Goal: Task Accomplishment & Management: Manage account settings

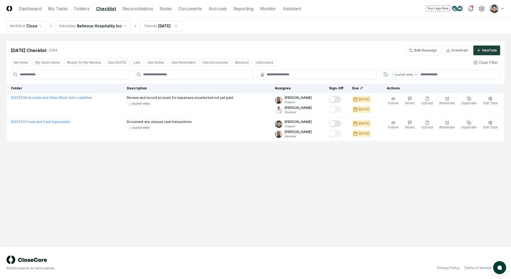
click at [215, 32] on nav "Workflow Close Subsidiary Bellevue Hospitality Inc Periods Jun 2025" at bounding box center [255, 25] width 511 height 17
click at [244, 11] on link "Reporting" at bounding box center [244, 8] width 20 height 7
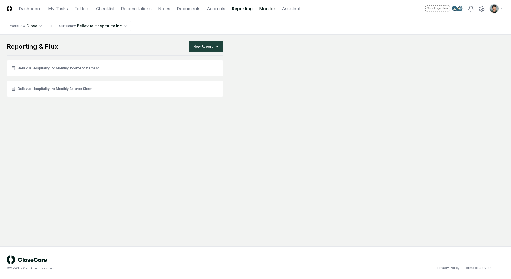
click at [266, 10] on link "Monitor" at bounding box center [267, 8] width 16 height 7
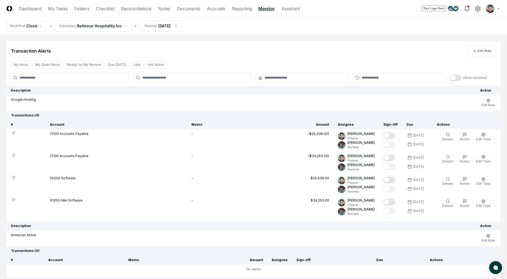
click at [196, 117] on th "Transactions ( 4 )" at bounding box center [254, 115] width 494 height 9
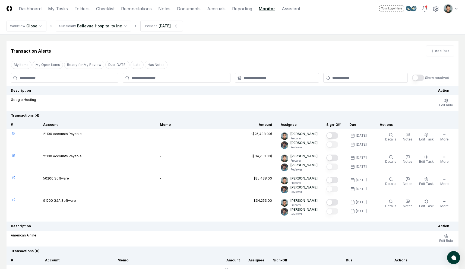
click at [14, 133] on icon at bounding box center [13, 133] width 3 height 3
click at [389, 139] on span "Details" at bounding box center [390, 139] width 11 height 4
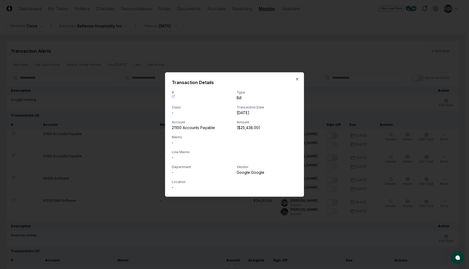
drag, startPoint x: 187, startPoint y: 129, endPoint x: 181, endPoint y: 116, distance: 14.4
click at [187, 129] on div "21100 Accounts Payable" at bounding box center [202, 128] width 60 height 6
drag, startPoint x: 174, startPoint y: 105, endPoint x: 184, endPoint y: 125, distance: 22.1
click at [184, 125] on div "# Type Bill Class - Transaction Date 2025-06-30 Account 21100 Accounts Payable …" at bounding box center [234, 140] width 125 height 100
click at [183, 122] on div "Account" at bounding box center [202, 122] width 60 height 5
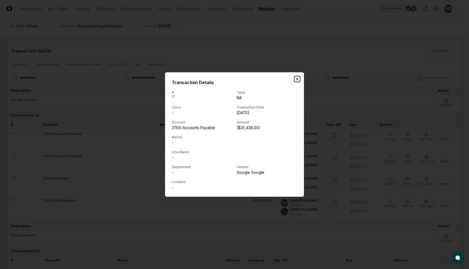
click at [299, 77] on icon "button" at bounding box center [297, 79] width 4 height 4
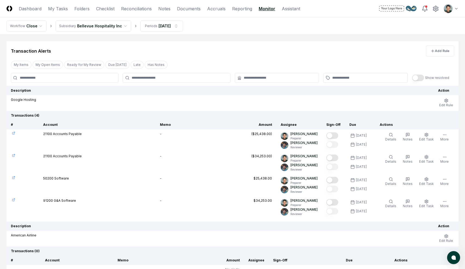
click at [310, 59] on div "Transaction Alerts Add Rule My Items My Open Items Ready for My Review Due Toda…" at bounding box center [233, 185] width 452 height 289
click at [434, 53] on button "Add Rule" at bounding box center [440, 51] width 28 height 11
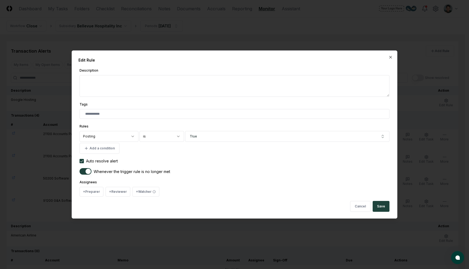
click at [107, 136] on body "CloseCore Dashboard My Tasks Folders Checklist Reconciliations Notes Documents …" at bounding box center [232, 184] width 465 height 369
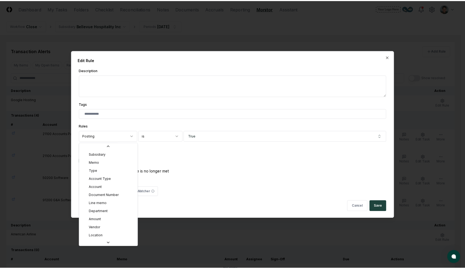
scroll to position [43, 0]
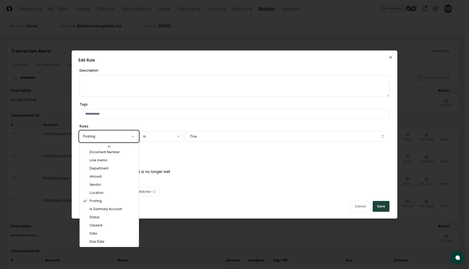
click at [376, 58] on body "CloseCore Dashboard My Tasks Folders Checklist Reconciliations Notes Documents …" at bounding box center [232, 184] width 465 height 369
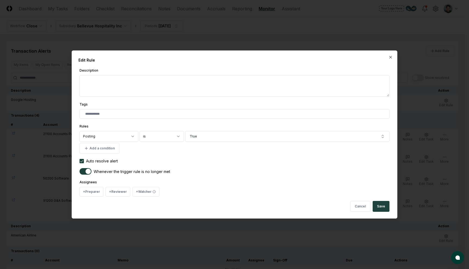
click at [253, 179] on div "Assignees + Preparer + Reviewer + Watcher" at bounding box center [234, 188] width 310 height 18
click at [234, 41] on div at bounding box center [234, 134] width 469 height 269
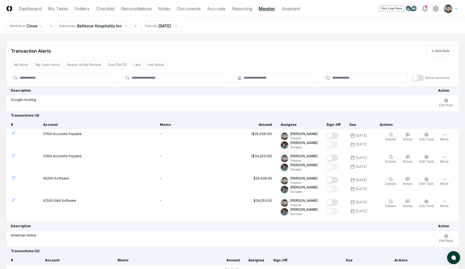
click at [11, 155] on link at bounding box center [23, 155] width 24 height 3
click at [392, 164] on button "Details" at bounding box center [390, 159] width 13 height 11
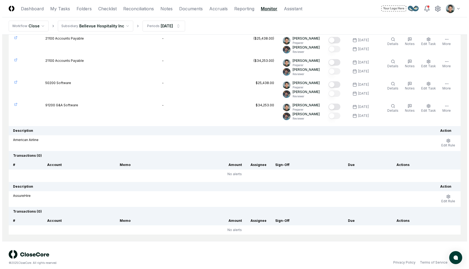
scroll to position [0, 0]
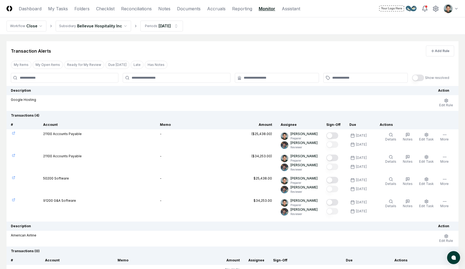
click at [14, 133] on icon at bounding box center [13, 133] width 3 height 3
click at [14, 179] on icon at bounding box center [13, 177] width 3 height 3
click at [12, 201] on icon at bounding box center [13, 200] width 2 height 2
click at [188, 183] on td "-" at bounding box center [179, 185] width 48 height 22
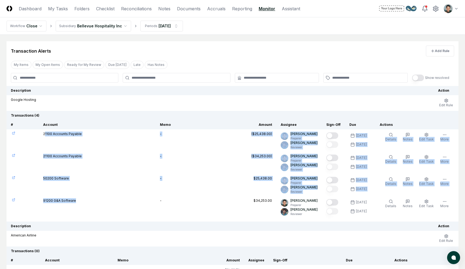
drag, startPoint x: 46, startPoint y: 134, endPoint x: 118, endPoint y: 202, distance: 98.6
click at [114, 202] on tbody "21100 Accounts Payable - ($25,438.00) Arthur Cook Preparer Tim Smith Reviewer 9…" at bounding box center [233, 173] width 452 height 89
click at [118, 202] on td "91200 G&A Software" at bounding box center [97, 207] width 117 height 22
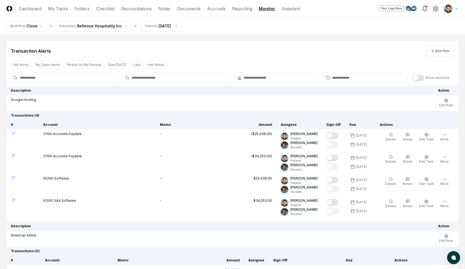
click at [268, 136] on div "($25,438.00)" at bounding box center [261, 134] width 21 height 5
click at [269, 135] on div "($25,438.00)" at bounding box center [261, 134] width 21 height 5
click at [54, 132] on td "21100 Accounts Payable" at bounding box center [97, 140] width 117 height 22
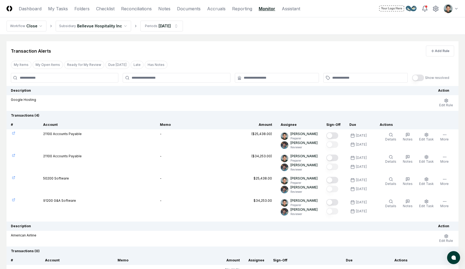
click at [58, 179] on td "50200 Software" at bounding box center [97, 185] width 117 height 22
click at [59, 134] on td "21100 Accounts Payable" at bounding box center [97, 140] width 117 height 22
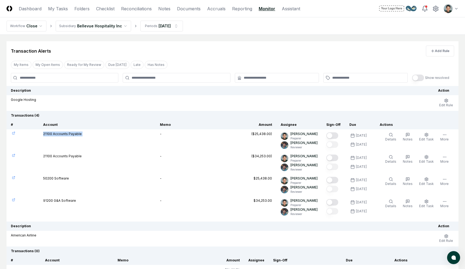
click at [59, 134] on td "21100 Accounts Payable" at bounding box center [97, 140] width 117 height 22
click at [14, 177] on icon at bounding box center [14, 178] width 2 height 2
click at [13, 133] on icon at bounding box center [13, 133] width 3 height 3
click at [14, 178] on icon at bounding box center [13, 177] width 3 height 3
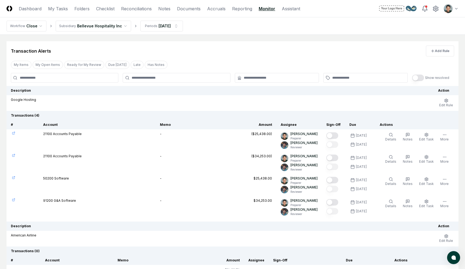
click at [238, 53] on div "Transaction Alerts Add Rule" at bounding box center [233, 48] width 452 height 15
click at [453, 102] on button "Edit Rule" at bounding box center [446, 102] width 16 height 11
click at [435, 103] on td "Edit Rule" at bounding box center [446, 103] width 25 height 16
click at [441, 104] on span "Edit Rule" at bounding box center [446, 105] width 14 height 4
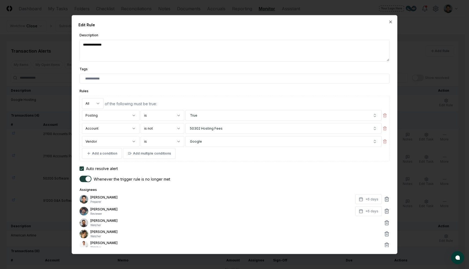
type textarea "*"
click at [165, 127] on body "CloseCore Dashboard My Tasks Folders Checklist Reconciliations Notes Documents …" at bounding box center [232, 184] width 465 height 369
click at [164, 127] on body "CloseCore Dashboard My Tasks Folders Checklist Reconciliations Notes Documents …" at bounding box center [232, 184] width 465 height 369
click at [384, 129] on icon "button" at bounding box center [385, 128] width 4 height 4
select select "********"
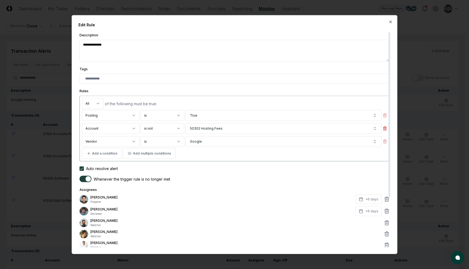
type textarea "*"
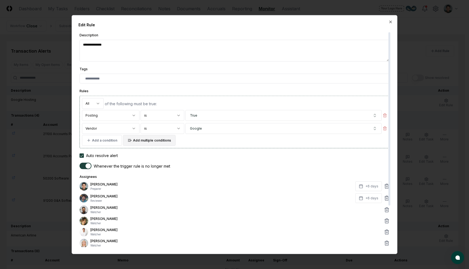
click at [152, 142] on button "Add multiple conditions" at bounding box center [149, 140] width 53 height 11
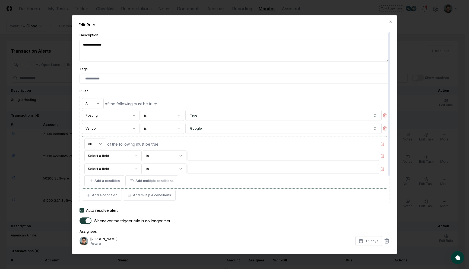
click at [124, 153] on body "CloseCore Dashboard My Tasks Folders Checklist Reconciliations Notes Documents …" at bounding box center [232, 184] width 465 height 369
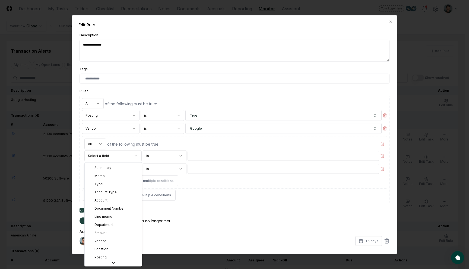
select select "*********"
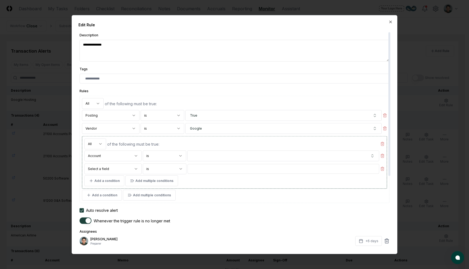
click at [162, 159] on body "CloseCore Dashboard My Tasks Folders Checklist Reconciliations Notes Documents …" at bounding box center [232, 184] width 465 height 369
select select "**"
click at [201, 159] on button "button" at bounding box center [283, 156] width 192 height 11
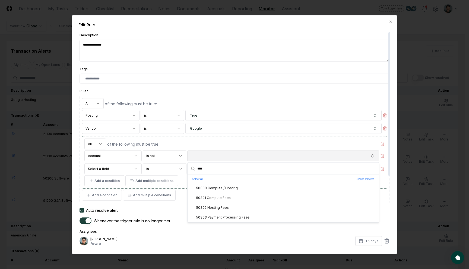
type input "****"
click at [213, 156] on button "button" at bounding box center [283, 156] width 192 height 11
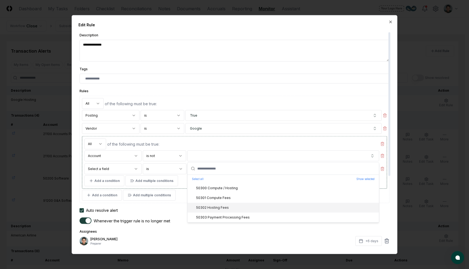
click at [228, 209] on div "50302 Hosting Fees" at bounding box center [282, 208] width 191 height 10
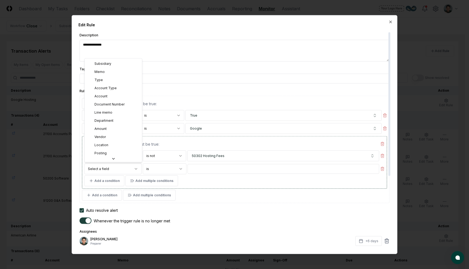
click at [124, 167] on body "CloseCore Dashboard My Tasks Folders Checklist Reconciliations Notes Documents …" at bounding box center [232, 184] width 465 height 369
select select "*********"
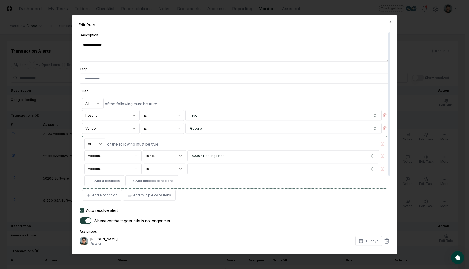
click at [167, 172] on body "CloseCore Dashboard My Tasks Folders Checklist Reconciliations Notes Documents …" at bounding box center [232, 184] width 465 height 369
select select "**"
click at [206, 171] on button "button" at bounding box center [283, 169] width 192 height 11
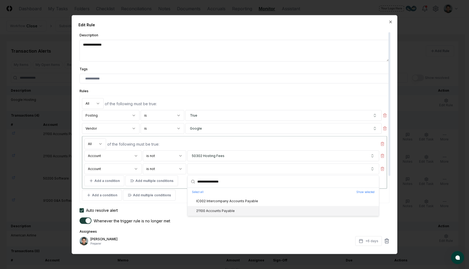
type input "**********"
click at [229, 212] on div "21100 Accounts Payable" at bounding box center [212, 211] width 45 height 5
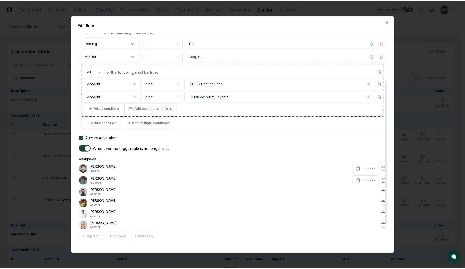
scroll to position [106, 0]
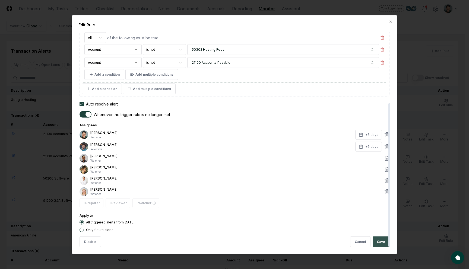
click at [381, 243] on button "Save" at bounding box center [380, 242] width 17 height 11
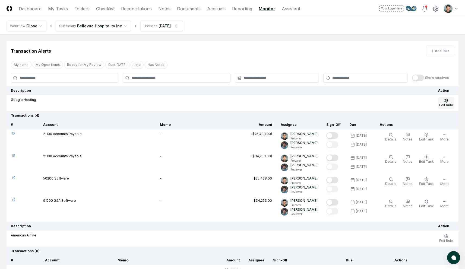
click at [450, 106] on span "Edit Rule" at bounding box center [446, 105] width 14 height 4
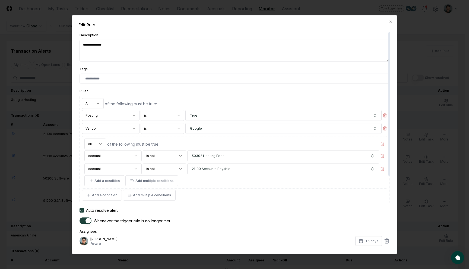
type textarea "*"
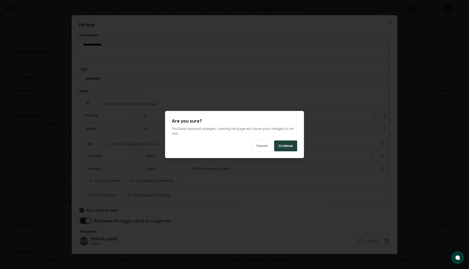
click at [432, 63] on body "CloseCore Dashboard My Tasks Folders Checklist Reconciliations Notes Documents …" at bounding box center [232, 184] width 465 height 369
click at [287, 147] on button "Continue" at bounding box center [285, 146] width 23 height 11
select select "*********"
type textarea "*"
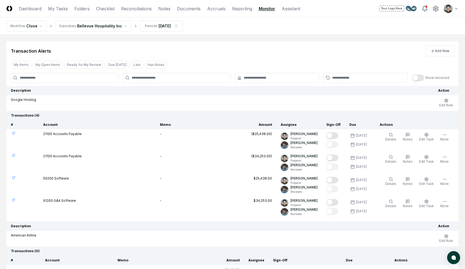
click at [294, 50] on div "Transaction Alerts Add Rule" at bounding box center [233, 48] width 452 height 15
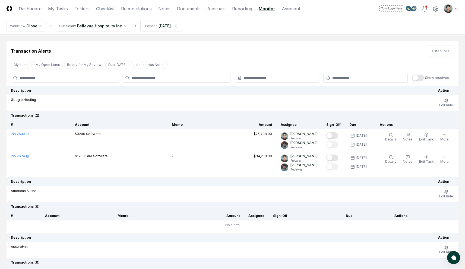
click at [179, 110] on td "Google Hosting" at bounding box center [220, 103] width 427 height 16
click at [239, 39] on main "Transaction Alerts Add Rule My Items My Open Items Ready for My Review Due Toda…" at bounding box center [232, 163] width 465 height 257
click at [248, 52] on div "Transaction Alerts Add Rule" at bounding box center [233, 48] width 452 height 15
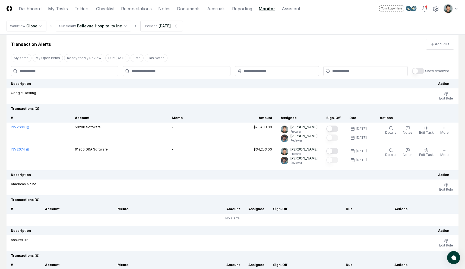
click at [276, 42] on div "Transaction Alerts Add Rule" at bounding box center [233, 41] width 452 height 15
click at [285, 36] on div "Transaction Alerts Add Rule" at bounding box center [233, 41] width 452 height 15
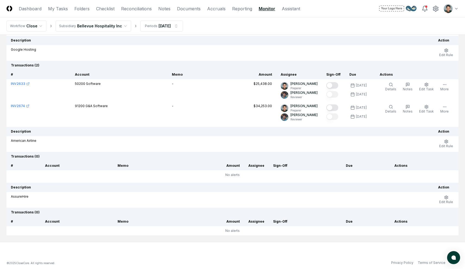
scroll to position [0, 0]
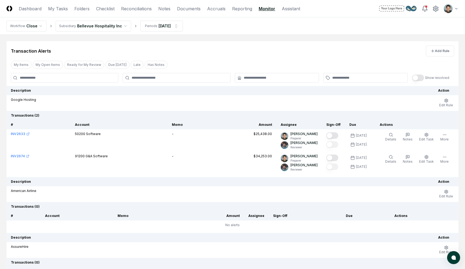
click at [270, 51] on div "Transaction Alerts Add Rule" at bounding box center [233, 48] width 452 height 15
click at [256, 102] on td "Google Hosting" at bounding box center [220, 103] width 427 height 16
click at [306, 52] on div "Transaction Alerts Add Rule" at bounding box center [233, 48] width 452 height 15
click at [77, 9] on link "Folders" at bounding box center [81, 8] width 15 height 7
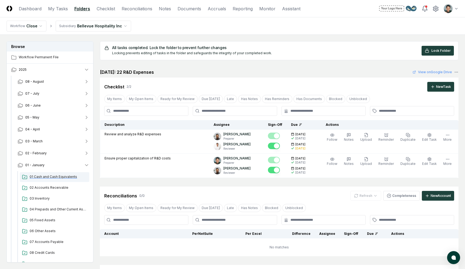
click at [43, 175] on span "01 Cash and Cash Equivalents" at bounding box center [59, 176] width 58 height 5
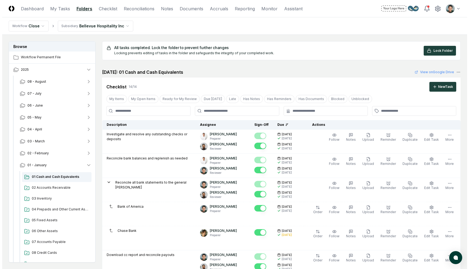
scroll to position [514, 0]
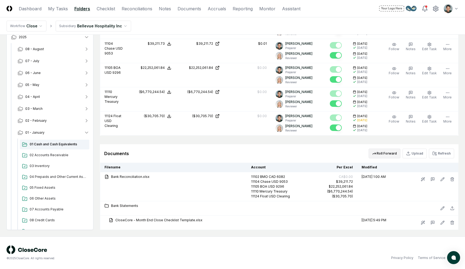
click at [390, 154] on button "Roll Forward" at bounding box center [384, 154] width 32 height 10
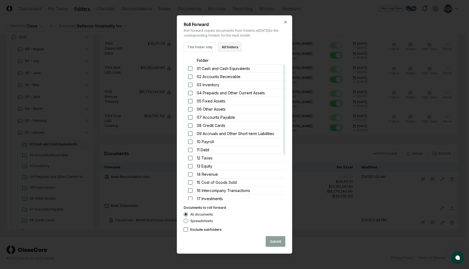
click at [222, 50] on button "All folders" at bounding box center [230, 47] width 24 height 10
click at [280, 240] on button "Submit" at bounding box center [276, 241] width 20 height 11
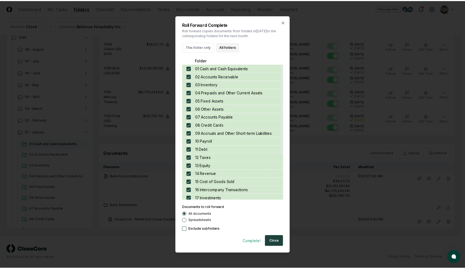
scroll to position [68, 0]
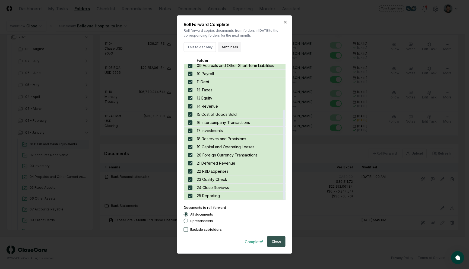
click at [275, 242] on button "Close" at bounding box center [276, 241] width 18 height 11
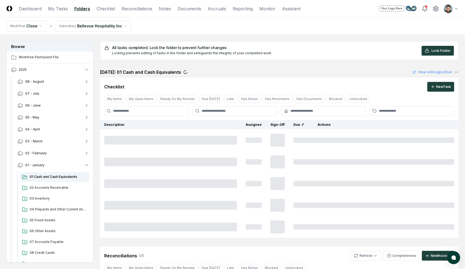
scroll to position [213, 0]
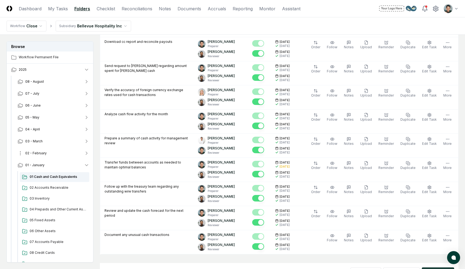
click at [45, 154] on span "02 - February" at bounding box center [35, 153] width 21 height 5
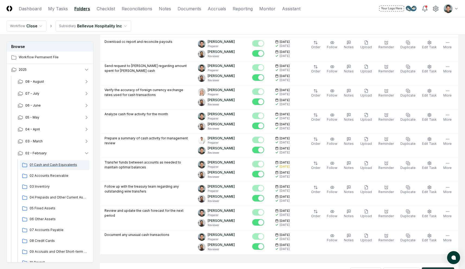
click at [46, 164] on span "01 Cash and Cash Equivalents" at bounding box center [59, 165] width 58 height 5
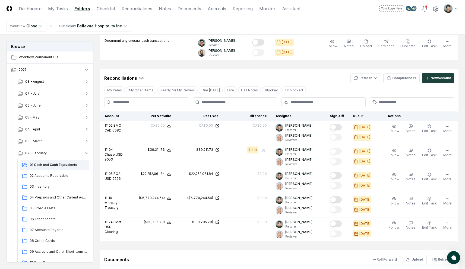
scroll to position [471, 0]
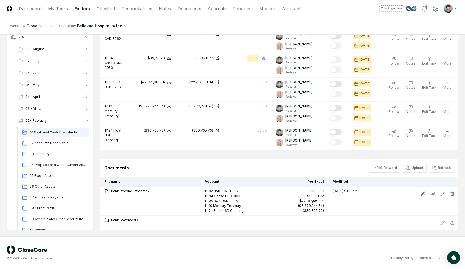
click at [216, 168] on div "Documents Roll Forward Upload Refresh" at bounding box center [279, 168] width 350 height 10
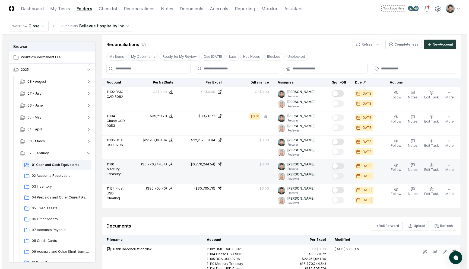
scroll to position [413, 0]
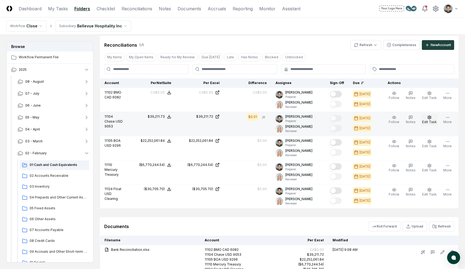
click at [432, 117] on button "Edit Task" at bounding box center [429, 119] width 17 height 11
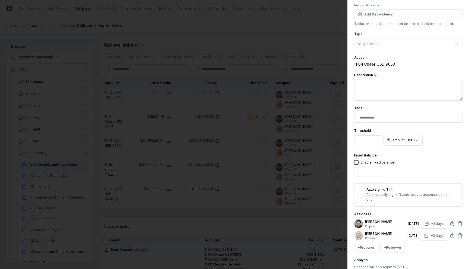
scroll to position [85, 0]
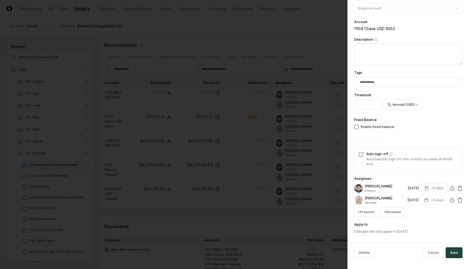
drag, startPoint x: 362, startPoint y: 111, endPoint x: 348, endPoint y: 106, distance: 15.2
click at [348, 106] on div "**********" at bounding box center [408, 134] width 122 height 269
drag, startPoint x: 361, startPoint y: 104, endPoint x: 352, endPoint y: 103, distance: 8.7
click at [352, 103] on div "**********" at bounding box center [408, 134] width 122 height 269
type input "*"
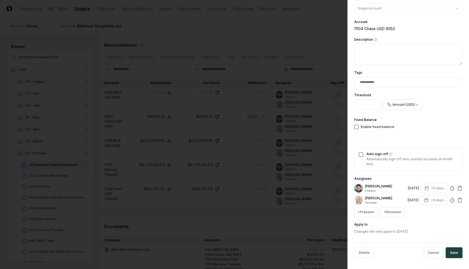
click at [438, 133] on div "Fixed Balance Enable fixed balance" at bounding box center [408, 130] width 108 height 27
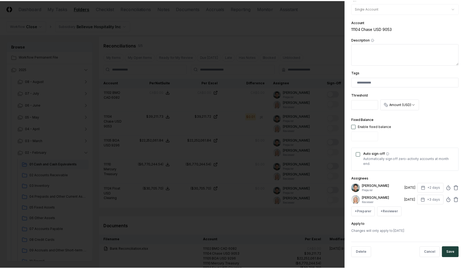
scroll to position [85, 0]
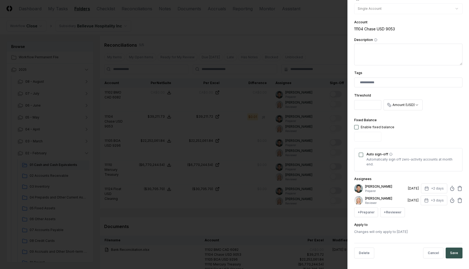
click at [455, 256] on button "Save" at bounding box center [453, 253] width 17 height 11
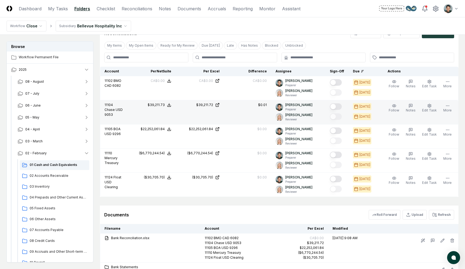
scroll to position [0, 0]
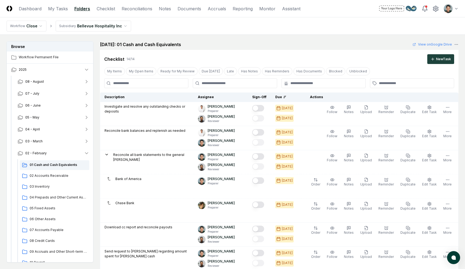
click at [149, 13] on header "CloseCore Dashboard My Tasks Folders Checklist Reconciliations Notes Documents …" at bounding box center [232, 8] width 465 height 17
click at [149, 8] on link "Reconciliations" at bounding box center [137, 8] width 31 height 7
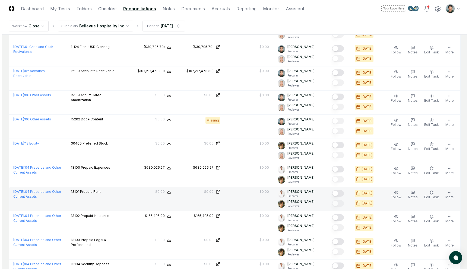
scroll to position [171, 0]
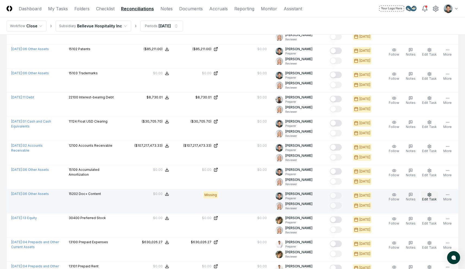
click at [433, 196] on button "Edit Task" at bounding box center [429, 197] width 17 height 11
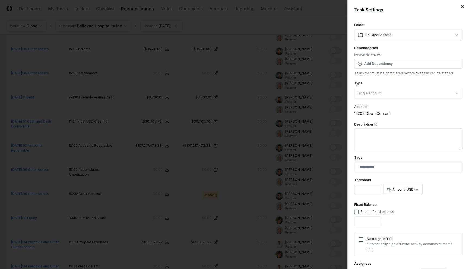
click at [356, 211] on button "button" at bounding box center [356, 212] width 4 height 4
type input "*"
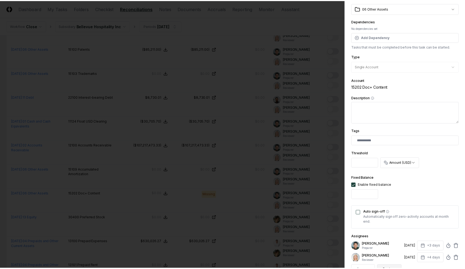
scroll to position [85, 0]
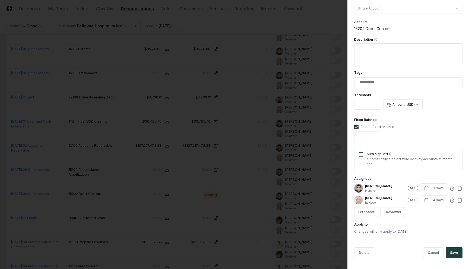
click at [364, 155] on div "Auto sign-off Automatically sign off zero-activity accounts at month end." at bounding box center [408, 159] width 108 height 23
click at [362, 155] on button "Auto sign-off" at bounding box center [361, 154] width 4 height 4
click at [456, 254] on button "Save" at bounding box center [453, 252] width 17 height 11
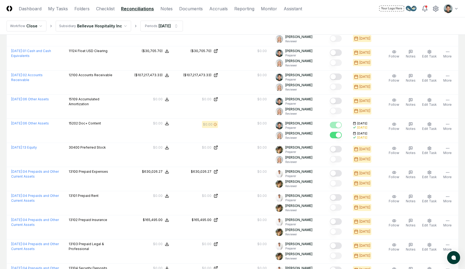
scroll to position [0, 0]
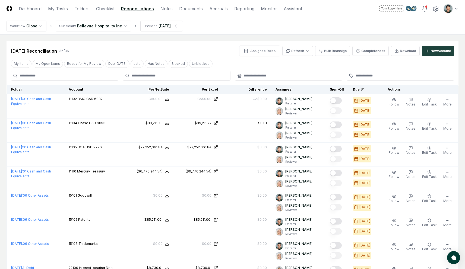
click at [218, 46] on div "Feb 2025 Reconciliation 36 / 36 Assignee Rules Refresh Bulk Reassign Completene…" at bounding box center [232, 51] width 443 height 11
click at [208, 46] on div "Feb 2025 Reconciliation 36 / 36 Assignee Rules Refresh Bulk Reassign Completene…" at bounding box center [232, 51] width 443 height 11
click at [23, 7] on link "Dashboard" at bounding box center [30, 8] width 23 height 7
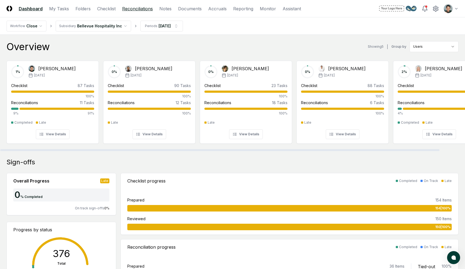
click at [141, 7] on link "Reconciliations" at bounding box center [137, 8] width 31 height 7
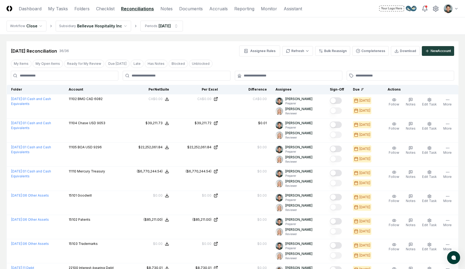
click at [205, 49] on div "Feb 2025 Reconciliation 36 / 36 Assignee Rules Refresh Bulk Reassign Completene…" at bounding box center [232, 51] width 443 height 11
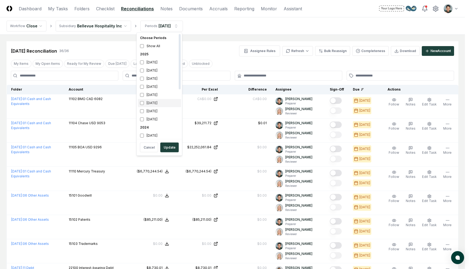
click at [147, 100] on div "March 2025" at bounding box center [159, 103] width 43 height 8
click at [162, 111] on div "February 2025" at bounding box center [159, 111] width 43 height 8
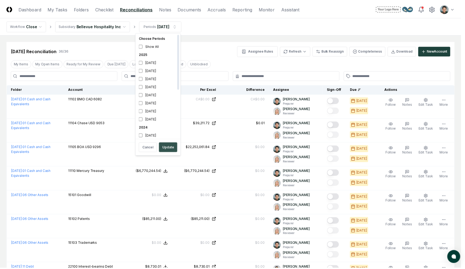
scroll to position [2, 0]
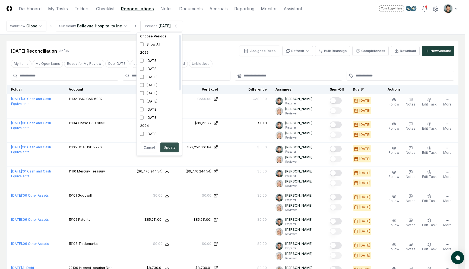
click at [171, 149] on button "Update" at bounding box center [169, 148] width 18 height 10
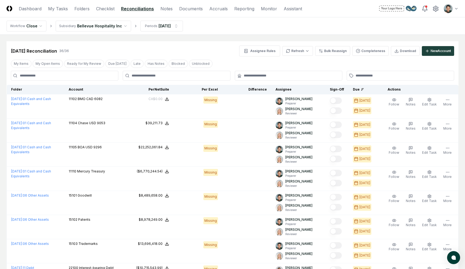
click at [85, 9] on link "Folders" at bounding box center [81, 8] width 15 height 7
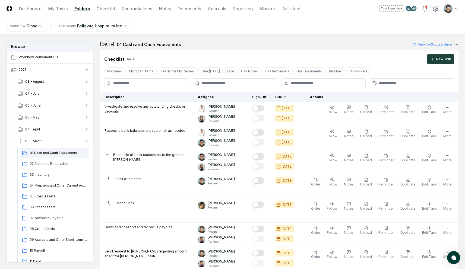
click at [57, 144] on button "03 - March" at bounding box center [53, 141] width 80 height 12
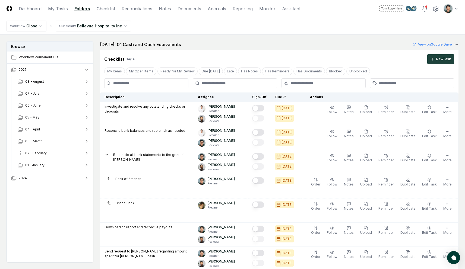
click at [53, 154] on button "02 - February" at bounding box center [53, 153] width 80 height 12
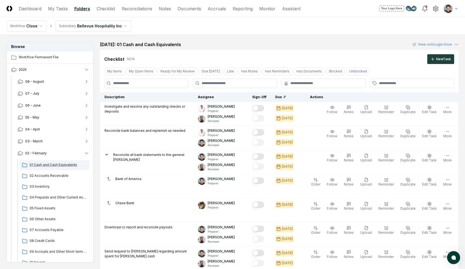
click at [52, 163] on span "01 Cash and Cash Equivalents" at bounding box center [59, 165] width 58 height 5
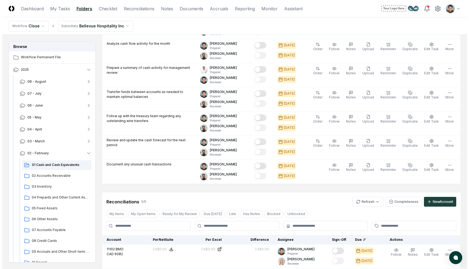
scroll to position [471, 0]
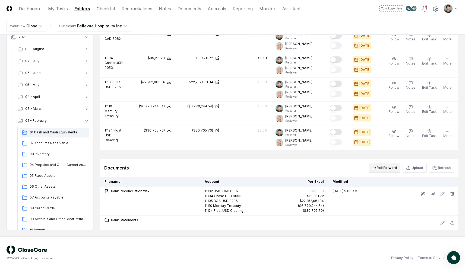
click at [391, 170] on button "Roll Forward" at bounding box center [384, 168] width 32 height 10
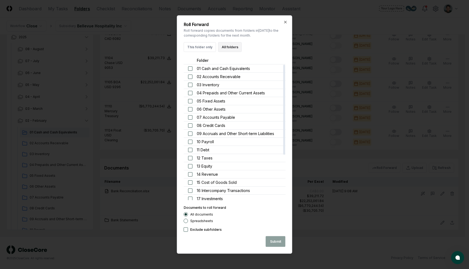
click at [230, 47] on button "All folders" at bounding box center [230, 47] width 24 height 10
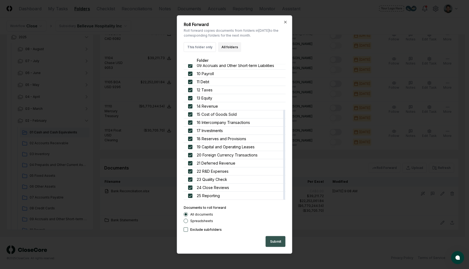
click at [272, 243] on button "Submit" at bounding box center [276, 241] width 20 height 11
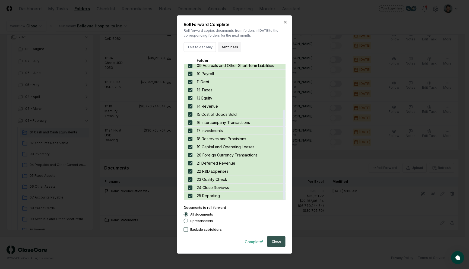
click at [275, 244] on button "Close" at bounding box center [276, 241] width 18 height 11
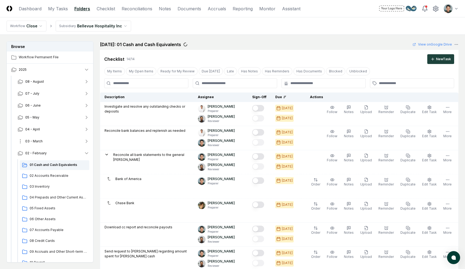
click at [40, 140] on span "03 - March" at bounding box center [33, 141] width 17 height 5
click at [41, 141] on span "03 - March" at bounding box center [33, 141] width 17 height 5
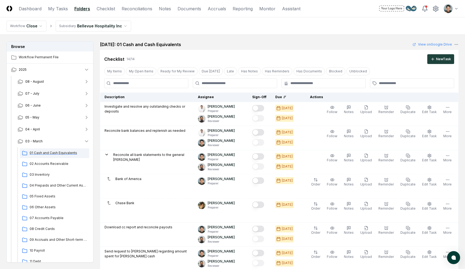
click at [79, 151] on span "01 Cash and Cash Equivalents" at bounding box center [59, 153] width 58 height 5
click at [242, 47] on div "[DATE]: 01 Cash and Cash Equivalents View on Google Drive" at bounding box center [279, 44] width 358 height 7
click at [139, 9] on link "Reconciliations" at bounding box center [137, 8] width 31 height 7
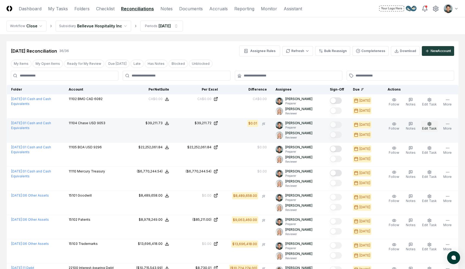
click at [436, 127] on span "Edit Task" at bounding box center [429, 128] width 15 height 4
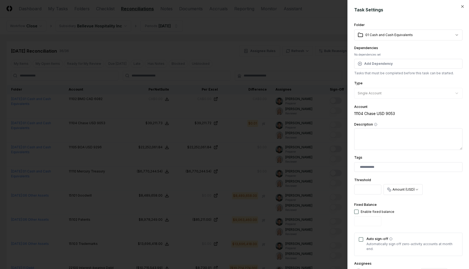
drag, startPoint x: 364, startPoint y: 190, endPoint x: 353, endPoint y: 190, distance: 11.1
click at [353, 190] on div "**********" at bounding box center [408, 134] width 122 height 269
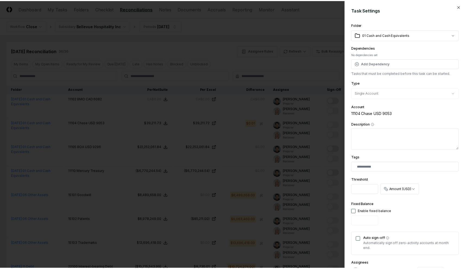
scroll to position [85, 0]
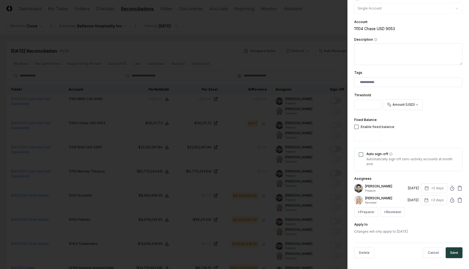
click at [362, 102] on input "*" at bounding box center [367, 105] width 27 height 10
click at [362, 103] on input "*" at bounding box center [367, 105] width 27 height 10
type input "*"
click at [450, 251] on button "Save" at bounding box center [453, 252] width 17 height 11
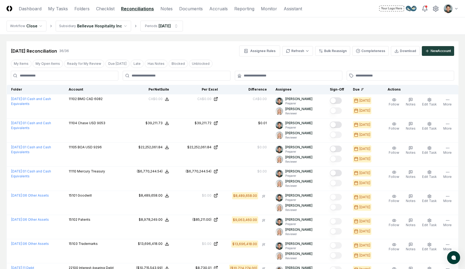
click at [212, 47] on div "Mar 2025 Reconciliation 36 / 36 Assignee Rules Refresh Bulk Reassign Completene…" at bounding box center [232, 51] width 443 height 11
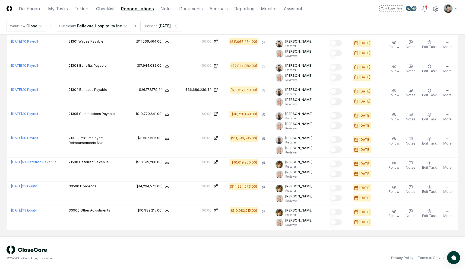
scroll to position [0, 0]
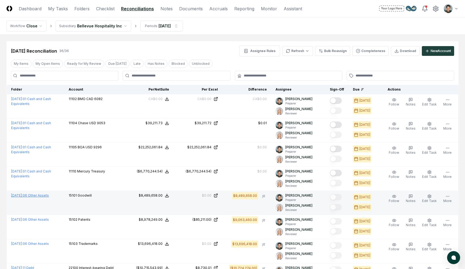
click at [45, 194] on link "March 2025 : 06 Other Assets" at bounding box center [30, 195] width 38 height 4
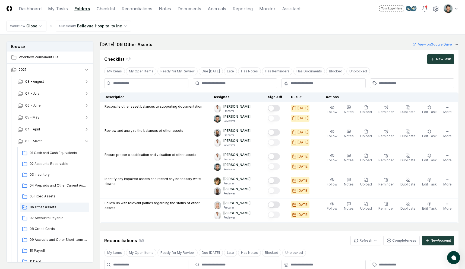
click at [199, 46] on div "March 2025: 06 Other Assets View on Google Drive" at bounding box center [279, 44] width 358 height 7
click at [260, 45] on div "March 2025: 06 Other Assets View on Google Drive" at bounding box center [279, 44] width 358 height 7
click at [251, 40] on main "Browse Workflow Permanent File 2025 08 - August 07 - July 06 - June 05 - May 04…" at bounding box center [232, 253] width 465 height 437
click at [140, 48] on div "Cancel Reassign March 2025: 06 Other Assets View on Google Drive Checklist 5 / …" at bounding box center [279, 131] width 358 height 181
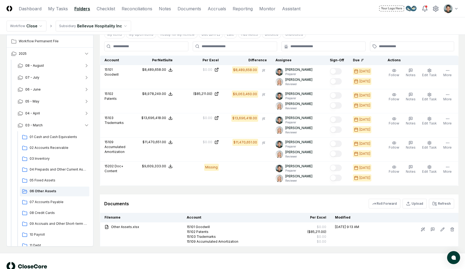
scroll to position [235, 0]
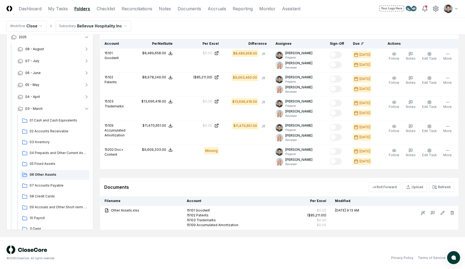
click at [177, 178] on div "Documents Roll Forward Upload Refresh" at bounding box center [279, 187] width 358 height 18
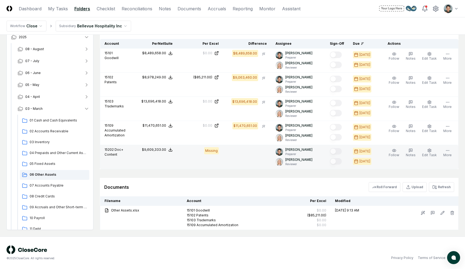
scroll to position [235, 0]
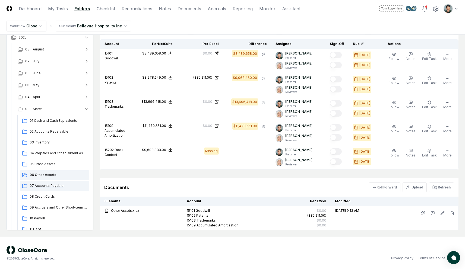
click at [34, 185] on span "07 Accounts Payable" at bounding box center [59, 185] width 58 height 5
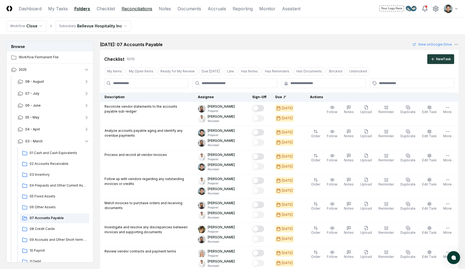
click at [149, 8] on link "Reconciliations" at bounding box center [137, 8] width 31 height 7
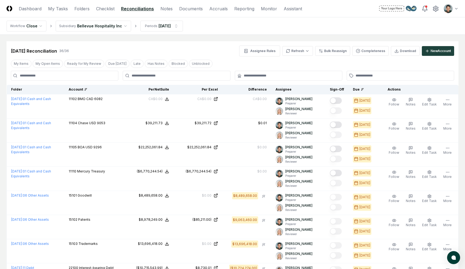
click at [80, 90] on div "Account" at bounding box center [95, 89] width 52 height 5
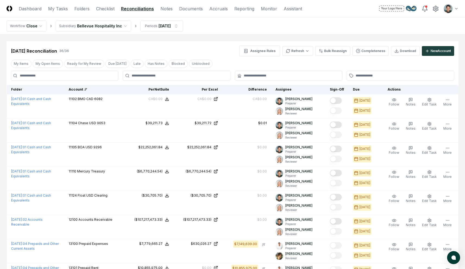
drag, startPoint x: 219, startPoint y: 59, endPoint x: 219, endPoint y: 81, distance: 21.7
click at [219, 59] on div "My Items My Open Items Ready for My Review Due Today Late Has Notes Blocked Unb…" at bounding box center [233, 64] width 452 height 10
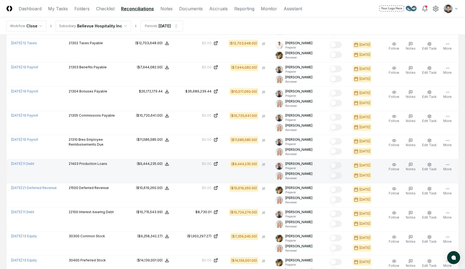
scroll to position [607, 0]
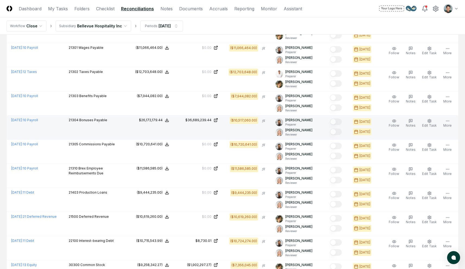
click at [152, 120] on div "$26,172,179.44" at bounding box center [151, 120] width 24 height 5
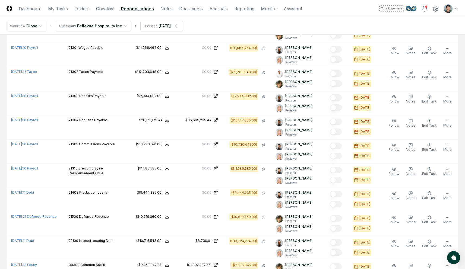
scroll to position [0, 0]
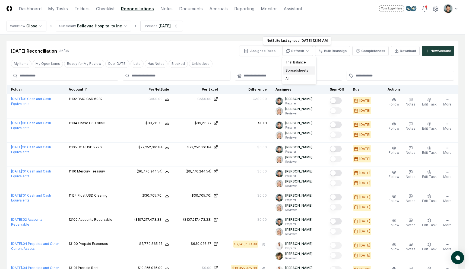
click at [301, 70] on div "Spreadsheets" at bounding box center [299, 70] width 32 height 8
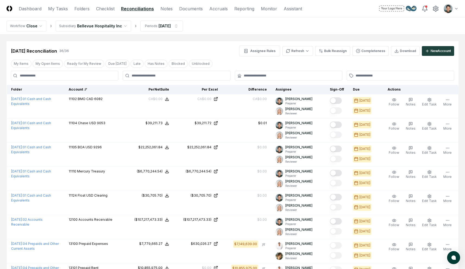
drag, startPoint x: 177, startPoint y: 52, endPoint x: 221, endPoint y: 48, distance: 43.8
click at [177, 52] on div "Mar 2025 Reconciliation 36 / 36 Assignee Rules Refresh Bulk Reassign Completene…" at bounding box center [232, 51] width 443 height 11
click at [218, 33] on nav "Workflow Close Subsidiary Bellevue Hospitality Inc Periods Mar 2025" at bounding box center [232, 25] width 465 height 17
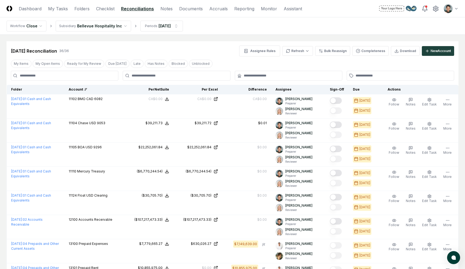
click at [218, 33] on nav "Workflow Close Subsidiary Bellevue Hospitality Inc Periods Mar 2025" at bounding box center [232, 25] width 465 height 17
click at [304, 46] on div "Assignee Rules Refresh Bulk Reassign Completeness Download New Account" at bounding box center [346, 51] width 215 height 11
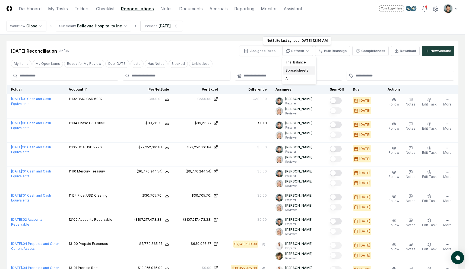
click at [300, 72] on div "Spreadsheets" at bounding box center [299, 70] width 32 height 8
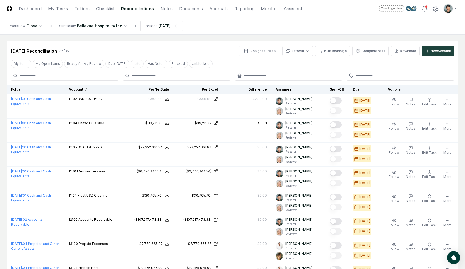
click at [216, 46] on div "Mar 2025 Reconciliation 36 / 36 Assignee Rules Refresh Bulk Reassign Completene…" at bounding box center [232, 51] width 443 height 11
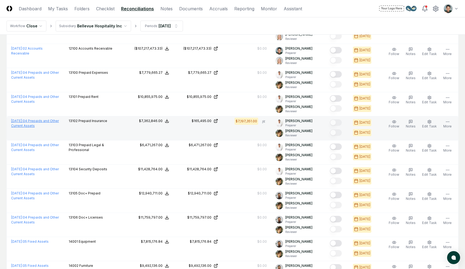
click at [34, 120] on link "March 2025 : 04 Prepaids and Other Current Assets" at bounding box center [35, 123] width 48 height 9
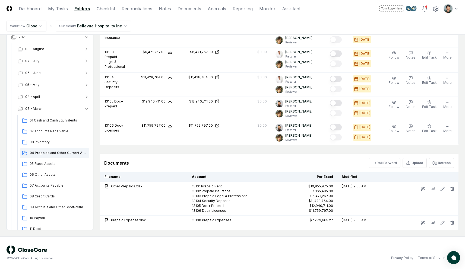
scroll to position [342, 0]
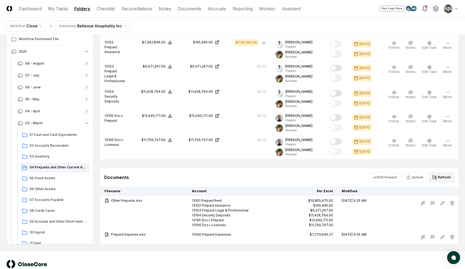
click at [441, 175] on button "Refresh" at bounding box center [441, 178] width 25 height 10
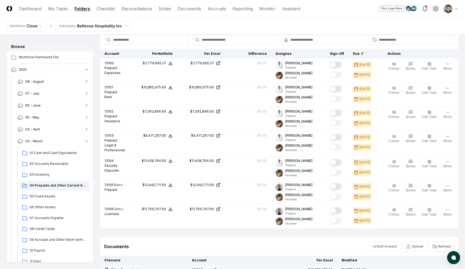
scroll to position [196, 0]
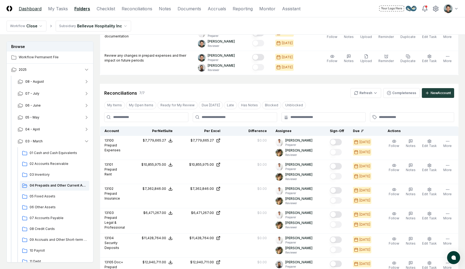
click at [24, 7] on link "Dashboard" at bounding box center [30, 8] width 23 height 7
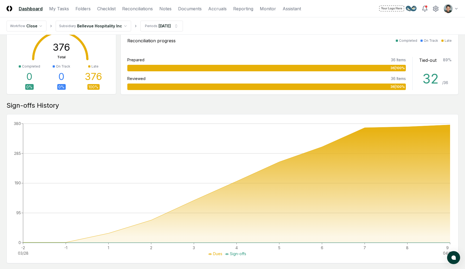
scroll to position [226, 0]
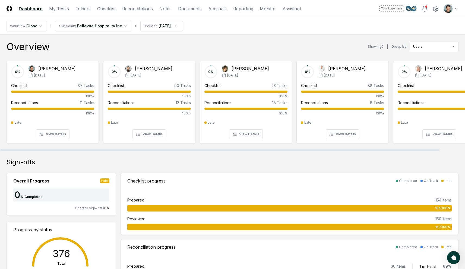
scroll to position [7, 0]
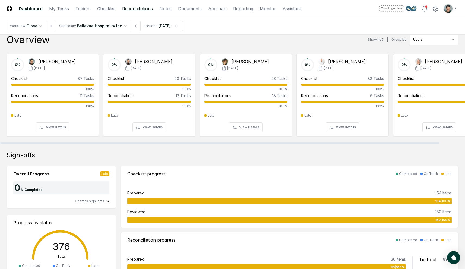
click at [140, 7] on link "Reconciliations" at bounding box center [137, 8] width 31 height 7
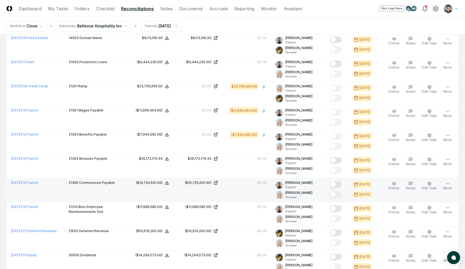
scroll to position [633, 0]
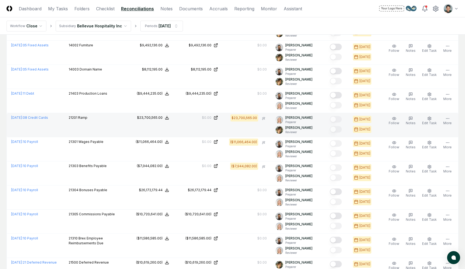
drag, startPoint x: 41, startPoint y: 120, endPoint x: 38, endPoint y: 127, distance: 7.7
click at [41, 120] on div "[DATE] : 08 Credit Cards" at bounding box center [35, 117] width 49 height 5
click at [39, 115] on td "[DATE] : 08 Credit Cards" at bounding box center [36, 125] width 58 height 24
click at [39, 116] on link "[DATE] : 08 Credit Cards" at bounding box center [29, 118] width 37 height 4
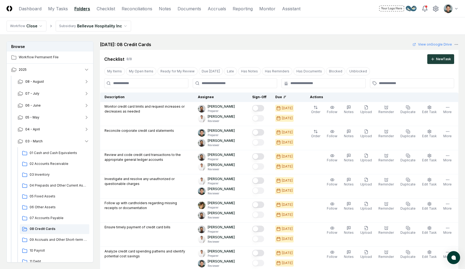
scroll to position [201, 0]
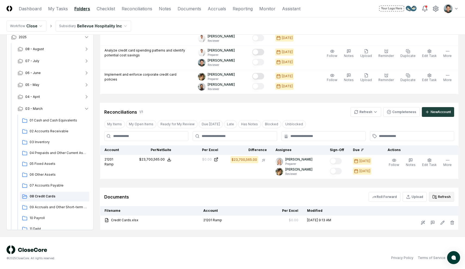
click at [443, 197] on button "Refresh" at bounding box center [441, 197] width 25 height 10
click at [43, 216] on span "10 Payroll" at bounding box center [59, 218] width 58 height 5
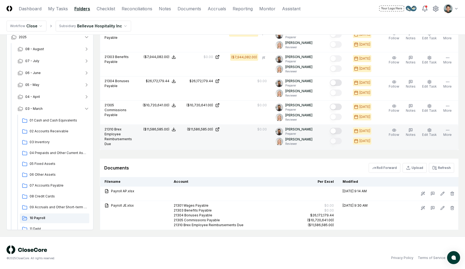
scroll to position [335, 0]
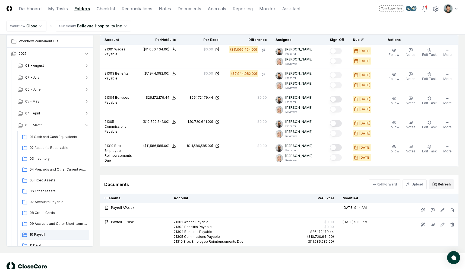
click at [444, 183] on button "Refresh" at bounding box center [441, 185] width 25 height 10
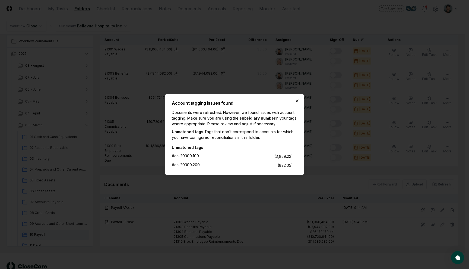
click at [297, 102] on icon "button" at bounding box center [297, 101] width 4 height 4
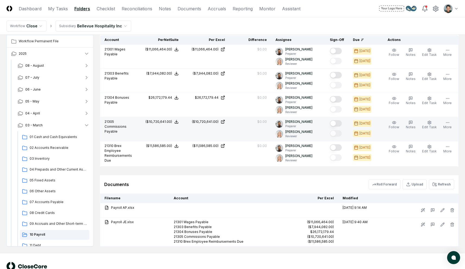
scroll to position [352, 0]
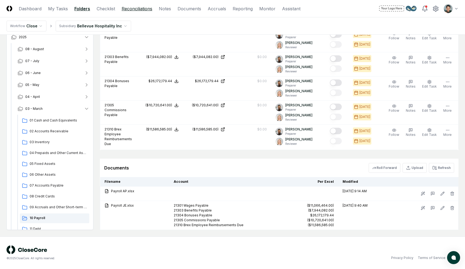
click at [144, 10] on link "Reconciliations" at bounding box center [137, 8] width 31 height 7
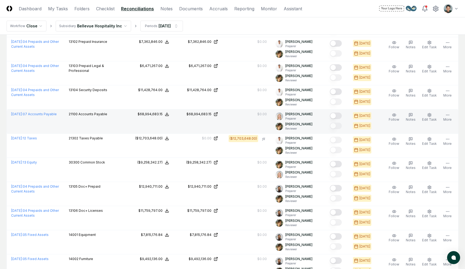
scroll to position [439, 0]
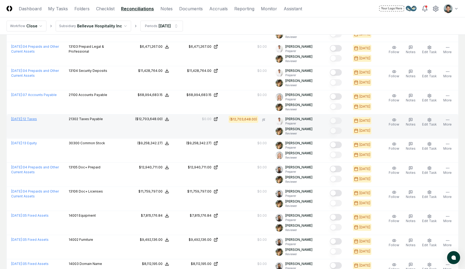
click at [16, 118] on span "[DATE] :" at bounding box center [17, 119] width 12 height 4
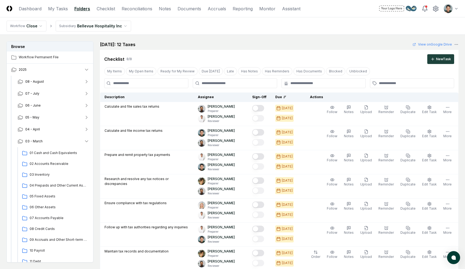
scroll to position [215, 0]
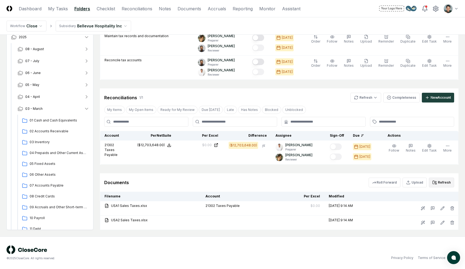
click at [433, 180] on button "Refresh" at bounding box center [441, 183] width 25 height 10
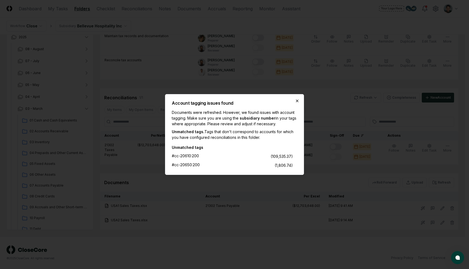
click at [298, 99] on icon "button" at bounding box center [297, 101] width 4 height 4
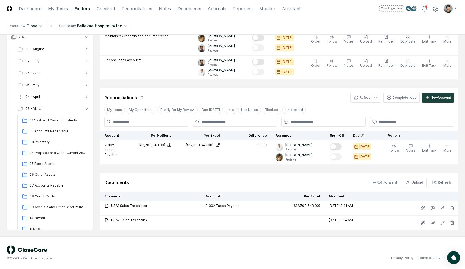
click at [69, 95] on button "04 - April" at bounding box center [53, 97] width 80 height 12
click at [58, 95] on button "04 - April" at bounding box center [53, 97] width 80 height 12
click at [49, 124] on div "01 Cash and Cash Equivalents" at bounding box center [54, 121] width 69 height 10
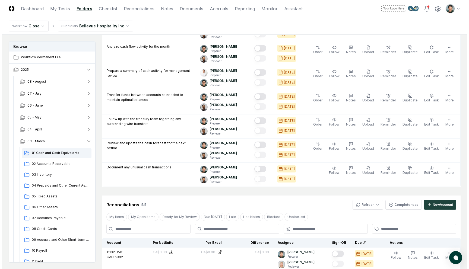
scroll to position [471, 0]
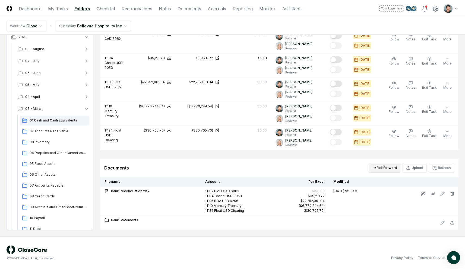
click at [389, 166] on button "Roll Forward" at bounding box center [384, 168] width 32 height 10
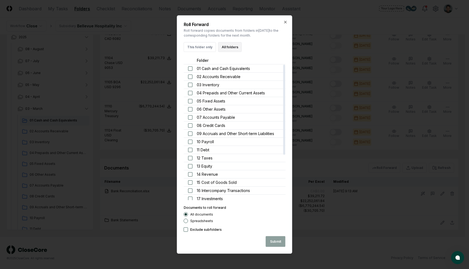
click at [228, 49] on button "All folders" at bounding box center [230, 47] width 24 height 10
click at [273, 241] on button "Submit" at bounding box center [276, 241] width 20 height 11
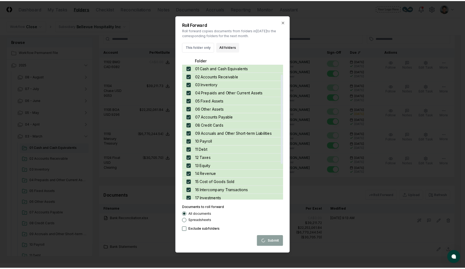
scroll to position [68, 0]
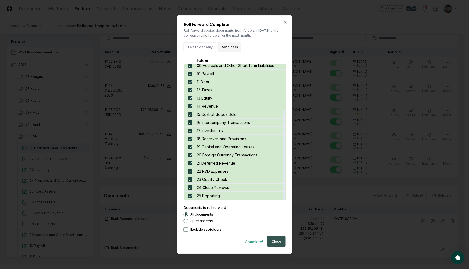
click at [276, 244] on button "Close" at bounding box center [276, 241] width 18 height 11
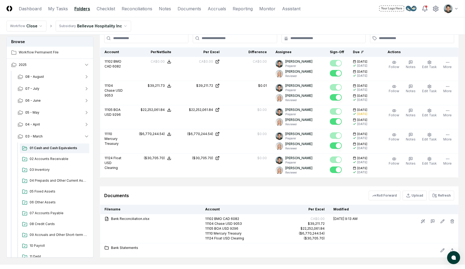
scroll to position [499, 0]
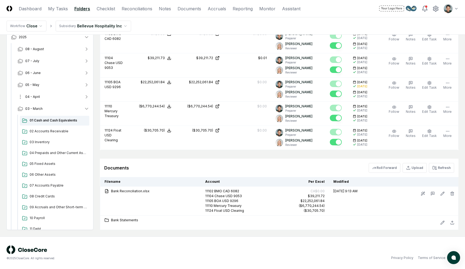
click at [48, 98] on button "04 - April" at bounding box center [53, 97] width 80 height 12
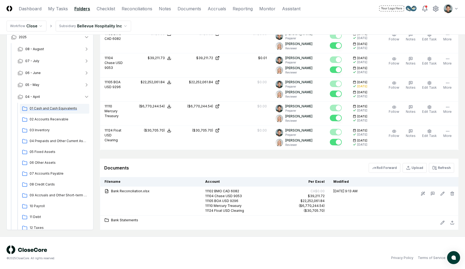
click at [56, 106] on span "01 Cash and Cash Equivalents" at bounding box center [59, 108] width 58 height 5
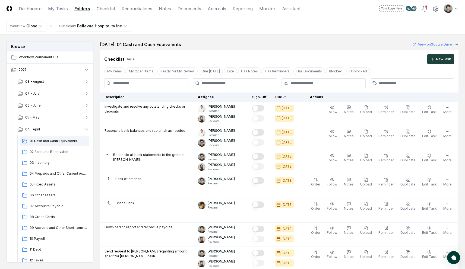
click at [145, 13] on header "CloseCore Dashboard My Tasks Folders Checklist Reconciliations Notes Documents …" at bounding box center [232, 8] width 465 height 17
click at [144, 11] on link "Reconciliations" at bounding box center [137, 8] width 31 height 7
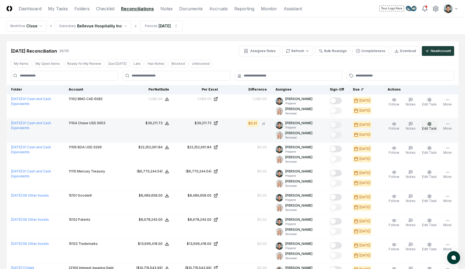
click at [432, 126] on button "Edit Task" at bounding box center [429, 126] width 17 height 11
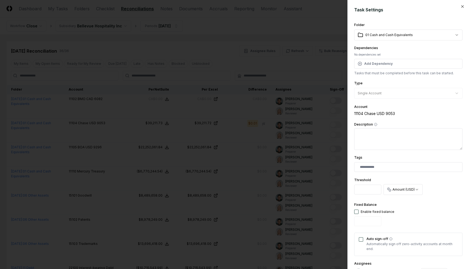
drag, startPoint x: 359, startPoint y: 193, endPoint x: 352, endPoint y: 191, distance: 8.0
click at [352, 191] on div "**********" at bounding box center [408, 134] width 122 height 269
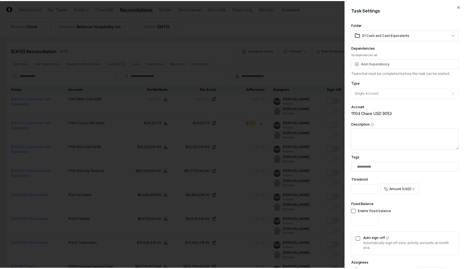
scroll to position [85, 0]
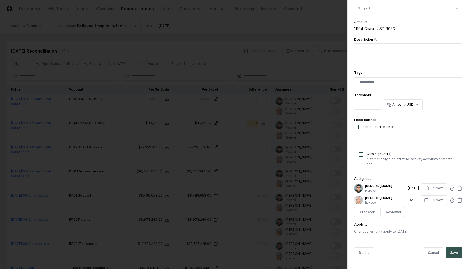
type input "*"
click at [447, 253] on button "Save" at bounding box center [453, 252] width 17 height 11
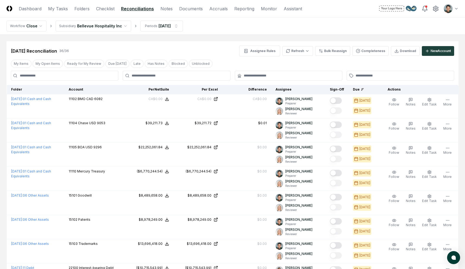
click at [170, 45] on div "Apr 2025 Reconciliation 36 / 36 Assignee Rules Refresh Bulk Reassign Completene…" at bounding box center [233, 48] width 452 height 15
click at [139, 44] on div "Apr 2025 Reconciliation 36 / 36 Assignee Rules Refresh Bulk Reassign Completene…" at bounding box center [233, 48] width 452 height 15
click at [42, 11] on nav "CloseCore Dashboard My Tasks Folders Checklist Reconciliations Notes Documents …" at bounding box center [154, 8] width 295 height 7
drag, startPoint x: 38, startPoint y: 10, endPoint x: 99, endPoint y: 14, distance: 60.9
click at [38, 10] on link "Dashboard" at bounding box center [30, 8] width 23 height 7
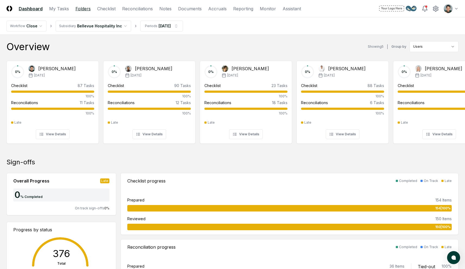
click at [78, 11] on link "Folders" at bounding box center [82, 8] width 15 height 7
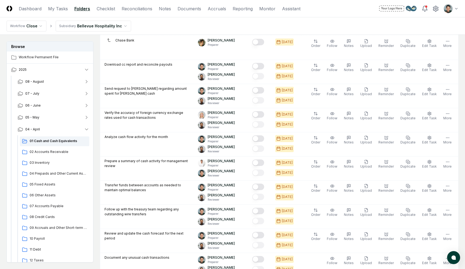
scroll to position [471, 0]
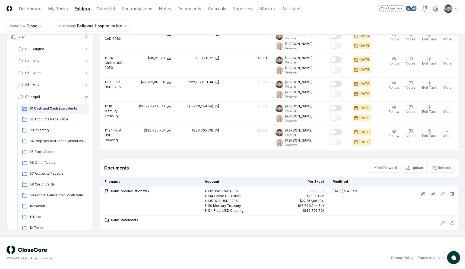
click at [275, 167] on div "Documents Roll Forward Upload Refresh" at bounding box center [279, 168] width 350 height 10
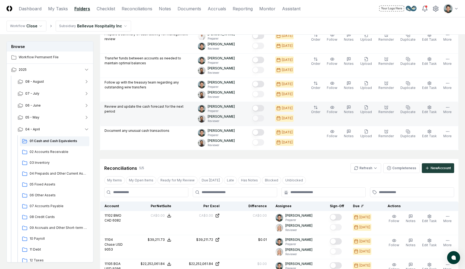
scroll to position [295, 0]
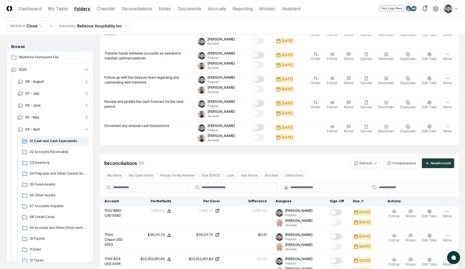
click at [260, 147] on div "Cancel Reassign April 2025: 01 Cash and Cash Equivalents View on Google Drive C…" at bounding box center [279, 77] width 358 height 660
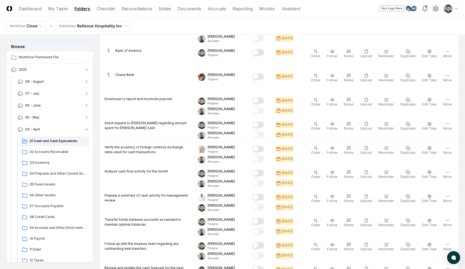
scroll to position [0, 0]
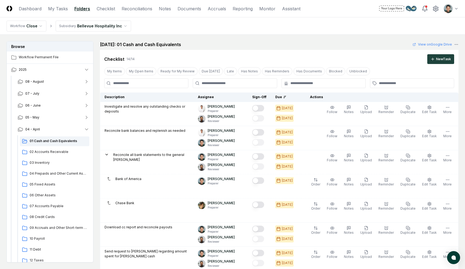
click at [297, 50] on div "Cancel Reassign April 2025: 01 Cash and Cash Equivalents View on Google Drive C…" at bounding box center [279, 240] width 358 height 399
click at [104, 7] on link "Checklist" at bounding box center [106, 8] width 18 height 7
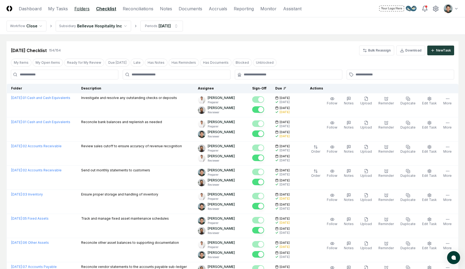
click at [81, 9] on link "Folders" at bounding box center [81, 8] width 15 height 7
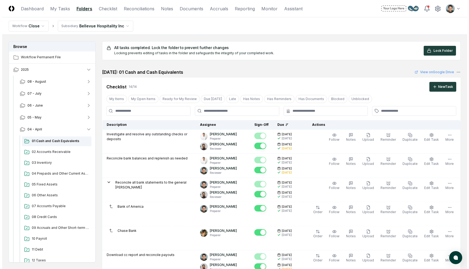
scroll to position [499, 0]
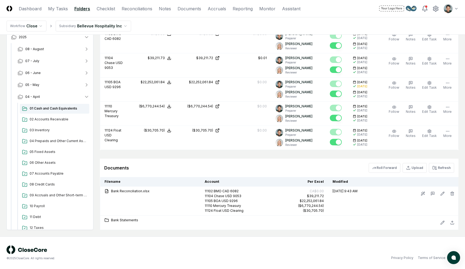
click at [326, 162] on div "Documents Roll Forward Upload Refresh" at bounding box center [279, 168] width 358 height 18
click at [381, 170] on button "Roll Forward" at bounding box center [384, 168] width 32 height 10
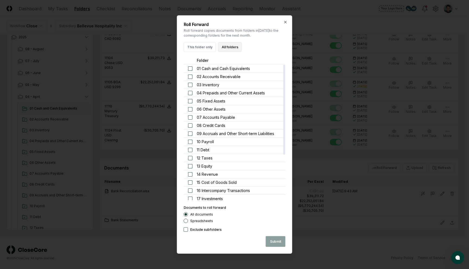
click at [231, 46] on button "All folders" at bounding box center [230, 47] width 24 height 10
click at [276, 240] on button "Submit" at bounding box center [276, 241] width 20 height 11
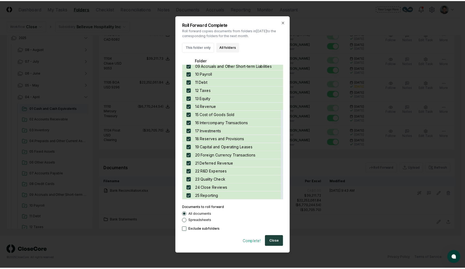
scroll to position [0, 0]
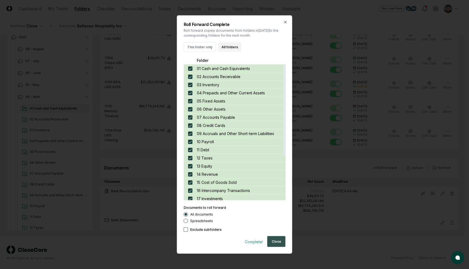
click at [275, 241] on button "Close" at bounding box center [276, 241] width 18 height 11
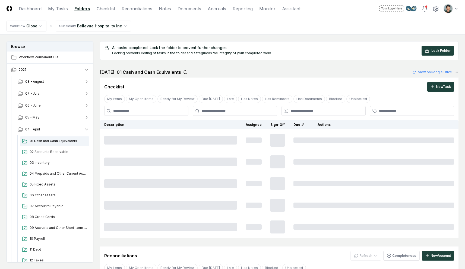
scroll to position [213, 0]
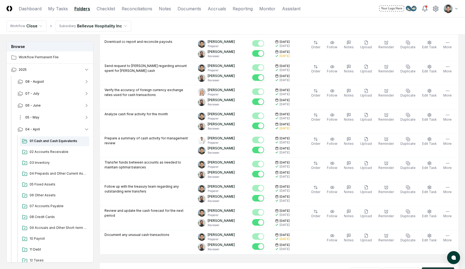
click at [40, 117] on button "05 - May" at bounding box center [53, 117] width 80 height 12
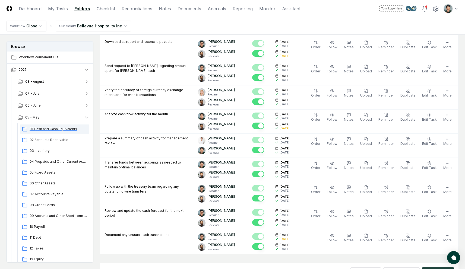
click at [46, 128] on span "01 Cash and Cash Equivalents" at bounding box center [59, 129] width 58 height 5
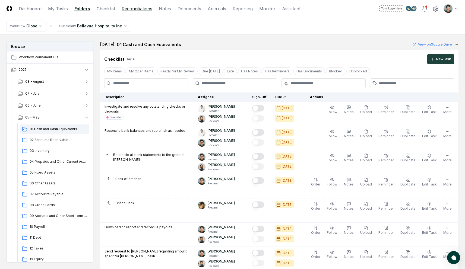
click at [144, 9] on link "Reconciliations" at bounding box center [137, 8] width 31 height 7
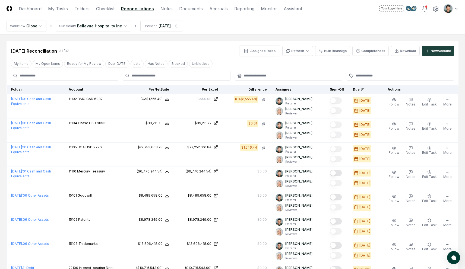
click at [215, 42] on div "[DATE] Reconciliation 37 / 37 Assignee Rules Refresh Bulk Reassign Completeness…" at bounding box center [233, 48] width 452 height 15
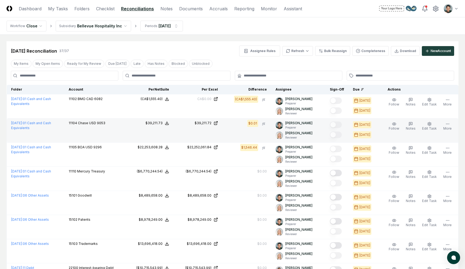
click at [425, 120] on td "Follow Notes Edit Task More" at bounding box center [418, 131] width 79 height 24
click at [430, 126] on button "Edit Task" at bounding box center [429, 126] width 17 height 11
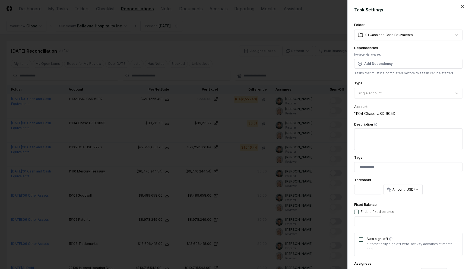
drag, startPoint x: 362, startPoint y: 190, endPoint x: 345, endPoint y: 188, distance: 17.2
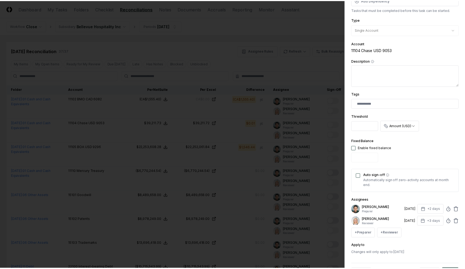
scroll to position [85, 0]
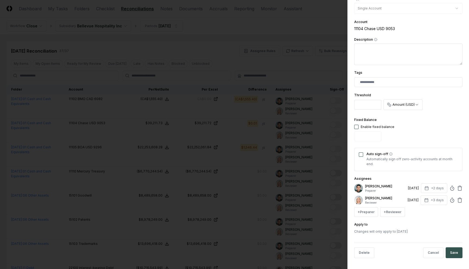
type input "*"
click at [446, 251] on button "Save" at bounding box center [453, 252] width 17 height 11
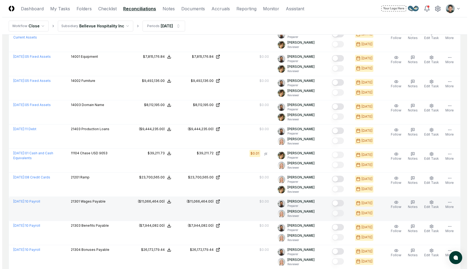
scroll to position [612, 0]
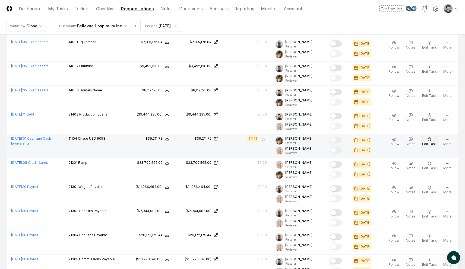
click at [432, 142] on span "Edit Task" at bounding box center [429, 144] width 15 height 4
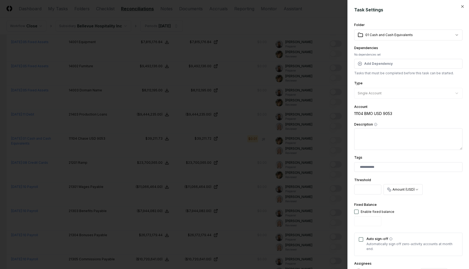
drag, startPoint x: 363, startPoint y: 184, endPoint x: 363, endPoint y: 189, distance: 4.3
click at [363, 189] on input "*" at bounding box center [367, 190] width 27 height 10
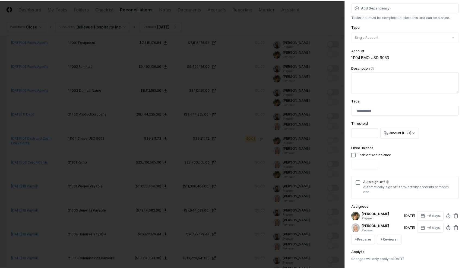
scroll to position [85, 0]
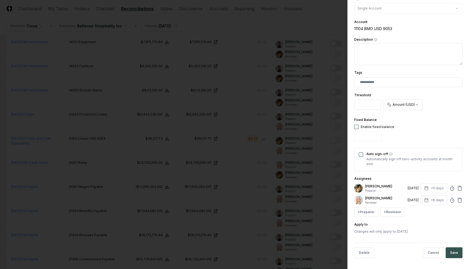
type input "*"
click at [447, 250] on button "Save" at bounding box center [453, 252] width 17 height 11
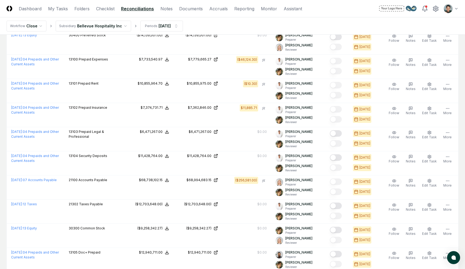
scroll to position [0, 0]
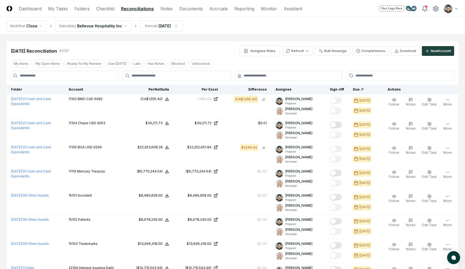
click at [342, 29] on nav "Workflow Close Subsidiary Bellevue Hospitality Inc Periods May 2025" at bounding box center [232, 25] width 465 height 17
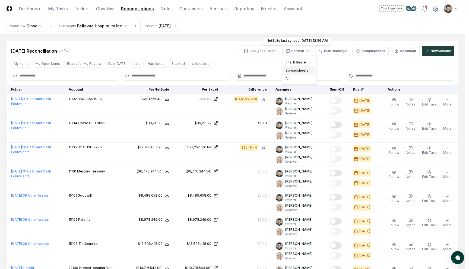
click at [297, 69] on div "Spreadsheets" at bounding box center [299, 70] width 32 height 8
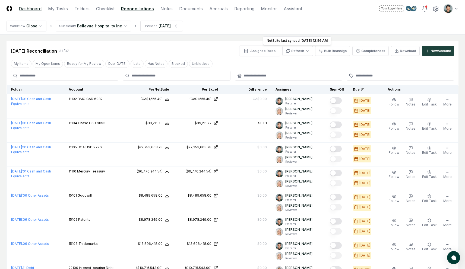
click at [37, 9] on link "Dashboard" at bounding box center [30, 8] width 23 height 7
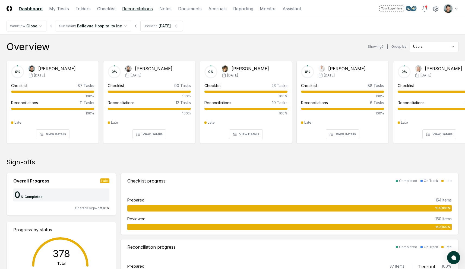
click at [136, 8] on link "Reconciliations" at bounding box center [137, 8] width 31 height 7
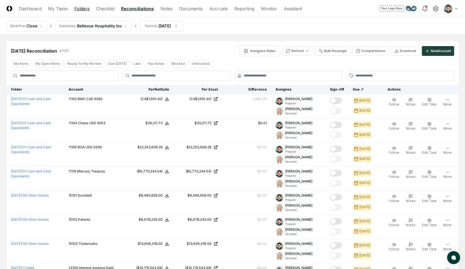
click at [80, 10] on link "Folders" at bounding box center [81, 8] width 15 height 7
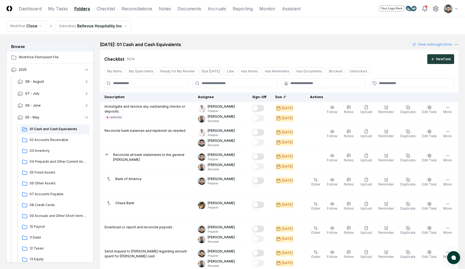
scroll to position [496, 0]
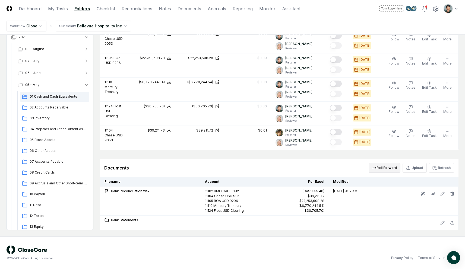
click at [399, 170] on button "Roll Forward" at bounding box center [384, 168] width 32 height 10
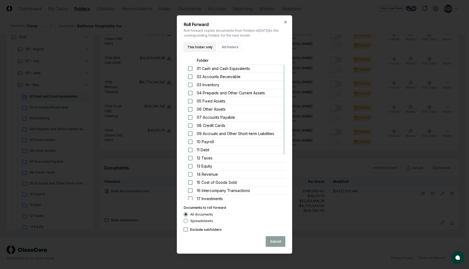
click at [201, 46] on button "This folder only" at bounding box center [200, 47] width 32 height 10
click at [235, 50] on button "All folders" at bounding box center [230, 47] width 24 height 10
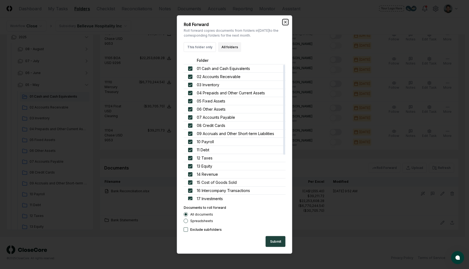
click at [283, 23] on icon "button" at bounding box center [285, 22] width 4 height 4
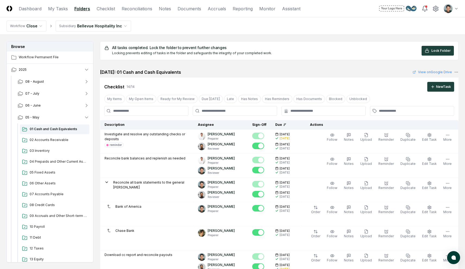
scroll to position [7, 0]
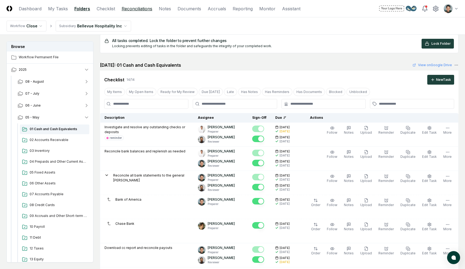
click at [144, 7] on link "Reconciliations" at bounding box center [137, 8] width 31 height 7
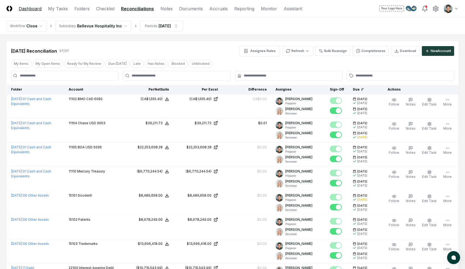
click at [28, 7] on link "Dashboard" at bounding box center [30, 8] width 23 height 7
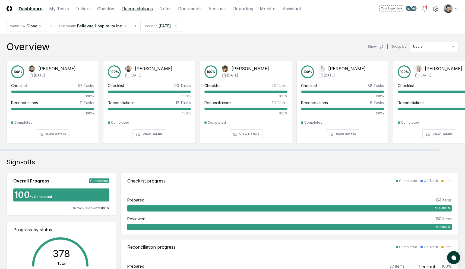
click at [147, 8] on link "Reconciliations" at bounding box center [137, 8] width 31 height 7
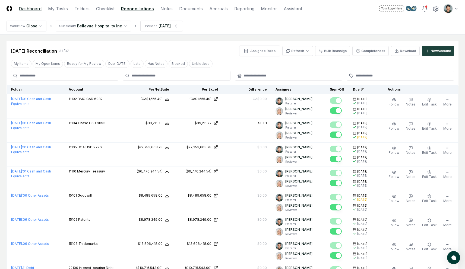
click at [34, 9] on link "Dashboard" at bounding box center [30, 8] width 23 height 7
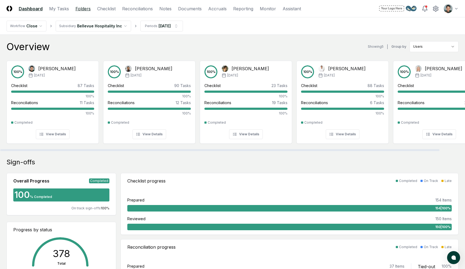
click at [79, 8] on link "Folders" at bounding box center [82, 8] width 15 height 7
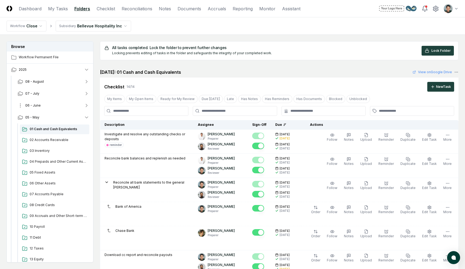
click at [46, 105] on button "06 - June" at bounding box center [53, 106] width 80 height 12
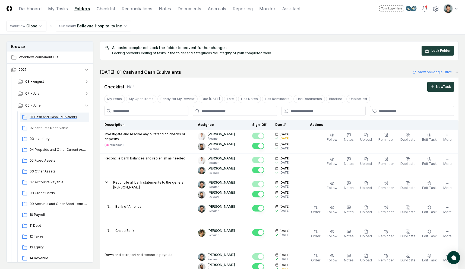
click at [45, 116] on span "01 Cash and Cash Equivalents" at bounding box center [59, 117] width 58 height 5
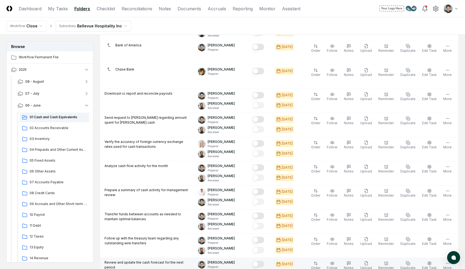
scroll to position [334, 0]
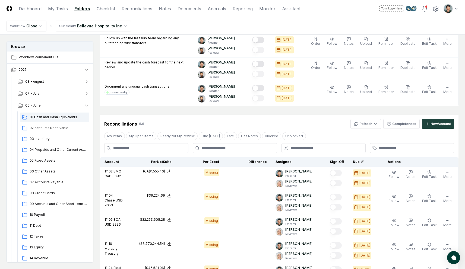
click at [221, 121] on div "Reconciliations 5 / 5 Refresh Completeness New Account" at bounding box center [279, 124] width 350 height 10
click at [38, 109] on button "06 - June" at bounding box center [53, 106] width 80 height 12
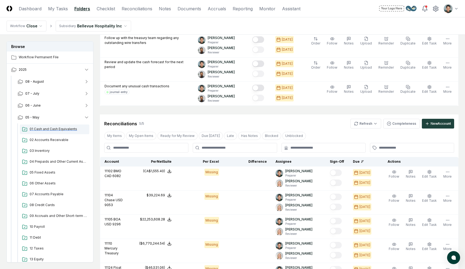
click at [42, 128] on span "01 Cash and Cash Equivalents" at bounding box center [59, 129] width 58 height 5
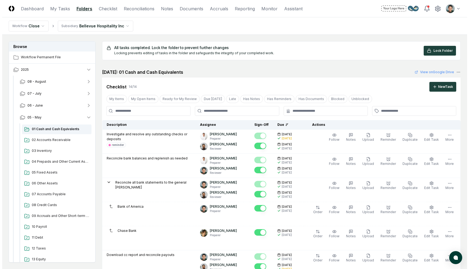
scroll to position [523, 0]
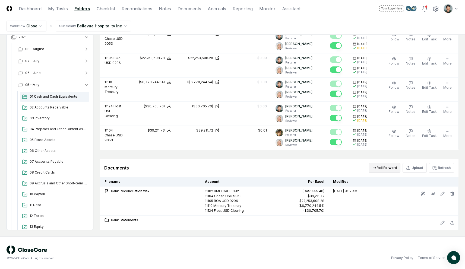
click at [388, 165] on button "Roll Forward" at bounding box center [384, 168] width 32 height 10
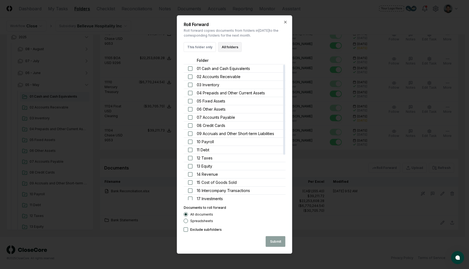
click at [231, 49] on button "All folders" at bounding box center [230, 47] width 24 height 10
click at [277, 245] on button "Submit" at bounding box center [276, 241] width 20 height 11
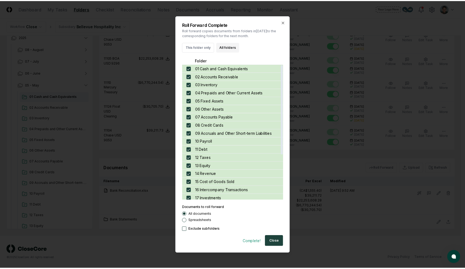
scroll to position [68, 0]
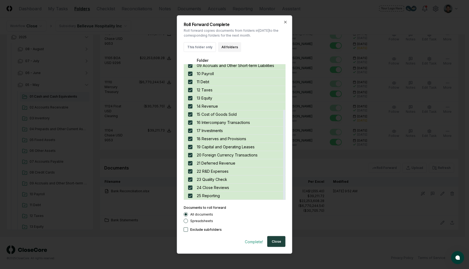
click at [241, 202] on form "Folder 01 Cash and Cash Equivalents 02 Accounts Receivable 03 Inventory 04 Prep…" at bounding box center [235, 151] width 102 height 191
click at [284, 237] on button "Close" at bounding box center [276, 241] width 18 height 11
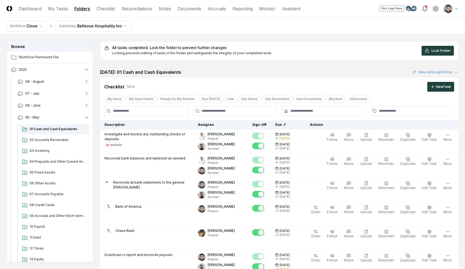
scroll to position [523, 0]
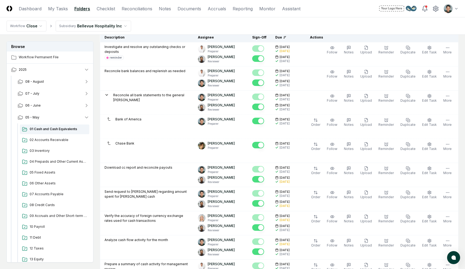
scroll to position [0, 0]
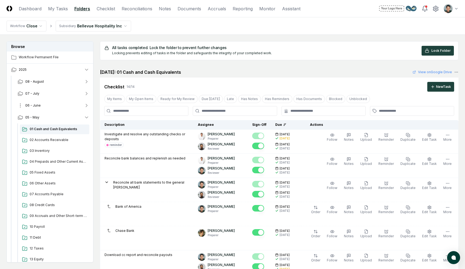
click at [57, 104] on button "06 - June" at bounding box center [53, 106] width 80 height 12
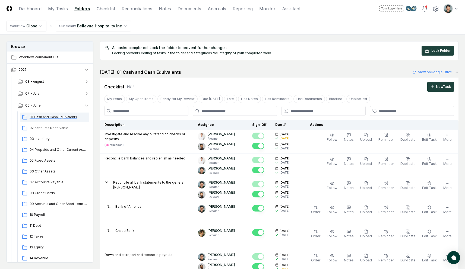
click at [48, 116] on span "01 Cash and Cash Equivalents" at bounding box center [59, 117] width 58 height 5
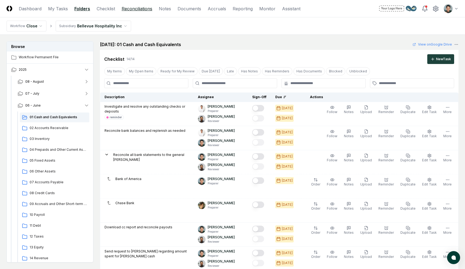
click at [150, 8] on link "Reconciliations" at bounding box center [137, 8] width 31 height 7
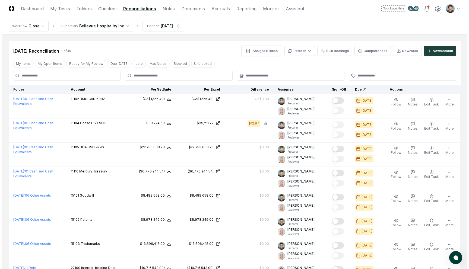
scroll to position [1, 0]
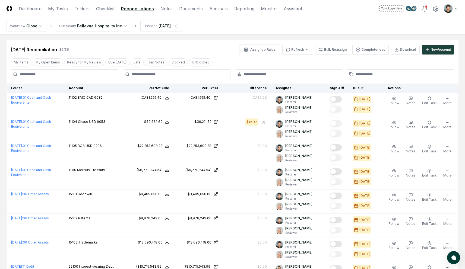
click at [215, 49] on div "Jun 2025 Reconciliation 36 / 36 Assignee Rules Refresh Bulk Reassign Completene…" at bounding box center [232, 49] width 443 height 11
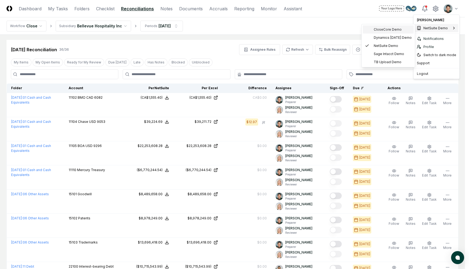
click at [391, 30] on span "CloseCore Demo" at bounding box center [388, 29] width 28 height 5
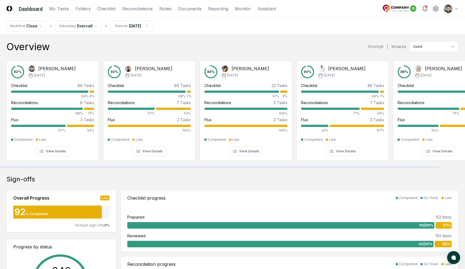
click at [63, 68] on div "92 % [PERSON_NAME] [DATE]" at bounding box center [52, 71] width 83 height 13
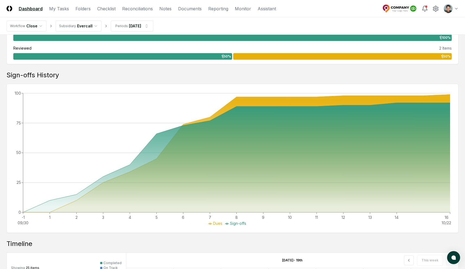
scroll to position [200, 0]
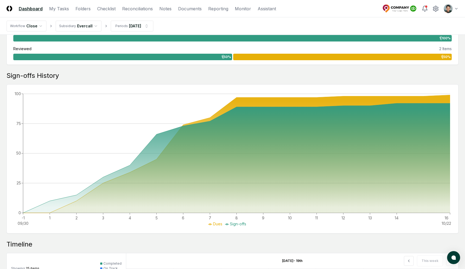
click at [9, 78] on div "Sign-offs History" at bounding box center [233, 75] width 452 height 9
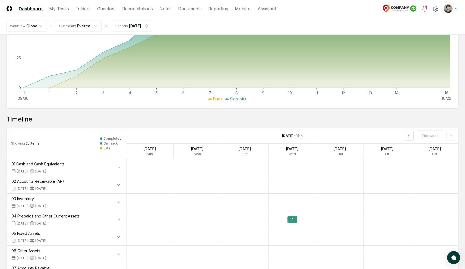
scroll to position [345, 0]
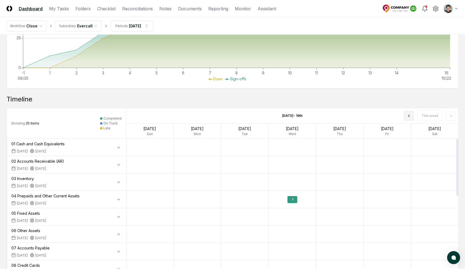
click at [408, 117] on icon at bounding box center [408, 116] width 4 height 4
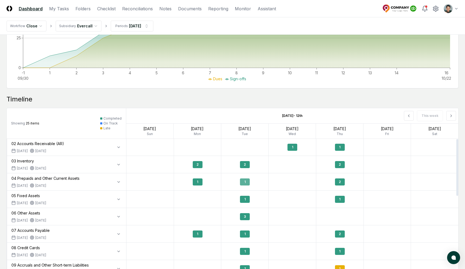
scroll to position [0, 0]
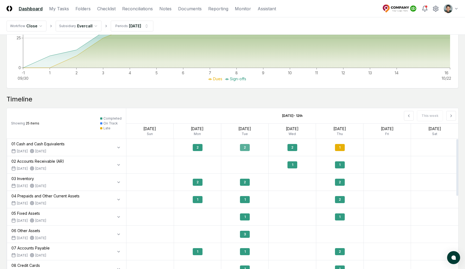
click at [247, 145] on div "2" at bounding box center [245, 147] width 10 height 7
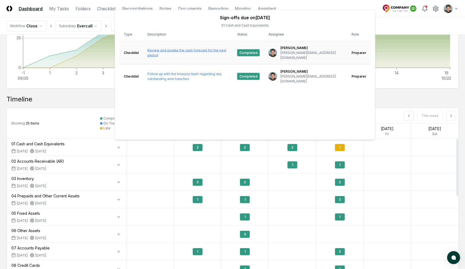
click at [212, 50] on link "Review and update the cash forecast for the next period" at bounding box center [186, 52] width 79 height 9
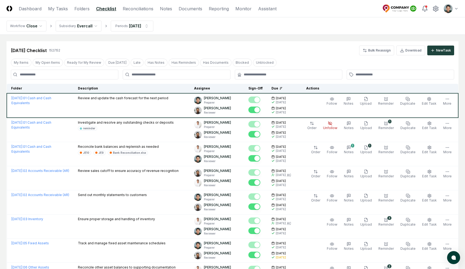
click at [188, 42] on div "Sep 2024 Checklist 152 / 152 Bulk Reassign Download New Task" at bounding box center [233, 48] width 452 height 14
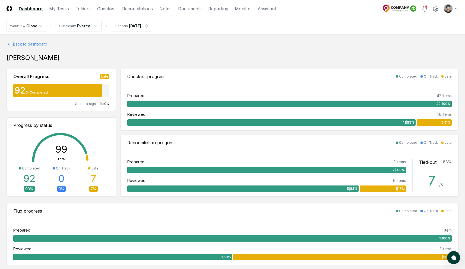
click at [18, 44] on link "Back to dashboard" at bounding box center [233, 44] width 452 height 6
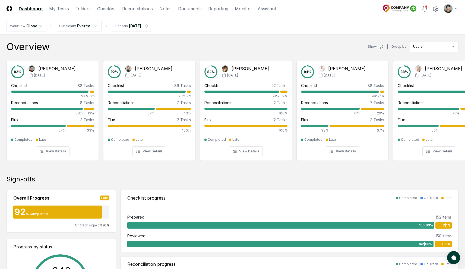
click at [97, 51] on div "Overview Showing 5 | Group by Users" at bounding box center [233, 46] width 452 height 11
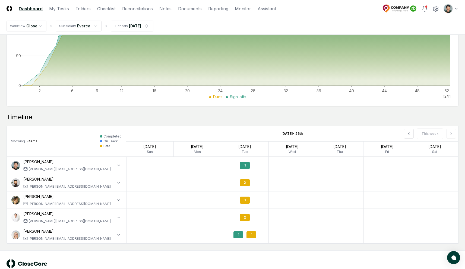
scroll to position [463, 0]
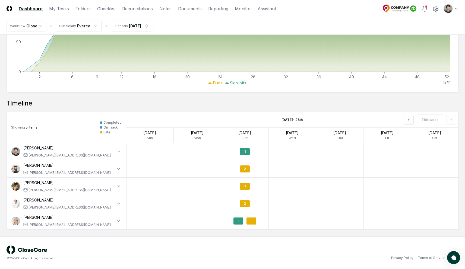
click at [115, 150] on div at bounding box center [118, 151] width 7 height 13
click at [411, 118] on icon at bounding box center [408, 120] width 4 height 4
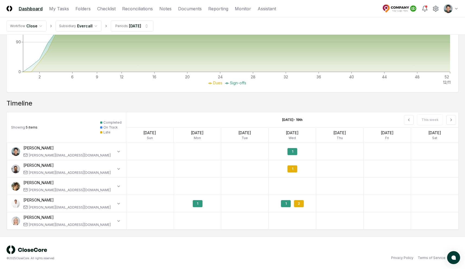
click at [410, 114] on div "This week" at bounding box center [391, 119] width 133 height 15
click at [409, 119] on icon at bounding box center [408, 120] width 4 height 4
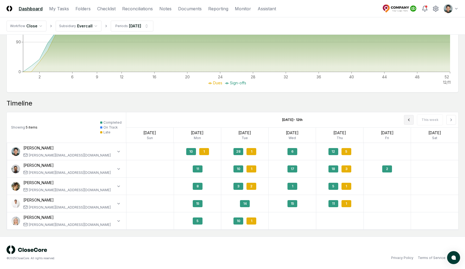
click at [409, 120] on icon at bounding box center [408, 120] width 1 height 2
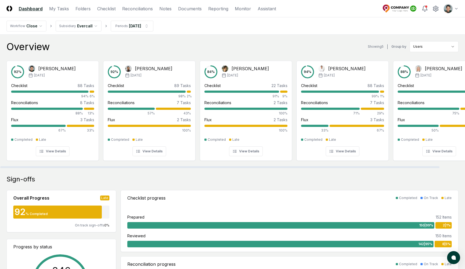
scroll to position [2, 0]
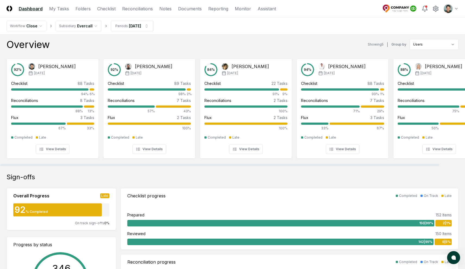
click at [157, 45] on div "Overview Showing 5 | Group by Users" at bounding box center [233, 44] width 452 height 11
click at [156, 46] on div "Overview Showing 5 | Group by Users" at bounding box center [233, 44] width 452 height 11
click at [82, 11] on link "Folders" at bounding box center [82, 8] width 15 height 7
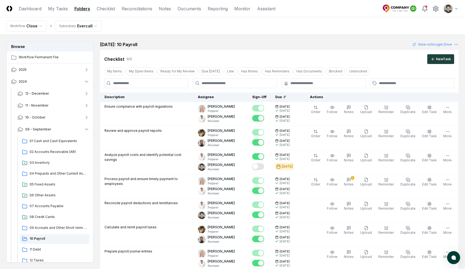
click at [194, 36] on main "Browse Workflow Permanent File 2025 2024 12 - December 11 - November 10 - Octob…" at bounding box center [232, 247] width 465 height 424
click at [38, 8] on link "Dashboard" at bounding box center [30, 8] width 23 height 7
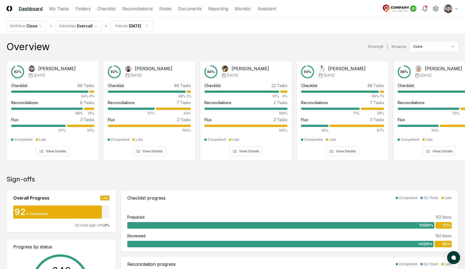
click at [123, 44] on div "Overview Showing 5 | Group by Users" at bounding box center [233, 46] width 452 height 11
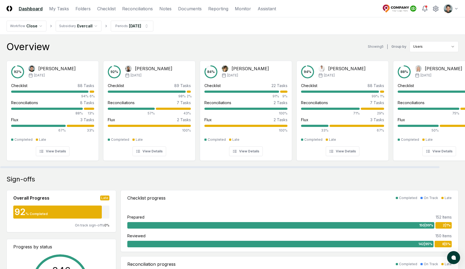
click at [321, 33] on nav "Workflow Close Subsidiary Evercall Periods [DATE]" at bounding box center [232, 25] width 465 height 17
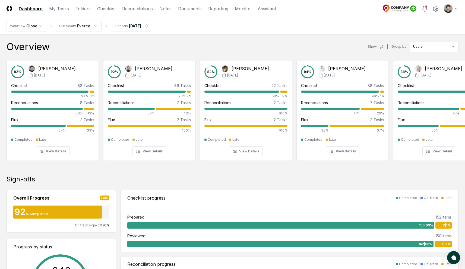
click at [309, 49] on div "Overview Showing 5 | Group by Users" at bounding box center [233, 46] width 452 height 11
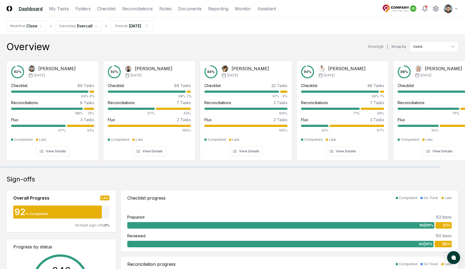
click at [137, 42] on div "Overview Showing 5 | Group by Users" at bounding box center [233, 46] width 452 height 11
click at [83, 11] on link "Folders" at bounding box center [82, 8] width 15 height 7
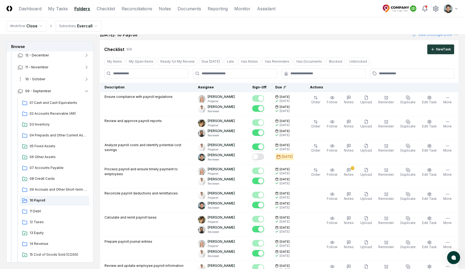
scroll to position [38, 0]
click at [53, 104] on span "01 Cash and Cash Equivalents" at bounding box center [59, 103] width 58 height 5
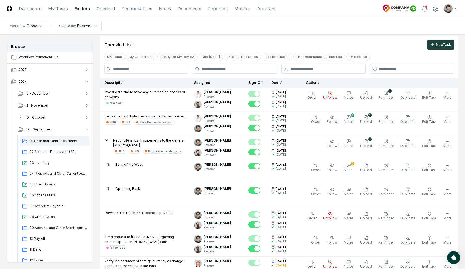
click at [59, 119] on button "10 - October" at bounding box center [53, 117] width 80 height 12
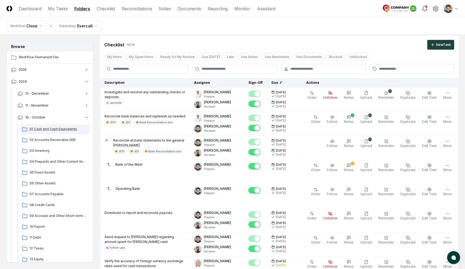
click at [47, 133] on div "01 Cash and Cash Equivalents" at bounding box center [54, 130] width 69 height 10
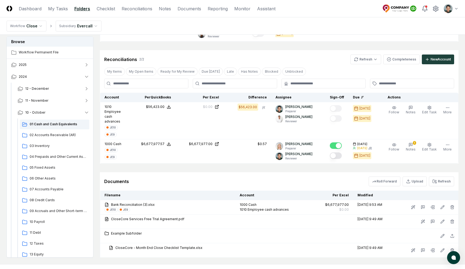
scroll to position [387, 0]
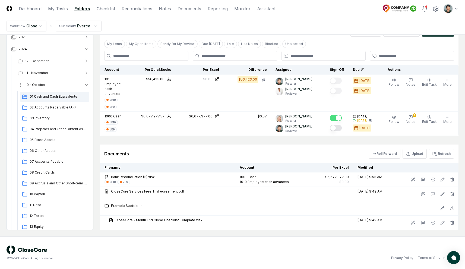
click at [53, 86] on button "10 - October" at bounding box center [53, 85] width 80 height 12
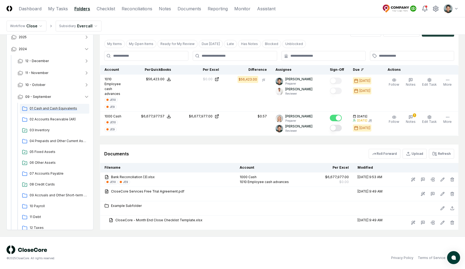
click at [51, 106] on div "01 Cash and Cash Equivalents" at bounding box center [54, 109] width 69 height 10
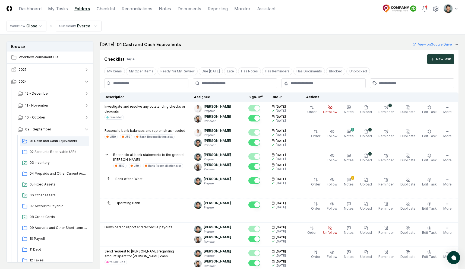
click at [33, 70] on button "2025" at bounding box center [50, 70] width 87 height 12
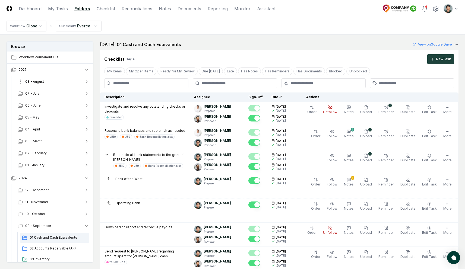
click at [36, 82] on span "08 - August" at bounding box center [34, 81] width 19 height 5
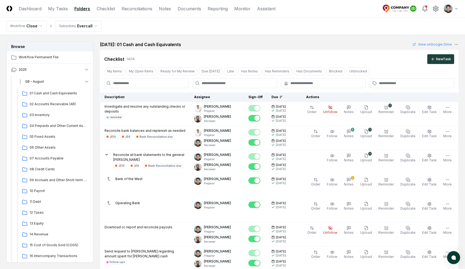
click at [44, 82] on button "08 - August" at bounding box center [53, 82] width 80 height 12
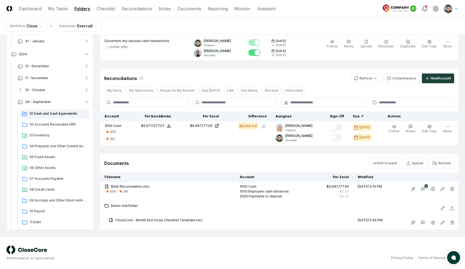
scroll to position [94, 0]
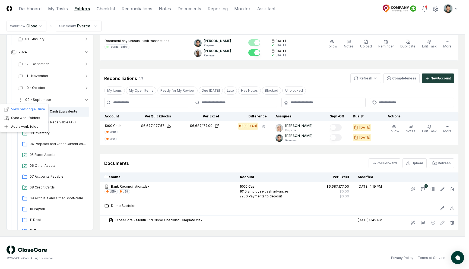
click at [30, 108] on link "View on Google Drive" at bounding box center [25, 109] width 42 height 5
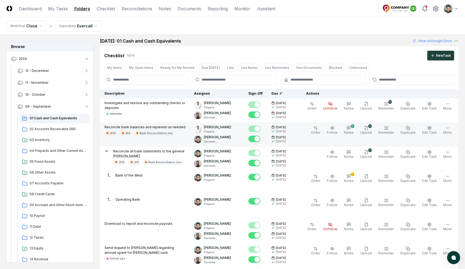
scroll to position [8, 0]
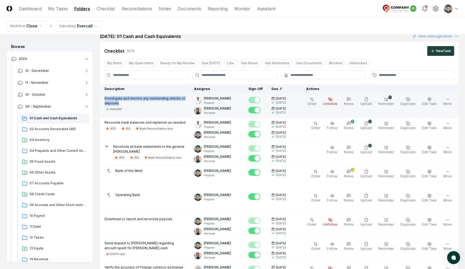
drag, startPoint x: 119, startPoint y: 104, endPoint x: 106, endPoint y: 95, distance: 15.7
click at [106, 95] on td "Investigate and resolve any outstanding checks or deposits reminder" at bounding box center [145, 106] width 90 height 24
drag, startPoint x: 109, startPoint y: 98, endPoint x: 126, endPoint y: 106, distance: 18.3
click at [126, 106] on div "Investigate and resolve any outstanding checks or deposits reminder" at bounding box center [144, 103] width 81 height 15
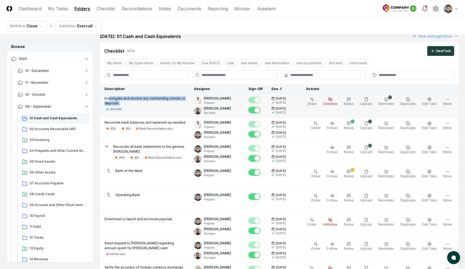
click at [126, 105] on p "Investigate and resolve any outstanding checks or deposits" at bounding box center [144, 101] width 81 height 10
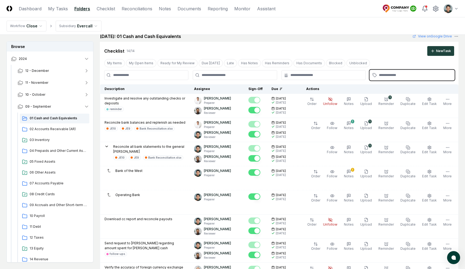
click at [383, 73] on input "text" at bounding box center [415, 75] width 72 height 5
click at [387, 104] on div "journal_entry" at bounding box center [387, 103] width 18 height 4
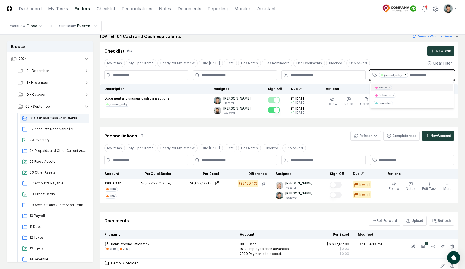
click at [403, 76] on icon at bounding box center [404, 75] width 3 height 3
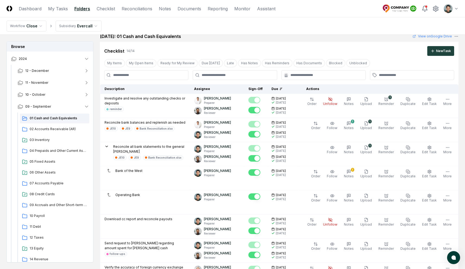
click at [355, 38] on div "September 2024: 01 Cash and Cash Equivalents View on Google Drive" at bounding box center [279, 36] width 358 height 7
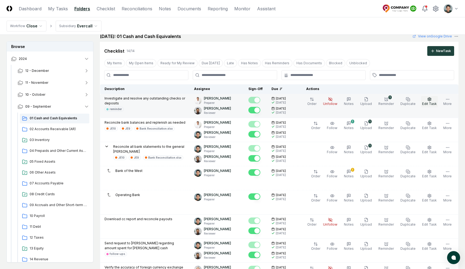
click at [427, 101] on button "Edit Task" at bounding box center [429, 101] width 17 height 11
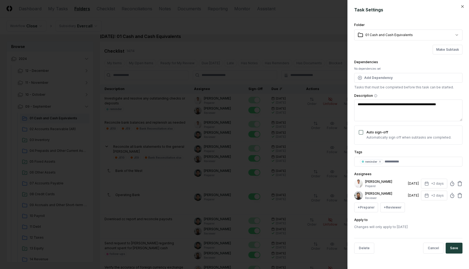
click at [429, 211] on div "+ Preparer + Reviewer" at bounding box center [408, 208] width 108 height 10
click at [440, 181] on button "+2 days" at bounding box center [434, 184] width 26 height 10
click at [432, 171] on div "Assignees Jonas Reyes Preparer 10/2/2024 +2 days Set Deadline * Offset ****** *…" at bounding box center [408, 192] width 108 height 42
drag, startPoint x: 403, startPoint y: 182, endPoint x: 409, endPoint y: 183, distance: 5.5
click at [409, 183] on div "10/2/2024" at bounding box center [413, 183] width 11 height 5
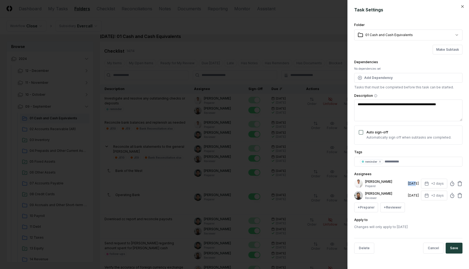
click at [409, 183] on div "10/2/2024" at bounding box center [413, 183] width 11 height 5
drag, startPoint x: 402, startPoint y: 181, endPoint x: 418, endPoint y: 183, distance: 16.7
click at [418, 183] on div "Jonas Reyes Preparer 10/2/2024 +2 days" at bounding box center [408, 184] width 108 height 10
click at [418, 183] on div "10/2/2024" at bounding box center [413, 183] width 11 height 5
click at [388, 52] on div "Make Subtask" at bounding box center [408, 50] width 108 height 10
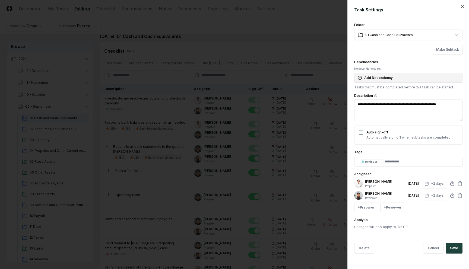
click at [396, 78] on button "Add Dependency" at bounding box center [408, 78] width 108 height 10
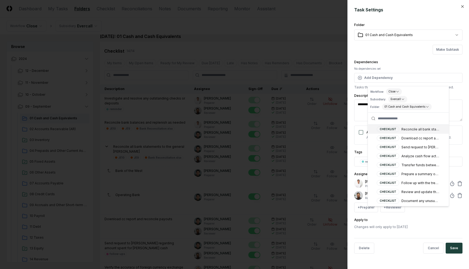
click at [402, 57] on div "**********" at bounding box center [408, 126] width 108 height 208
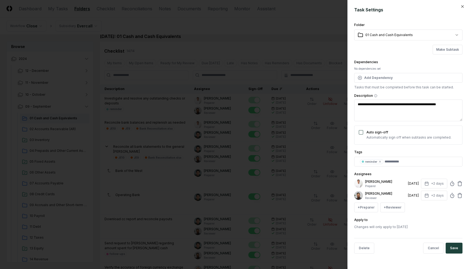
click at [305, 30] on div at bounding box center [234, 134] width 469 height 269
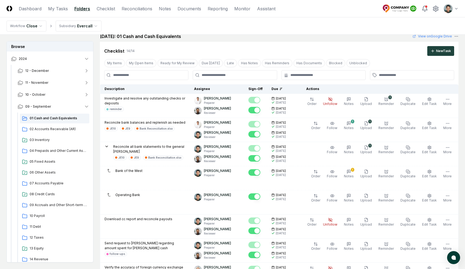
click at [308, 31] on nav "Workflow Close Subsidiary Evercall" at bounding box center [232, 25] width 465 height 17
click at [286, 40] on div "Cancel Reassign September 2024: 01 Cash and Cash Equivalents View on Google Dri…" at bounding box center [279, 232] width 358 height 399
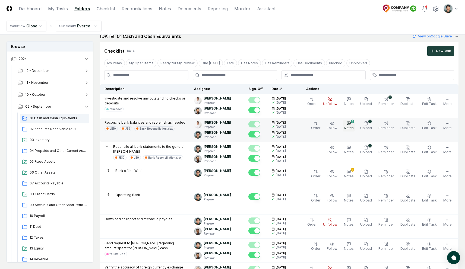
click at [353, 128] on span "Notes" at bounding box center [349, 128] width 10 height 4
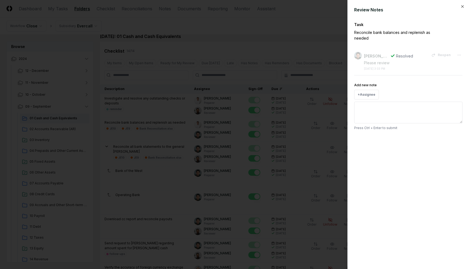
click at [257, 43] on div at bounding box center [234, 134] width 469 height 269
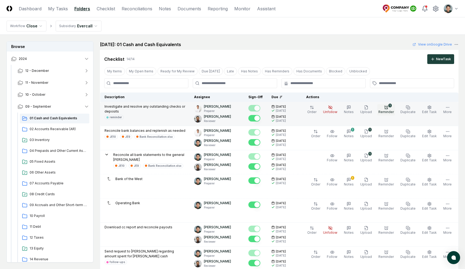
click at [389, 112] on span "Reminder" at bounding box center [385, 112] width 15 height 4
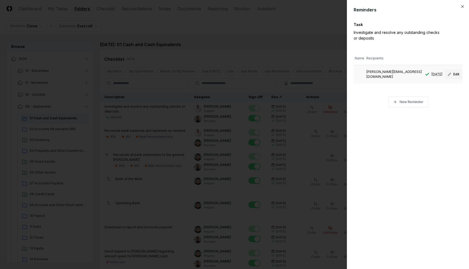
click at [453, 75] on button "Edit" at bounding box center [453, 74] width 18 height 10
type textarea "*"
type input "**"
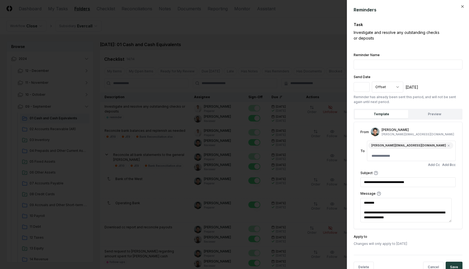
scroll to position [7, 0]
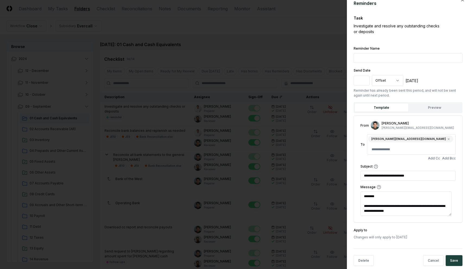
click at [290, 38] on div at bounding box center [234, 134] width 469 height 269
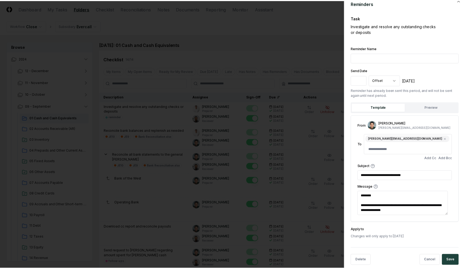
scroll to position [0, 0]
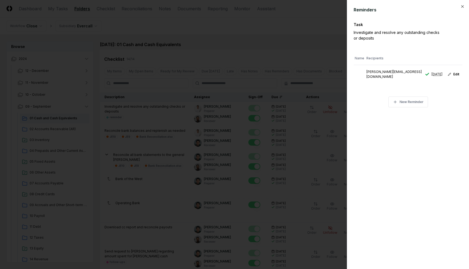
type textarea "*"
click at [272, 16] on div at bounding box center [234, 134] width 469 height 269
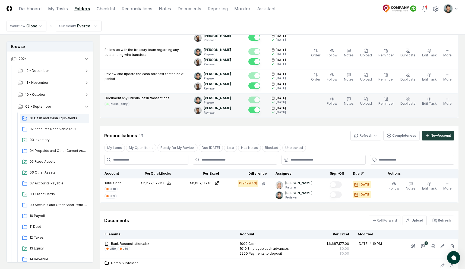
scroll to position [320, 0]
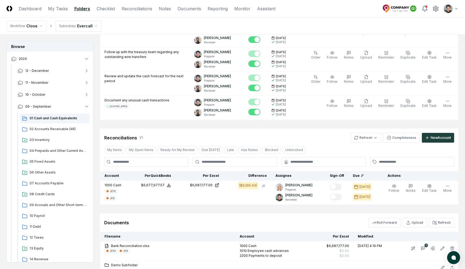
click at [160, 129] on div "Reconciliations 1 / 1 Refresh Completeness New Account" at bounding box center [279, 136] width 358 height 14
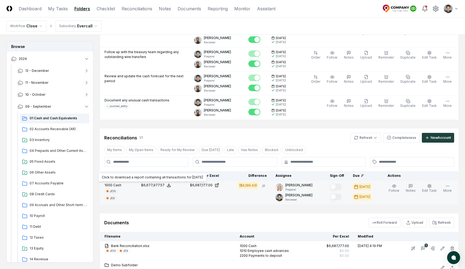
click at [169, 186] on icon at bounding box center [169, 185] width 4 height 4
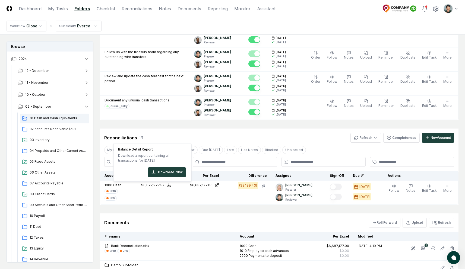
click at [178, 205] on div "Cancel Reassign September 2024: 01 Cash and Cash Equivalents View on Google Dri…" at bounding box center [279, 5] width 358 height 568
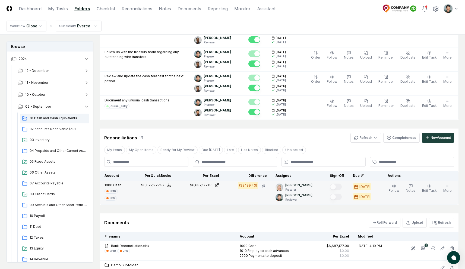
click at [170, 195] on td "$6,677,977.57" at bounding box center [152, 193] width 48 height 24
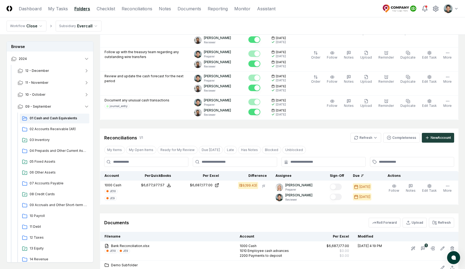
click at [185, 132] on div "Reconciliations 1 / 1 Refresh Completeness New Account" at bounding box center [279, 136] width 358 height 14
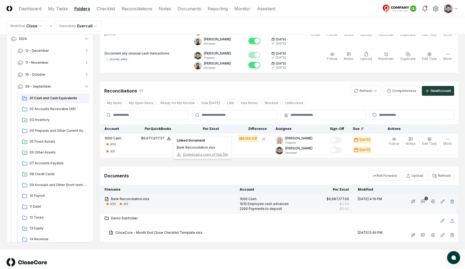
scroll to position [372, 0]
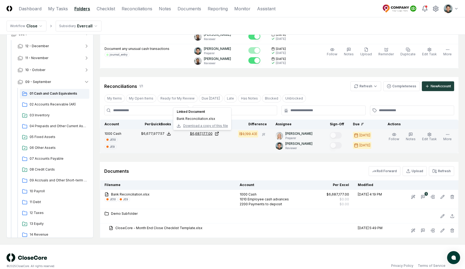
click at [209, 133] on div "$6,687,177.00" at bounding box center [201, 133] width 23 height 5
click at [130, 147] on td "$6,677,977.57" at bounding box center [152, 141] width 48 height 24
click at [114, 140] on div "JE10" at bounding box center [113, 140] width 6 height 4
click at [114, 139] on div "JE10" at bounding box center [113, 140] width 6 height 4
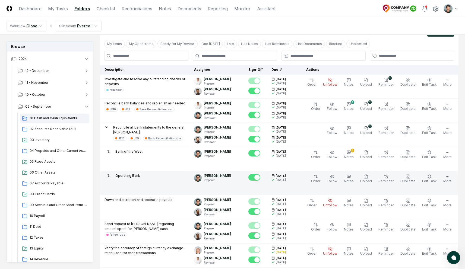
scroll to position [0, 0]
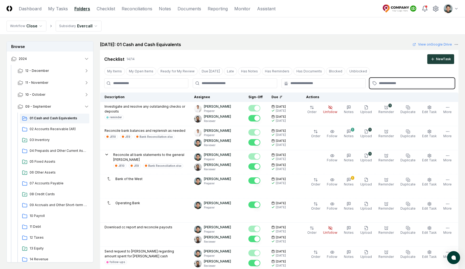
click at [404, 85] on input "text" at bounding box center [415, 83] width 72 height 5
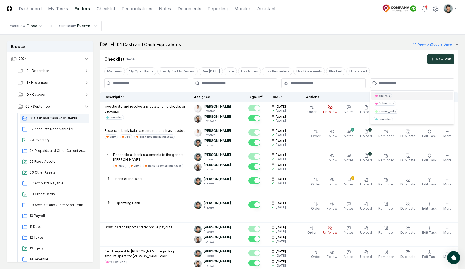
click at [370, 50] on div "Checklist 14 / 14 New Task" at bounding box center [279, 57] width 358 height 14
click at [390, 84] on input "text" at bounding box center [415, 83] width 72 height 5
click at [392, 110] on div "journal_entry" at bounding box center [387, 111] width 18 height 4
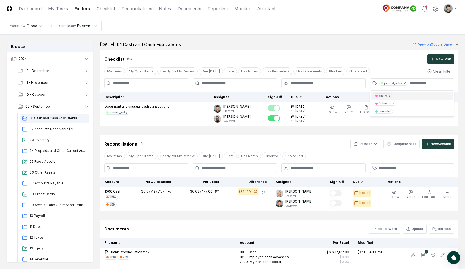
click at [338, 47] on div "September 2024: 01 Cash and Cash Equivalents View on Google Drive" at bounding box center [279, 44] width 358 height 7
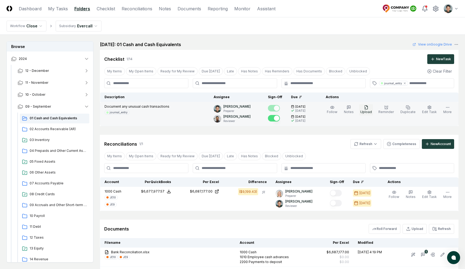
click at [373, 112] on button "Upload" at bounding box center [366, 109] width 14 height 11
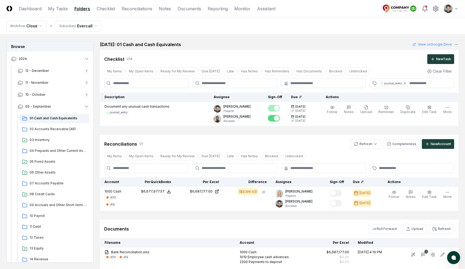
click at [405, 82] on icon at bounding box center [404, 83] width 3 height 3
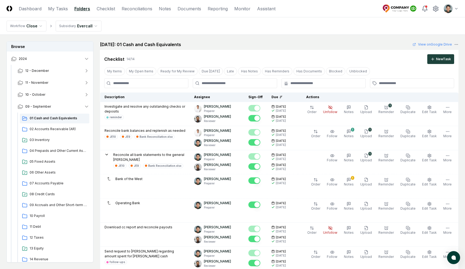
click at [178, 42] on h2 "September 2024: 01 Cash and Cash Equivalents" at bounding box center [140, 44] width 81 height 7
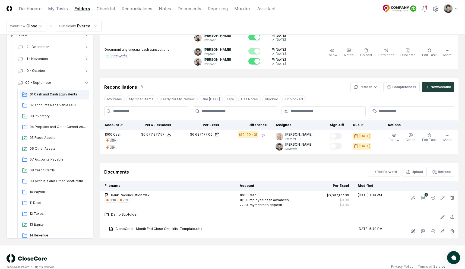
scroll to position [376, 0]
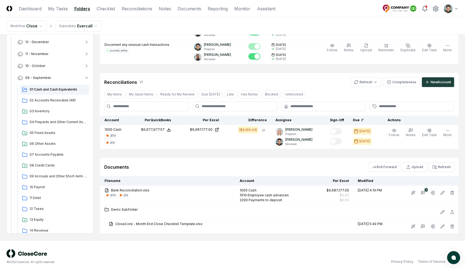
click at [244, 82] on div "Reconciliations 1 / 1 Refresh Completeness New Account" at bounding box center [279, 82] width 350 height 10
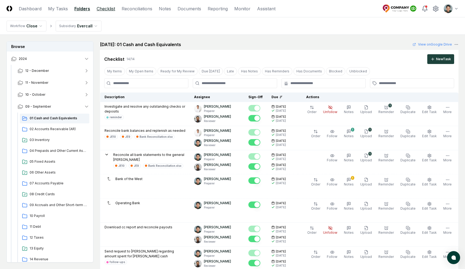
click at [109, 8] on link "Checklist" at bounding box center [106, 8] width 18 height 7
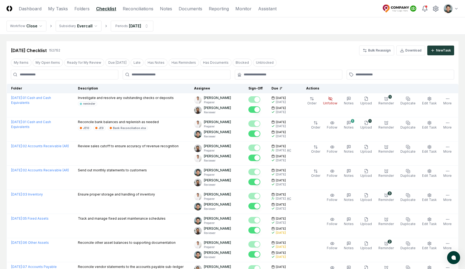
click at [263, 30] on nav "Workflow Close Subsidiary Evercall Periods Sep 2024" at bounding box center [232, 25] width 465 height 17
click at [44, 59] on button "My Open Items" at bounding box center [48, 63] width 30 height 8
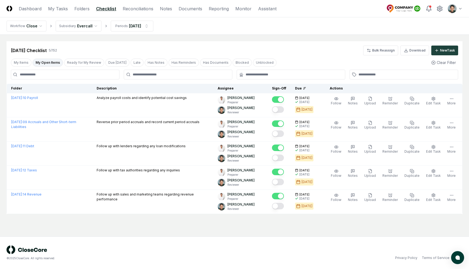
click at [168, 45] on div "Sep 2024 Checklist 5 / 152 Bulk Reassign Download New Task" at bounding box center [235, 48] width 456 height 14
click at [350, 36] on main "Cancel Reassign Sep 2024 Checklist 5 / 152 Bulk Reassign Download New Task My I…" at bounding box center [234, 136] width 469 height 202
click at [104, 49] on div "Sep 2024 Checklist 5 / 152 Bulk Reassign Download New Task" at bounding box center [234, 51] width 447 height 10
click at [52, 63] on button "My Open Items" at bounding box center [48, 63] width 30 height 8
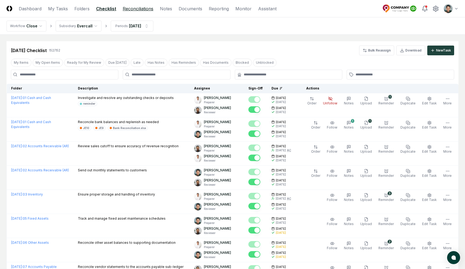
click at [131, 6] on link "Reconciliations" at bounding box center [138, 8] width 31 height 7
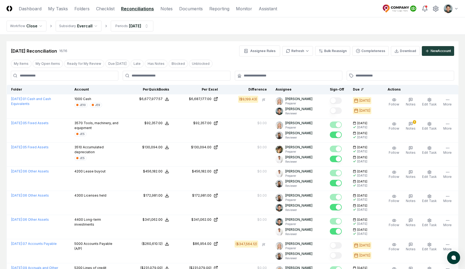
click at [226, 51] on div "Sep 2024 Reconciliation 16 / 16 Assignee Rules Refresh Bulk Reassign Completene…" at bounding box center [232, 51] width 443 height 11
click at [219, 41] on div "Sep 2024 Reconciliation 16 / 16 Assignee Rules Refresh Bulk Reassign Completene…" at bounding box center [233, 48] width 452 height 15
click at [226, 50] on div "Sep 2024 Reconciliation 16 / 16 Assignee Rules Refresh Bulk Reassign Completene…" at bounding box center [232, 51] width 443 height 11
click at [229, 27] on nav "Workflow Close Subsidiary Evercall Periods Sep 2024" at bounding box center [232, 25] width 465 height 17
click at [291, 31] on nav "Workflow Close Subsidiary Evercall Periods Sep 2024" at bounding box center [232, 25] width 465 height 17
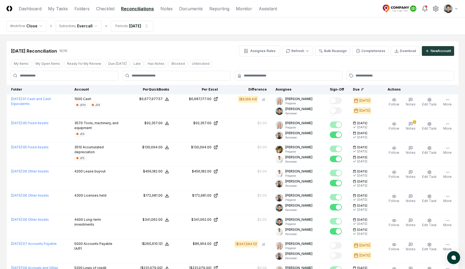
click at [316, 30] on nav "Workflow Close Subsidiary Evercall Periods Sep 2024" at bounding box center [232, 25] width 465 height 17
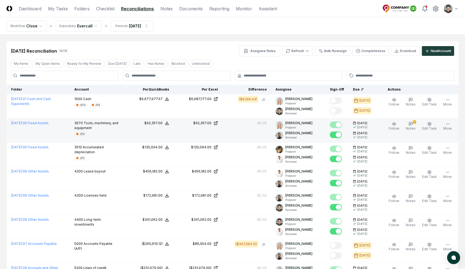
click at [83, 125] on p "3570 Tools, machinery, and equipment" at bounding box center [97, 126] width 46 height 10
click at [83, 123] on span "3570" at bounding box center [78, 123] width 8 height 4
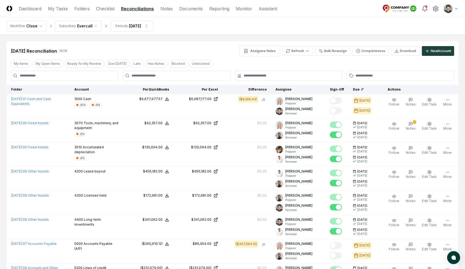
click at [211, 43] on div "Sep 2024 Reconciliation 16 / 16 Assignee Rules Refresh Bulk Reassign Completene…" at bounding box center [233, 48] width 452 height 15
click at [214, 55] on div "Sep 2024 Reconciliation 16 / 16 Assignee Rules Refresh Bulk Reassign Completene…" at bounding box center [232, 51] width 443 height 11
click at [361, 55] on button "Completeness" at bounding box center [370, 51] width 36 height 10
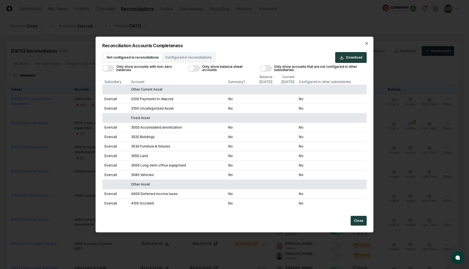
click at [195, 68] on button "Only show balance sheet accounts" at bounding box center [194, 68] width 12 height 7
click at [109, 67] on button "Only show accounts with non-zero balances" at bounding box center [108, 68] width 12 height 7
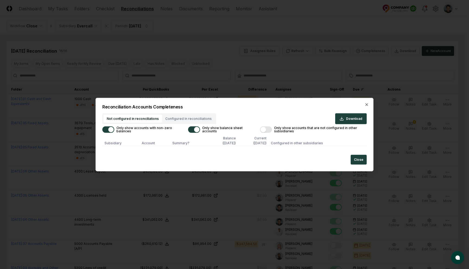
click at [110, 128] on button "Only show accounts with non-zero balances" at bounding box center [108, 129] width 12 height 7
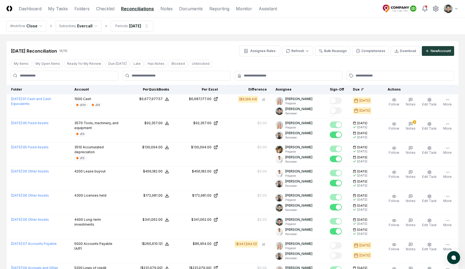
click at [220, 47] on div "Sep 2024 Reconciliation 16 / 16 Assignee Rules Refresh Bulk Reassign Completene…" at bounding box center [232, 51] width 443 height 11
click at [424, 51] on button "New Account" at bounding box center [438, 51] width 32 height 10
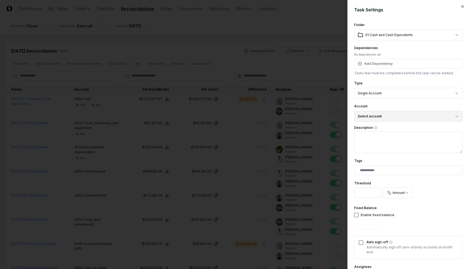
click at [399, 114] on button "Select account" at bounding box center [408, 116] width 108 height 11
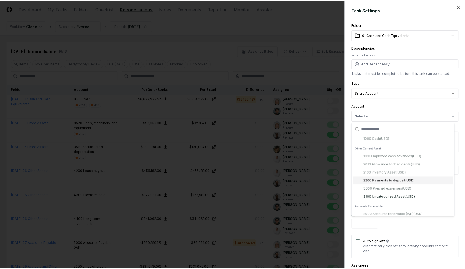
scroll to position [12, 0]
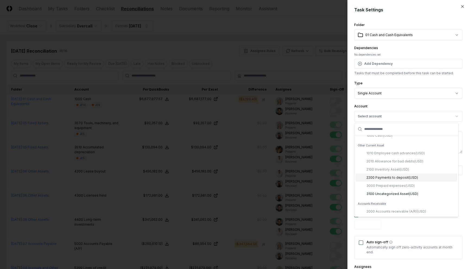
click at [201, 43] on div at bounding box center [234, 134] width 469 height 269
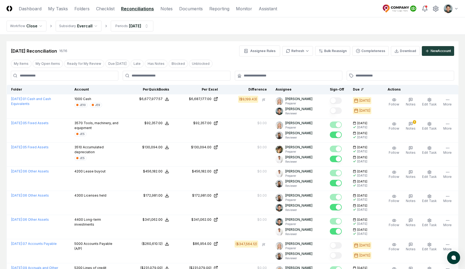
click at [179, 35] on main "Cancel Reassign Sep 2024 Reconciliation 16 / 16 Assignee Rules Refresh Bulk Rea…" at bounding box center [232, 261] width 465 height 453
drag, startPoint x: 170, startPoint y: 14, endPoint x: 172, endPoint y: 11, distance: 3.9
click at [171, 12] on header "CloseCore Dashboard My Tasks Folders Checklist Reconciliations Notes Documents …" at bounding box center [232, 8] width 465 height 17
click at [172, 11] on nav "CloseCore Dashboard My Tasks Folders Checklist Reconciliations Notes Documents …" at bounding box center [142, 8] width 270 height 7
click at [169, 9] on link "Notes" at bounding box center [166, 8] width 12 height 7
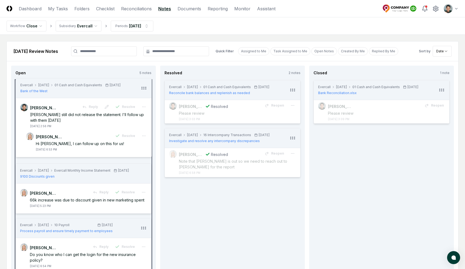
click at [142, 87] on icon at bounding box center [144, 88] width 7 height 7
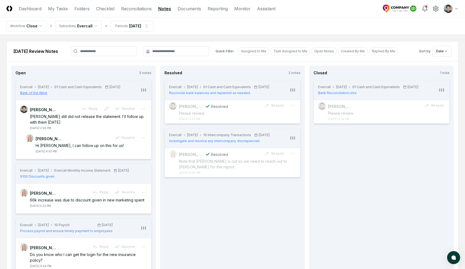
click at [36, 92] on span "Bank of the West" at bounding box center [33, 93] width 27 height 5
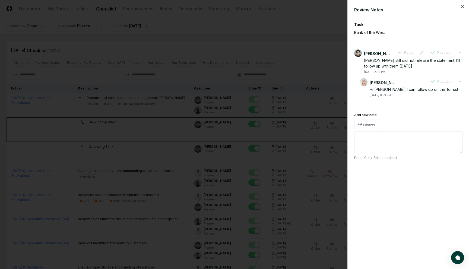
click at [197, 34] on div at bounding box center [234, 134] width 469 height 269
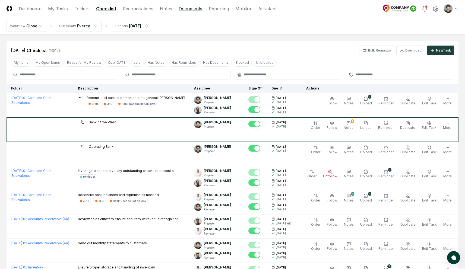
click at [188, 10] on link "Documents" at bounding box center [191, 8] width 24 height 7
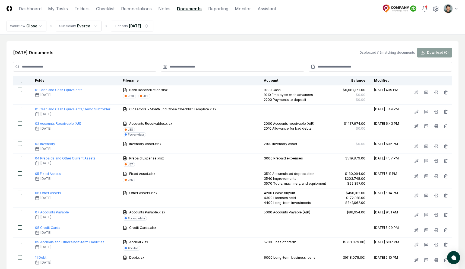
click at [377, 67] on input at bounding box center [379, 67] width 143 height 10
type input "*"
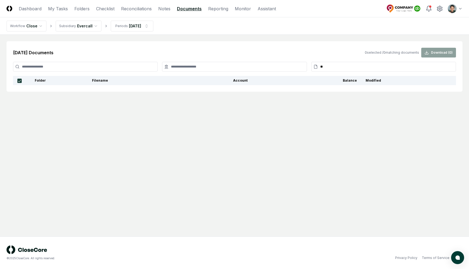
type input "*"
type input "**"
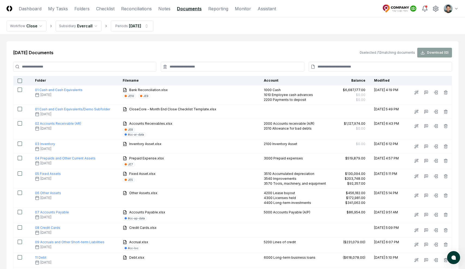
click at [267, 66] on input at bounding box center [232, 67] width 143 height 10
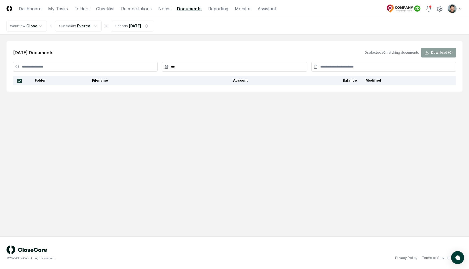
type input "****"
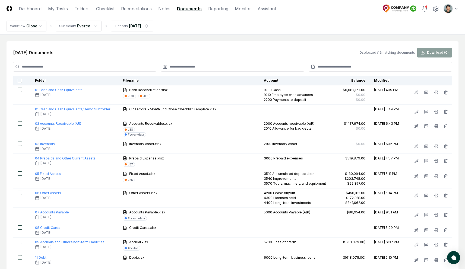
click at [127, 67] on input at bounding box center [84, 67] width 143 height 10
click at [151, 48] on div "Sep 2024 Documents 0 selected / 12 matching documents Download ( 0 )" at bounding box center [232, 53] width 439 height 10
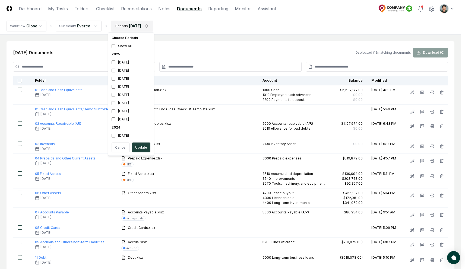
click at [142, 25] on html "CloseCore Dashboard My Tasks Folders Checklist Reconciliations Notes Documents …" at bounding box center [232, 168] width 465 height 337
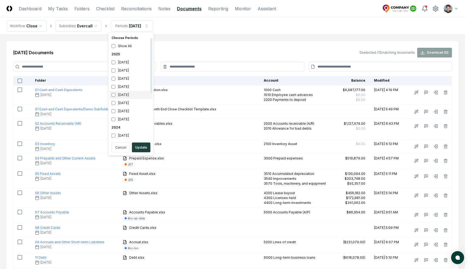
scroll to position [51, 0]
click at [117, 76] on div "2024" at bounding box center [130, 76] width 43 height 8
click at [142, 144] on button "Update" at bounding box center [141, 148] width 18 height 10
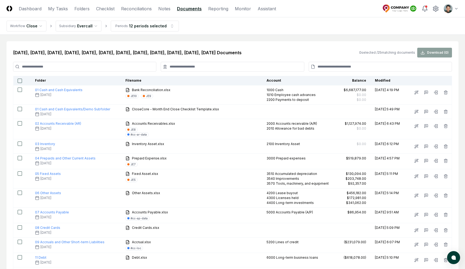
click at [216, 68] on input at bounding box center [232, 67] width 143 height 10
click at [344, 63] on input at bounding box center [379, 67] width 143 height 10
click at [259, 65] on input at bounding box center [232, 67] width 143 height 10
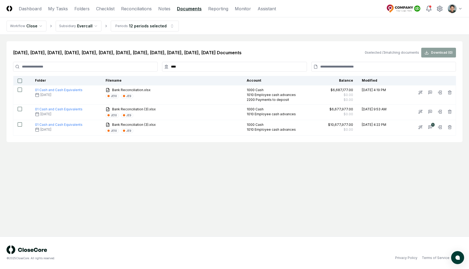
type input "****"
click at [140, 168] on main "Jan 2024, Feb 2024, Mar 2024, Apr 2024, May 2024, Jun 2024, Jul 2024, Aug 2024,…" at bounding box center [234, 136] width 469 height 202
click at [20, 81] on button "button" at bounding box center [20, 81] width 4 height 4
click at [436, 51] on button "Download ( 3 )" at bounding box center [438, 53] width 35 height 10
click at [193, 56] on h2 "Jan 2024, Feb 2024, Mar 2024, Apr 2024, May 2024, Jun 2024, Jul 2024, Aug 2024,…" at bounding box center [127, 52] width 228 height 7
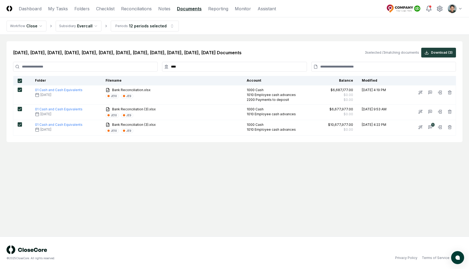
click at [189, 66] on input "****" at bounding box center [234, 67] width 145 height 10
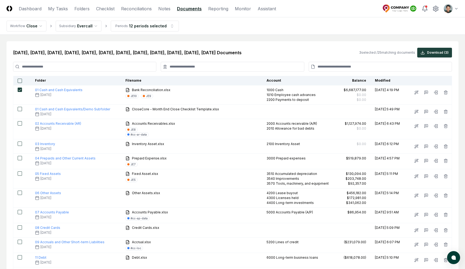
click at [352, 38] on main "Jan 2024, Feb 2024, Mar 2024, Apr 2024, May 2024, Jun 2024, Jul 2024, Aug 2024,…" at bounding box center [232, 270] width 465 height 470
click at [155, 31] on nav "Workflow Close Subsidiary Evercall Periods 12 periods selected" at bounding box center [232, 25] width 465 height 17
click at [129, 27] on html "CloseCore Dashboard My Tasks Folders Checklist Reconciliations Notes Documents …" at bounding box center [232, 268] width 465 height 537
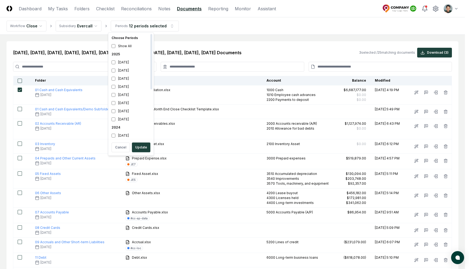
click at [117, 124] on div "2024" at bounding box center [130, 127] width 43 height 8
click at [117, 128] on div "2024" at bounding box center [130, 127] width 43 height 8
click at [114, 78] on div "2024" at bounding box center [130, 78] width 43 height 8
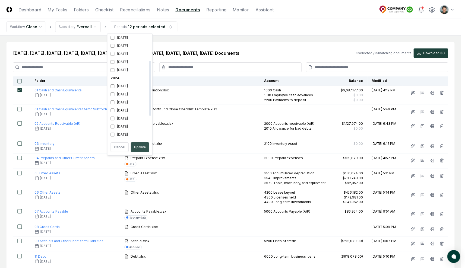
scroll to position [50, 0]
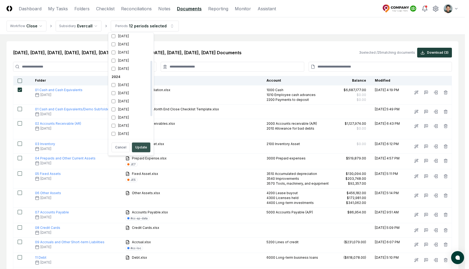
click at [137, 144] on button "Update" at bounding box center [141, 148] width 18 height 10
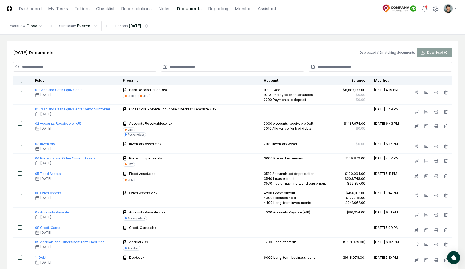
click at [221, 39] on main "Sep 2024 Documents 0 selected / 12 matching documents Download ( 0 ) Folder Fil…" at bounding box center [232, 170] width 465 height 270
click at [216, 52] on div "Sep 2024 Documents 0 selected / 12 matching documents Download ( 0 )" at bounding box center [232, 53] width 439 height 10
click at [218, 43] on div "Sep 2024 Documents 0 selected / 12 matching documents Download ( 0 ) Folder Fil…" at bounding box center [233, 169] width 452 height 257
click at [219, 43] on div "Sep 2024 Documents 0 selected / 12 matching documents Download ( 0 ) Folder Fil…" at bounding box center [233, 169] width 452 height 257
click at [223, 34] on nav "Workflow Close Subsidiary Evercall Periods Sep 2024" at bounding box center [232, 25] width 465 height 17
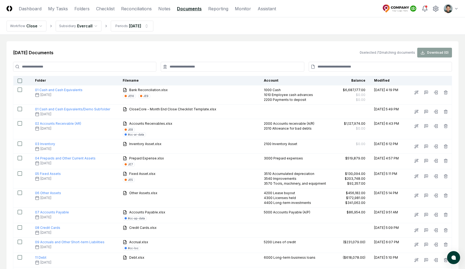
click at [447, 7] on html "CloseCore Dashboard My Tasks Folders Checklist Reconciliations Notes Documents …" at bounding box center [232, 168] width 465 height 337
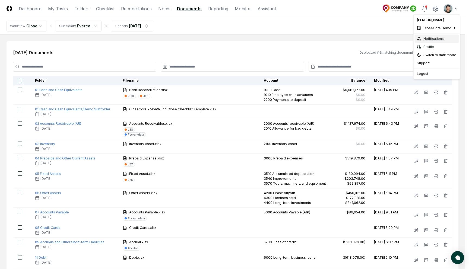
click at [426, 41] on div "Notifications" at bounding box center [437, 39] width 44 height 8
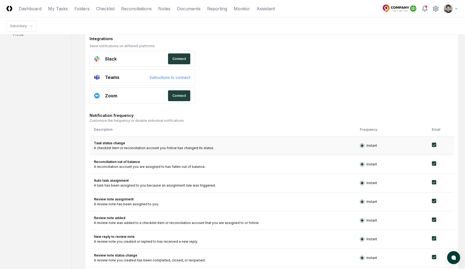
scroll to position [78, 0]
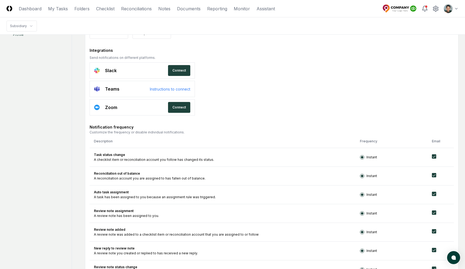
click at [338, 78] on form "**********" at bounding box center [271, 214] width 373 height 467
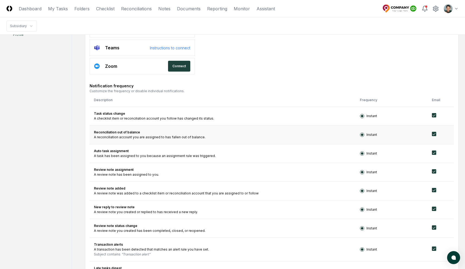
scroll to position [168, 0]
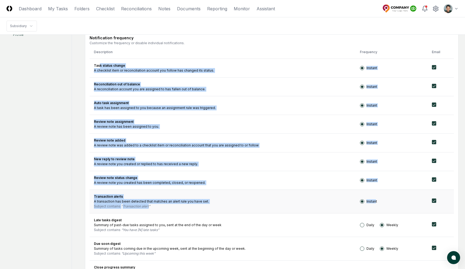
drag, startPoint x: 99, startPoint y: 64, endPoint x: 374, endPoint y: 200, distance: 306.6
click at [374, 200] on tbody "Task status change A checklist item or reconciliation account you follow has ch…" at bounding box center [272, 207] width 364 height 296
click at [208, 188] on td "Review note status change A review note you created has been completed, closed,…" at bounding box center [223, 180] width 266 height 19
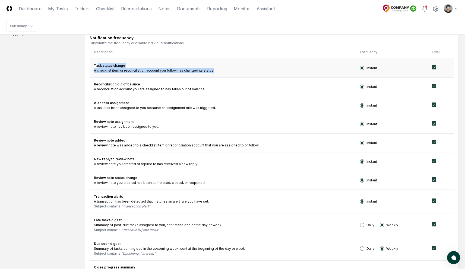
drag, startPoint x: 97, startPoint y: 65, endPoint x: 222, endPoint y: 76, distance: 125.5
click at [222, 77] on td "Task status change A checklist item or reconciliation account you follow has ch…" at bounding box center [223, 68] width 266 height 19
click at [222, 76] on td "Task status change A checklist item or reconciliation account you follow has ch…" at bounding box center [223, 68] width 266 height 19
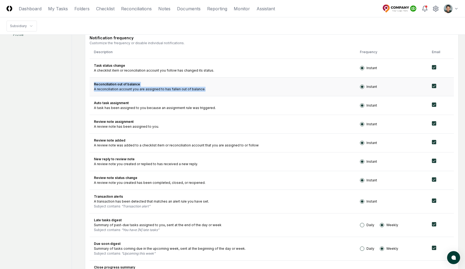
drag, startPoint x: 94, startPoint y: 83, endPoint x: 210, endPoint y: 89, distance: 116.0
click at [210, 89] on td "Reconciliation out of balance A reconciliation account you are assigned to has …" at bounding box center [223, 86] width 266 height 19
click at [210, 89] on div "A reconciliation account you are assigned to has fallen out of balance." at bounding box center [222, 89] width 257 height 5
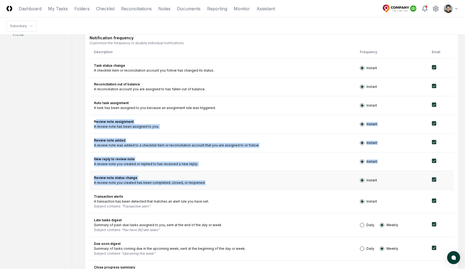
drag, startPoint x: 98, startPoint y: 122, endPoint x: 199, endPoint y: 186, distance: 119.7
click at [199, 186] on tbody "Task status change A checklist item or reconciliation account you follow has ch…" at bounding box center [272, 207] width 364 height 296
click at [199, 185] on div "A review note you created has been completed, closed, or reopened." at bounding box center [222, 182] width 257 height 5
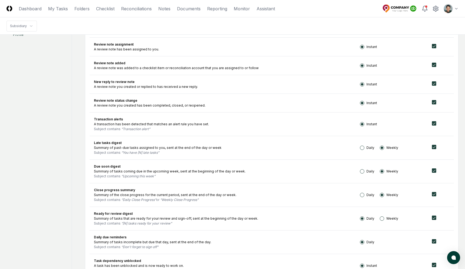
scroll to position [279, 0]
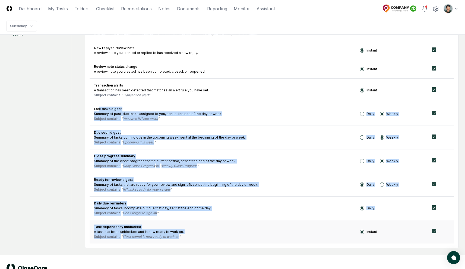
drag, startPoint x: 99, startPoint y: 108, endPoint x: 163, endPoint y: 239, distance: 145.2
click at [163, 239] on tbody "Task status change A checklist item or reconciliation account you follow has ch…" at bounding box center [272, 95] width 364 height 296
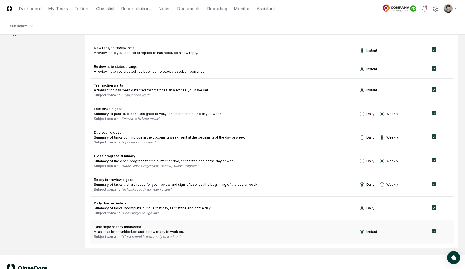
click at [163, 239] on div "Subject contains [Task name] is now ready to work on" at bounding box center [222, 236] width 257 height 5
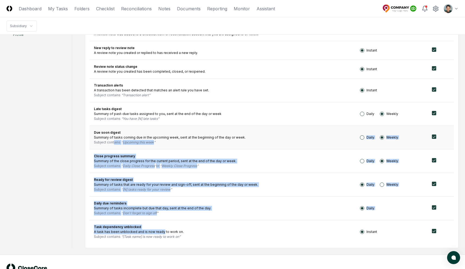
drag, startPoint x: 157, startPoint y: 221, endPoint x: 114, endPoint y: 143, distance: 88.5
click at [114, 143] on tbody "Task status change A checklist item or reconciliation account you follow has ch…" at bounding box center [272, 95] width 364 height 296
click at [114, 143] on div "Subject contains Upcoming this week" at bounding box center [222, 142] width 257 height 5
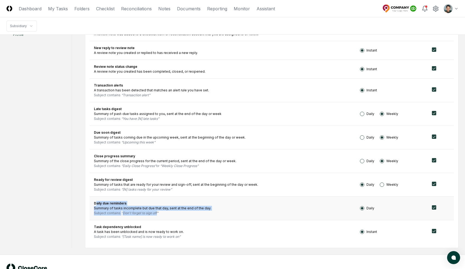
drag, startPoint x: 100, startPoint y: 203, endPoint x: 161, endPoint y: 215, distance: 62.0
click at [161, 215] on td "Daily due reminders Summary of tasks incomplete but due that day, sent at the e…" at bounding box center [223, 208] width 266 height 24
click at [161, 215] on div "Subject contains Don't forget to sign off" at bounding box center [222, 213] width 257 height 5
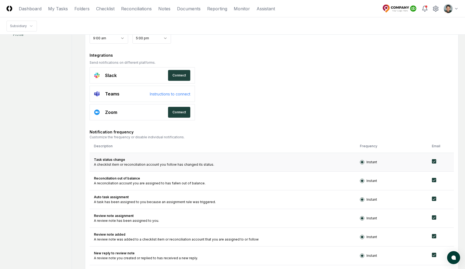
scroll to position [81, 0]
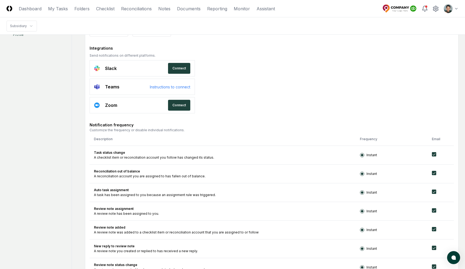
click at [270, 107] on form "**********" at bounding box center [271, 212] width 373 height 467
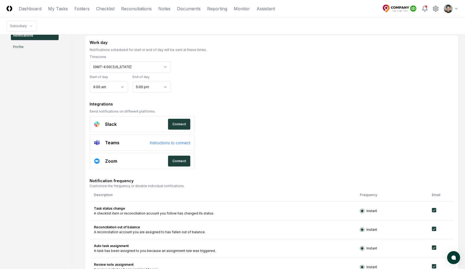
scroll to position [17, 0]
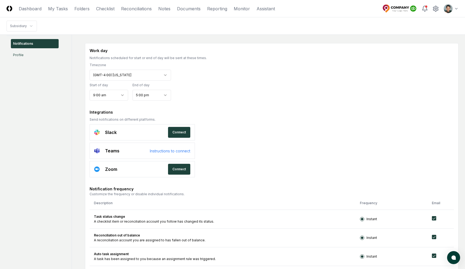
click at [242, 52] on p "Work day" at bounding box center [272, 51] width 364 height 6
click at [361, 29] on nav "Subsidiary" at bounding box center [232, 25] width 465 height 17
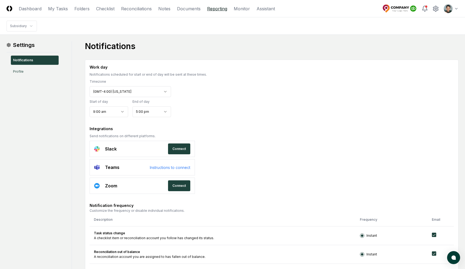
click at [210, 7] on link "Reporting" at bounding box center [217, 8] width 20 height 7
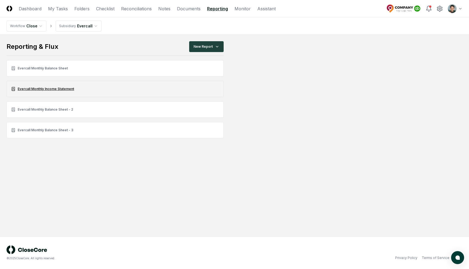
click at [55, 88] on link "Evercall Monthly Income Statement" at bounding box center [115, 89] width 217 height 16
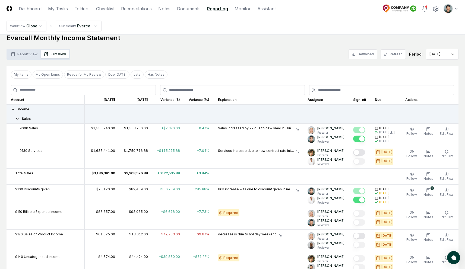
scroll to position [75, 0]
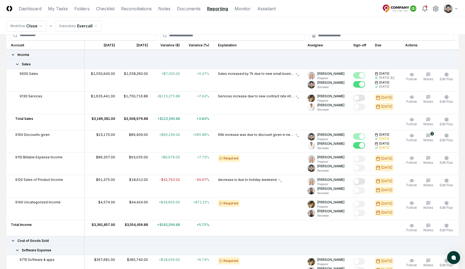
click at [16, 66] on icon at bounding box center [17, 64] width 4 height 4
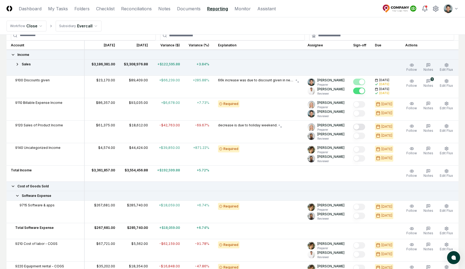
click at [17, 65] on icon at bounding box center [17, 64] width 4 height 4
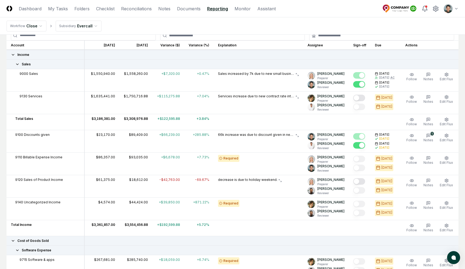
drag, startPoint x: 35, startPoint y: 121, endPoint x: 39, endPoint y: 120, distance: 4.4
click at [35, 121] on div "Total Sales" at bounding box center [45, 118] width 69 height 5
click at [443, 121] on button "Edit Flux" at bounding box center [445, 121] width 15 height 11
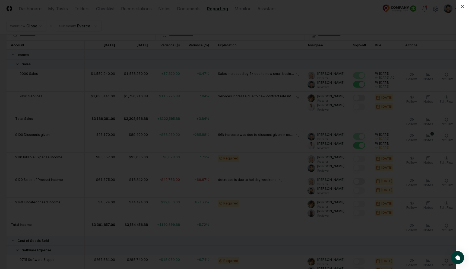
click at [359, 106] on div at bounding box center [234, 134] width 469 height 269
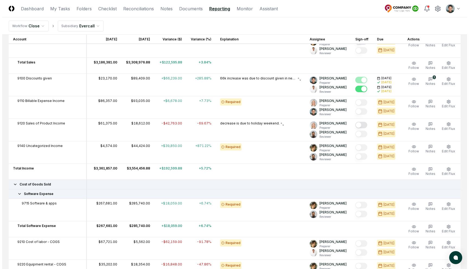
scroll to position [135, 0]
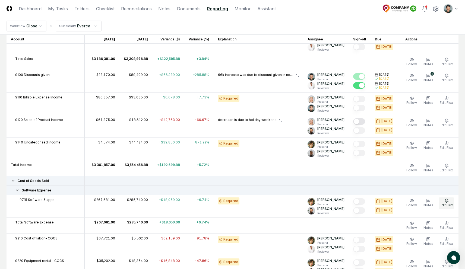
click at [445, 200] on icon "button" at bounding box center [446, 201] width 4 height 4
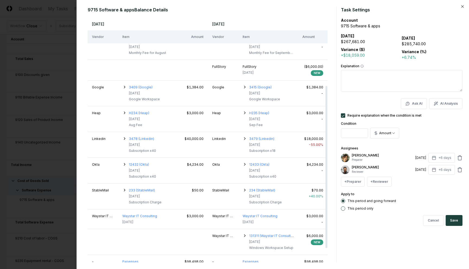
scroll to position [0, 0]
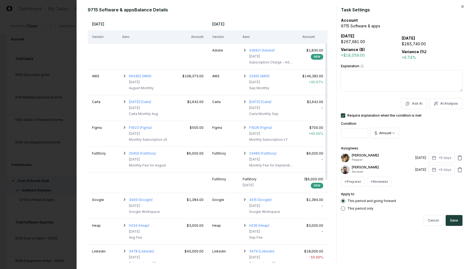
click at [384, 88] on textarea "Explanation" at bounding box center [402, 81] width 122 height 22
click at [442, 105] on button "AI Analysis" at bounding box center [445, 103] width 33 height 11
type textarea "*"
type textarea "**********"
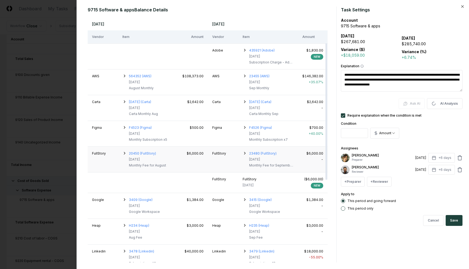
type textarea "*"
type textarea "**********"
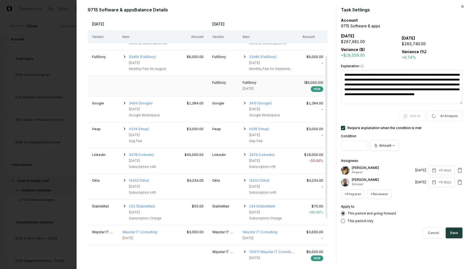
scroll to position [124, 0]
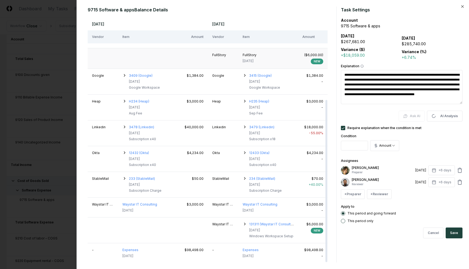
type textarea "*"
type textarea "**********"
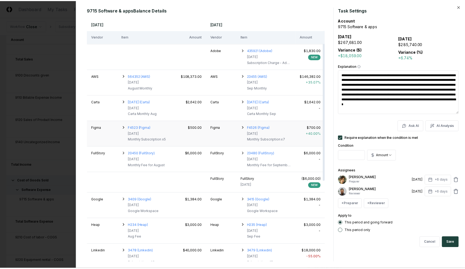
scroll to position [2, 0]
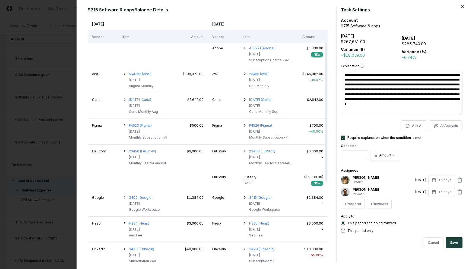
click at [375, 81] on textarea "**********" at bounding box center [402, 92] width 122 height 44
drag, startPoint x: 352, startPoint y: 80, endPoint x: 367, endPoint y: 88, distance: 17.4
click at [367, 88] on textarea "**********" at bounding box center [402, 92] width 122 height 44
drag, startPoint x: 390, startPoint y: 90, endPoint x: 401, endPoint y: 112, distance: 24.6
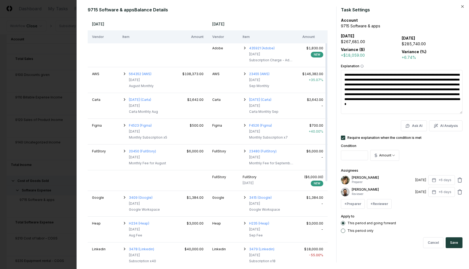
click at [401, 112] on textarea "**********" at bounding box center [402, 92] width 122 height 44
click at [406, 108] on textarea "**********" at bounding box center [402, 92] width 122 height 44
drag, startPoint x: 346, startPoint y: 75, endPoint x: 392, endPoint y: 107, distance: 56.6
click at [392, 107] on textarea "**********" at bounding box center [402, 92] width 122 height 44
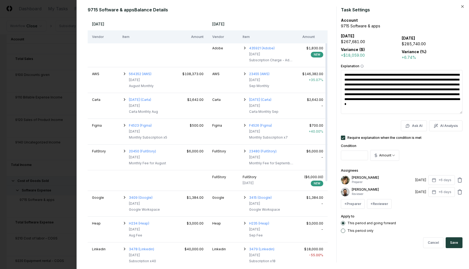
drag, startPoint x: 349, startPoint y: 72, endPoint x: 402, endPoint y: 118, distance: 69.8
click at [401, 117] on form "**********" at bounding box center [402, 135] width 122 height 256
click at [404, 108] on textarea "**********" at bounding box center [402, 92] width 122 height 44
click at [71, 91] on div at bounding box center [234, 134] width 469 height 269
type textarea "*"
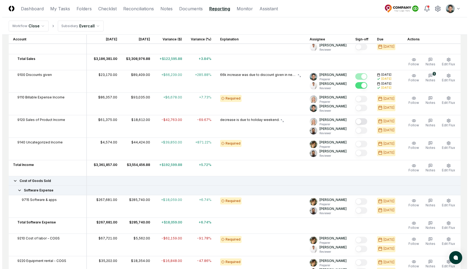
scroll to position [0, 0]
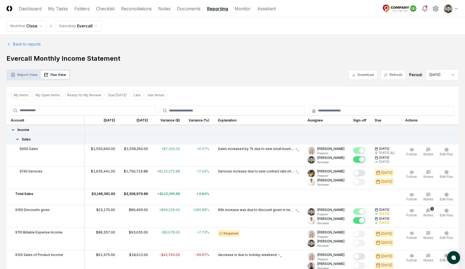
click at [227, 30] on nav "Workflow Close Subsidiary Evercall" at bounding box center [232, 25] width 465 height 17
click at [241, 9] on link "Monitor" at bounding box center [242, 8] width 16 height 7
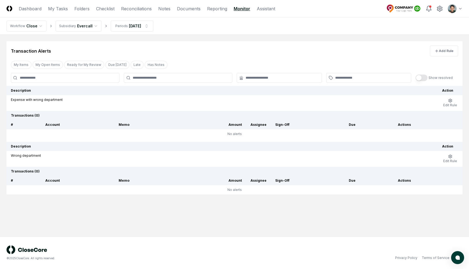
click at [243, 55] on div "Transaction Alerts Add Rule" at bounding box center [235, 48] width 456 height 15
click at [372, 50] on div "Transaction Alerts Add Rule" at bounding box center [235, 48] width 456 height 15
click at [374, 46] on div "Transaction Alerts Add Rule" at bounding box center [235, 48] width 456 height 15
click at [211, 52] on div "Transaction Alerts Add Rule" at bounding box center [235, 48] width 456 height 15
click at [443, 55] on button "Add Rule" at bounding box center [444, 51] width 28 height 11
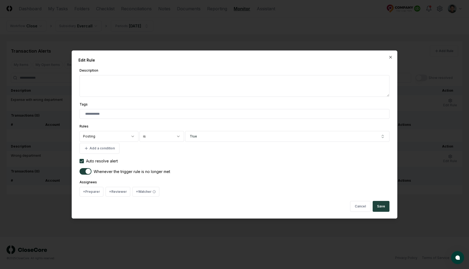
click at [89, 137] on body "**********" at bounding box center [234, 134] width 469 height 269
click at [164, 152] on body "**********" at bounding box center [234, 134] width 469 height 269
click at [109, 146] on button "Add a condition" at bounding box center [99, 148] width 40 height 11
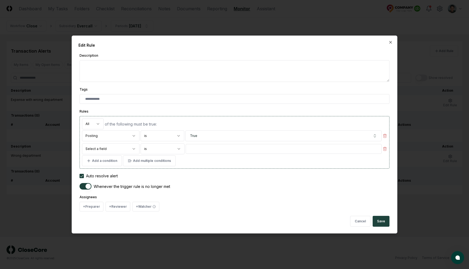
click at [118, 147] on body "**********" at bounding box center [234, 134] width 469 height 269
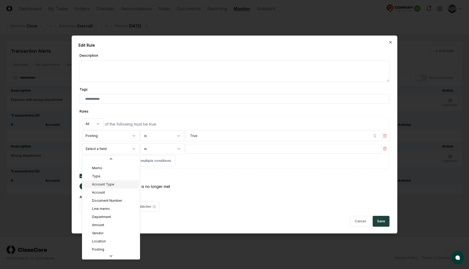
scroll to position [7, 0]
select select "********"
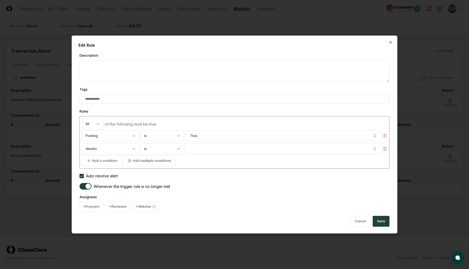
click at [195, 154] on div "**********" at bounding box center [234, 142] width 310 height 53
click at [202, 149] on button "button" at bounding box center [283, 149] width 196 height 11
click at [215, 112] on div "**********" at bounding box center [234, 138] width 310 height 60
click at [107, 161] on button "Add a condition" at bounding box center [102, 160] width 40 height 11
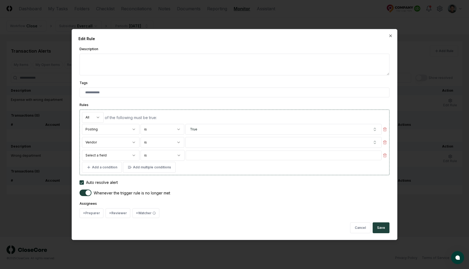
click at [118, 155] on body "**********" at bounding box center [234, 134] width 469 height 269
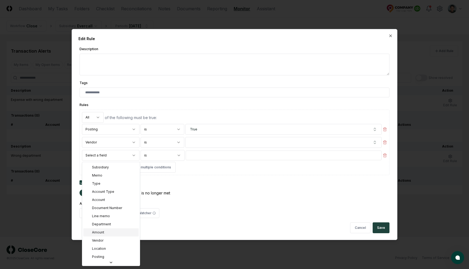
scroll to position [15, 0]
select select "**********"
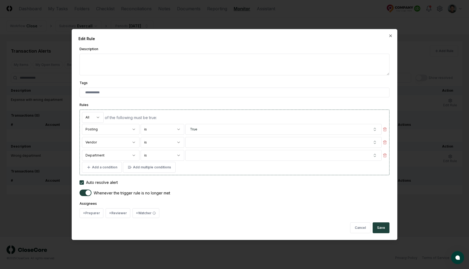
click at [157, 153] on body "**********" at bounding box center [234, 134] width 469 height 269
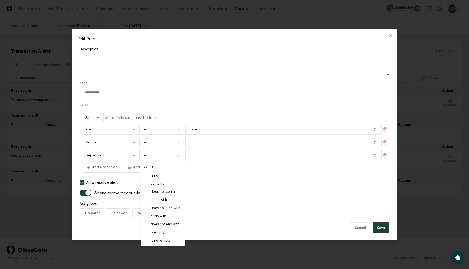
select select "**"
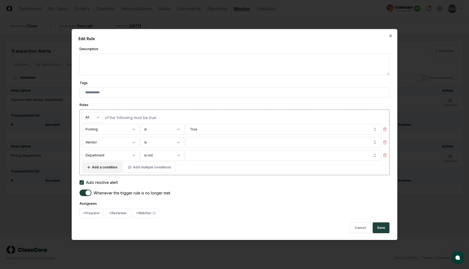
click at [98, 164] on button "Add a condition" at bounding box center [102, 167] width 40 height 11
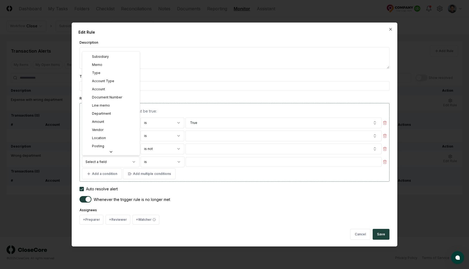
click at [109, 162] on body "**********" at bounding box center [234, 134] width 469 height 269
select select "*********"
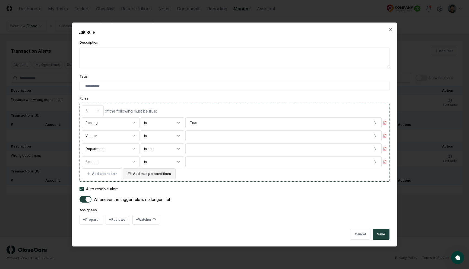
click at [154, 175] on button "Add multiple conditions" at bounding box center [149, 173] width 53 height 11
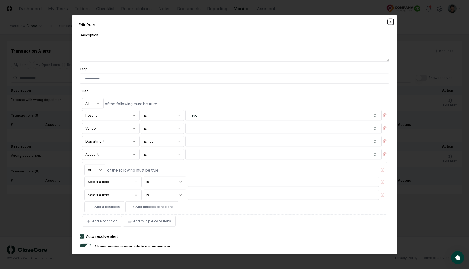
click at [390, 22] on icon "button" at bounding box center [390, 22] width 2 height 2
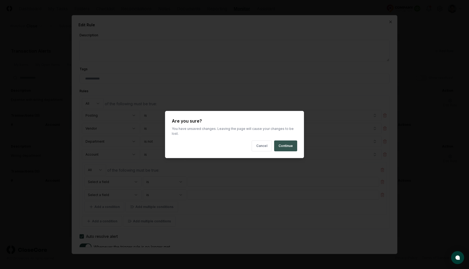
click at [288, 143] on button "Continue" at bounding box center [285, 146] width 23 height 11
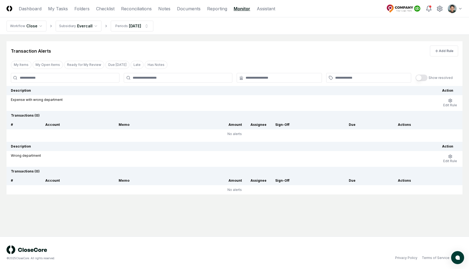
click at [234, 52] on div "Transaction Alerts Add Rule" at bounding box center [235, 48] width 456 height 15
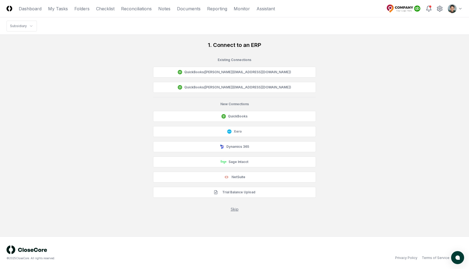
click at [116, 55] on div "1. Connect to an ERP Existing Connection s QuickBooks ([PERSON_NAME][EMAIL_ADDR…" at bounding box center [235, 126] width 456 height 171
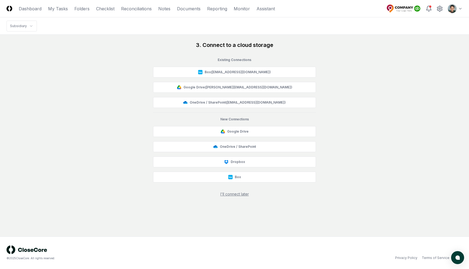
click at [87, 65] on div "3. Connect to a cloud storage Existing Connection s Box ( [EMAIL_ADDRESS][DOMAI…" at bounding box center [235, 119] width 456 height 156
click at [110, 49] on div "3. Connect to a cloud storage Existing Connection s Box ( [EMAIL_ADDRESS][DOMAI…" at bounding box center [235, 119] width 456 height 156
click at [352, 57] on div "3. Connect to a cloud storage Existing Connection s Box ( [EMAIL_ADDRESS][DOMAI…" at bounding box center [235, 119] width 456 height 156
click at [114, 59] on div "3. Connect to a cloud storage Existing Connection s Box ( [EMAIL_ADDRESS][DOMAI…" at bounding box center [235, 119] width 456 height 156
click at [103, 6] on link "Checklist" at bounding box center [105, 8] width 18 height 7
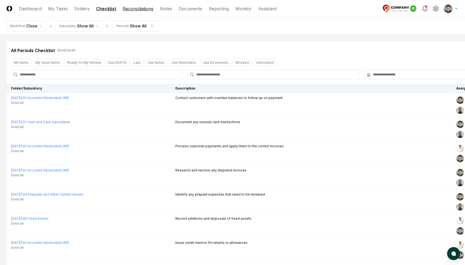
click at [136, 10] on link "Reconciliations" at bounding box center [138, 8] width 31 height 7
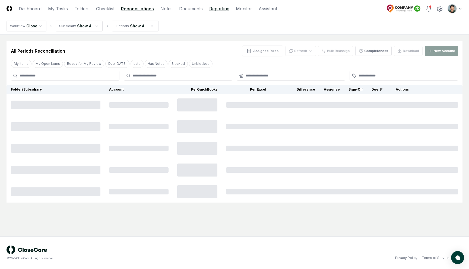
click at [212, 8] on link "Reporting" at bounding box center [219, 8] width 20 height 7
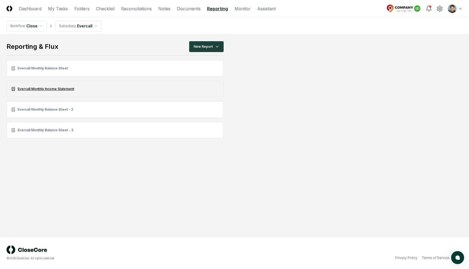
click at [63, 87] on link "Evercall Monthly Income Statement" at bounding box center [115, 89] width 217 height 16
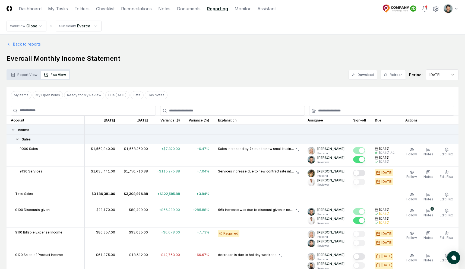
click at [242, 8] on link "Monitor" at bounding box center [242, 8] width 16 height 7
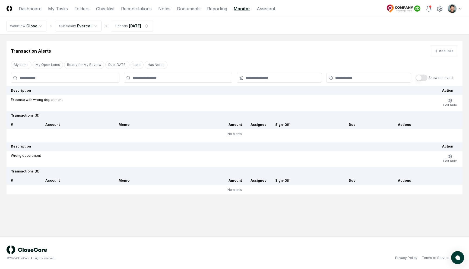
click at [217, 48] on div "Transaction Alerts Add Rule" at bounding box center [235, 48] width 456 height 15
click at [222, 39] on main "Transaction Alerts Add Rule My Items My Open Items Ready for My Review Due [DAT…" at bounding box center [234, 136] width 469 height 202
click at [219, 11] on link "Reporting" at bounding box center [217, 8] width 20 height 7
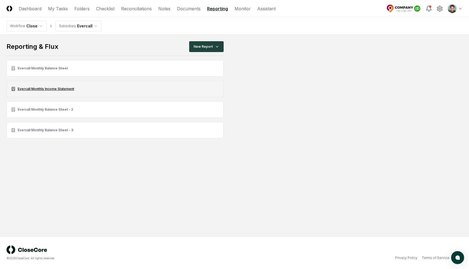
click at [63, 88] on link "Evercall Monthly Income Statement" at bounding box center [115, 89] width 217 height 16
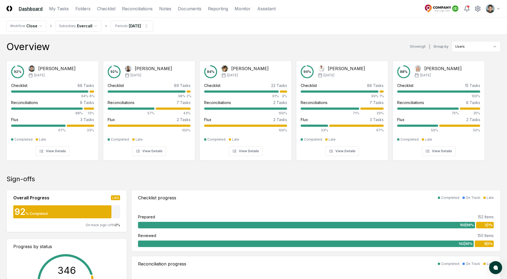
click at [275, 28] on nav "Workflow Close Subsidiary Evercall Periods [DATE]" at bounding box center [253, 25] width 507 height 17
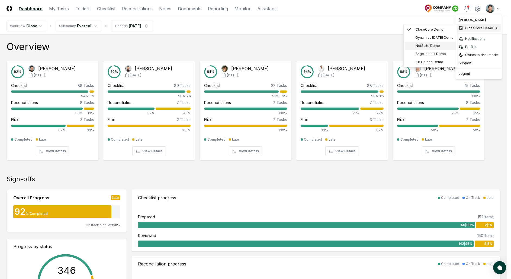
click at [428, 45] on span "NetSuite Demo" at bounding box center [428, 45] width 24 height 5
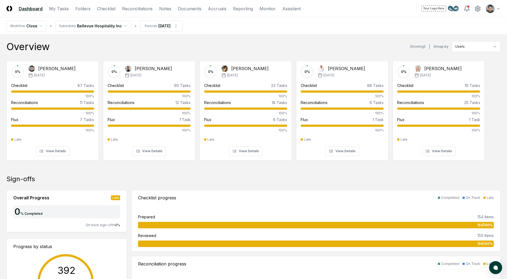
click at [322, 47] on div "Overview Showing 5 | Group by Users" at bounding box center [254, 46] width 494 height 11
click at [106, 10] on link "Checklist" at bounding box center [106, 8] width 18 height 7
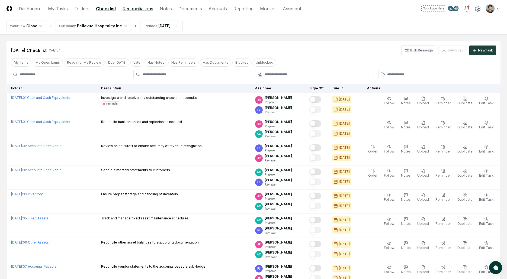
click at [137, 8] on link "Reconciliations" at bounding box center [138, 8] width 31 height 7
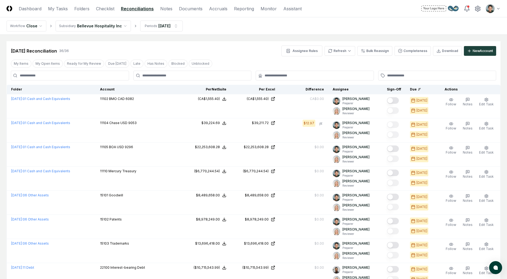
click at [247, 54] on div "[DATE] Reconciliation 36 / 36 Assignee Rules Refresh Bulk Reassign Completeness…" at bounding box center [254, 51] width 486 height 11
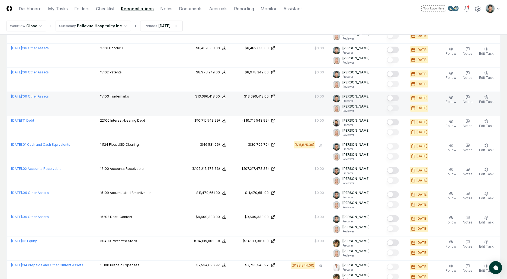
scroll to position [215, 0]
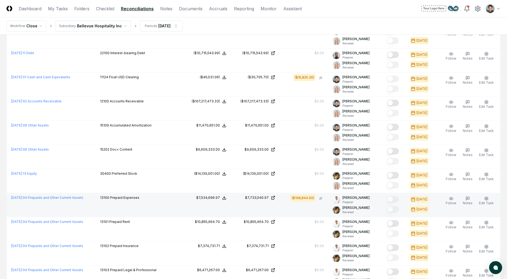
click at [300, 206] on td "($198,844.00)" at bounding box center [304, 205] width 49 height 24
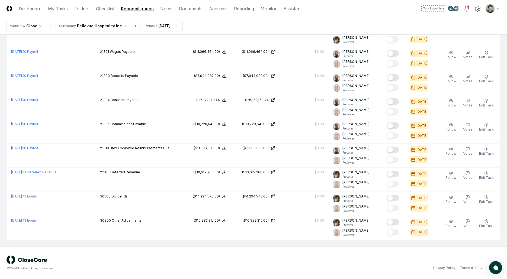
scroll to position [0, 0]
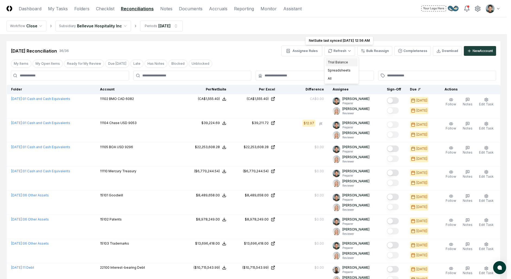
click at [336, 65] on div "Trial Balance" at bounding box center [342, 62] width 32 height 8
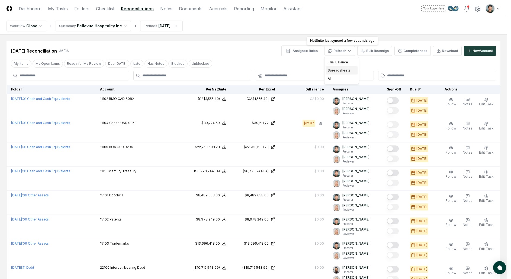
click at [351, 72] on div "Spreadsheets" at bounding box center [342, 70] width 32 height 8
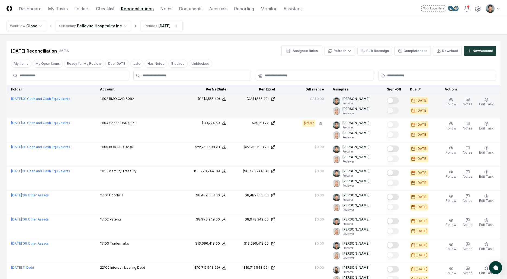
click at [133, 98] on span "BMO CAD 6082" at bounding box center [121, 99] width 25 height 4
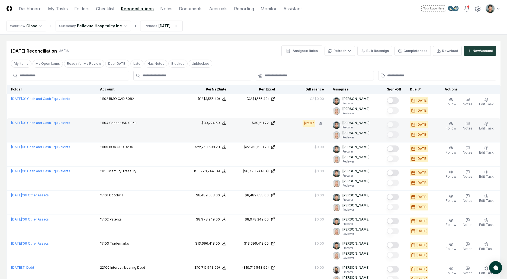
click at [137, 122] on span "Chase USD 9053" at bounding box center [122, 123] width 27 height 4
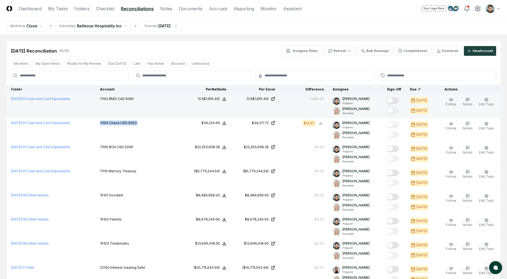
copy tr "11104 Chase USD 9053 NetSuite : $39,224.69 Excel: $39,211.72 Difference: $12.97"
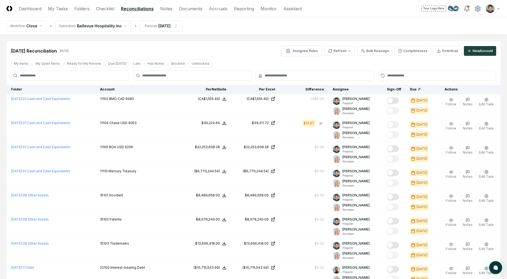
click at [258, 41] on div "[DATE] Reconciliation 36 / 36 Assignee Rules Refresh Bulk Reassign Completeness…" at bounding box center [254, 48] width 494 height 15
click at [259, 53] on div "[DATE] Reconciliation 36 / 36 Assignee Rules Refresh Bulk Reassign Completeness…" at bounding box center [254, 51] width 486 height 11
click at [207, 34] on nav "Workflow Close Subsidiary Bellevue Hospitality Inc Periods [DATE]" at bounding box center [253, 25] width 507 height 17
click at [250, 30] on nav "Workflow Close Subsidiary Bellevue Hospitality Inc Periods [DATE]" at bounding box center [253, 25] width 507 height 17
click at [181, 10] on link "Documents" at bounding box center [191, 8] width 24 height 7
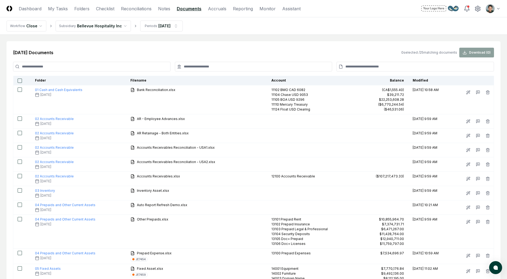
click at [230, 55] on div "Jun 2025 Documents 0 selected / 25 matching documents Download ( 0 )" at bounding box center [253, 53] width 481 height 10
click at [290, 49] on div "Jun 2025 Documents 0 selected / 25 matching documents Download ( 0 )" at bounding box center [253, 53] width 481 height 10
click at [135, 10] on link "Reconciliations" at bounding box center [136, 8] width 31 height 7
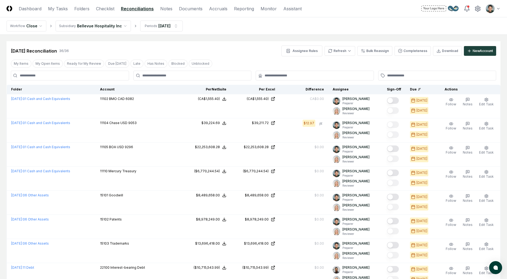
click at [254, 46] on div "[DATE] Reconciliation 36 / 36 Assignee Rules Refresh Bulk Reassign Completeness…" at bounding box center [254, 51] width 486 height 11
click at [254, 51] on div "[DATE] Reconciliation 36 / 36 Assignee Rules Refresh Bulk Reassign Completeness…" at bounding box center [254, 51] width 486 height 11
click at [254, 50] on div "[DATE] Reconciliation 36 / 36 Assignee Rules Refresh Bulk Reassign Completeness…" at bounding box center [254, 51] width 486 height 11
click at [87, 9] on link "Folders" at bounding box center [81, 8] width 15 height 7
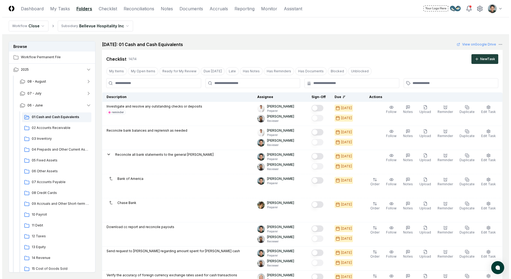
scroll to position [461, 0]
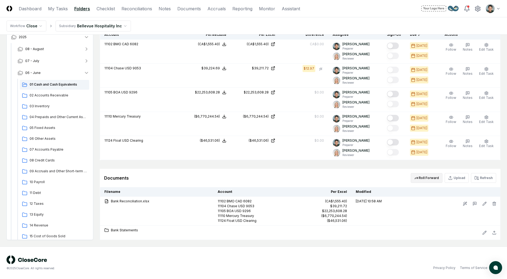
click at [438, 179] on button "Roll Forward" at bounding box center [427, 178] width 32 height 10
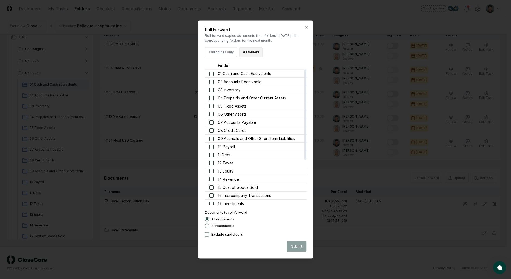
click at [250, 54] on button "All folders" at bounding box center [251, 52] width 24 height 10
click at [289, 248] on button "Submit" at bounding box center [297, 246] width 20 height 11
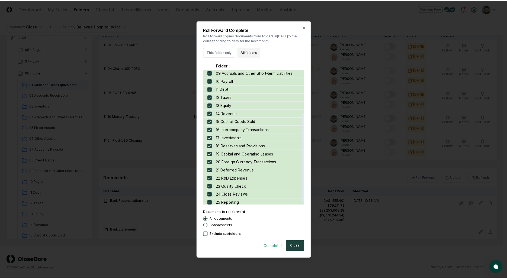
scroll to position [68, 0]
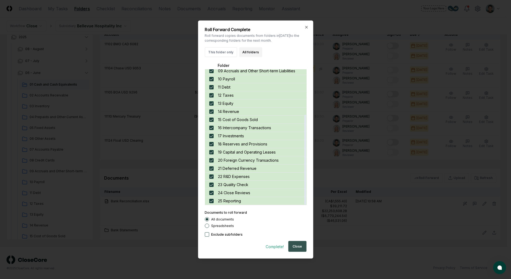
click at [300, 244] on button "Close" at bounding box center [297, 246] width 18 height 11
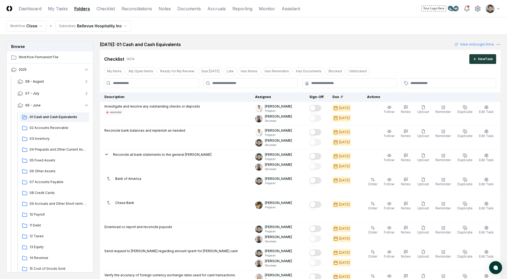
click at [282, 44] on div "[DATE]: 01 Cash and Cash Equivalents View on Google Drive" at bounding box center [300, 44] width 401 height 7
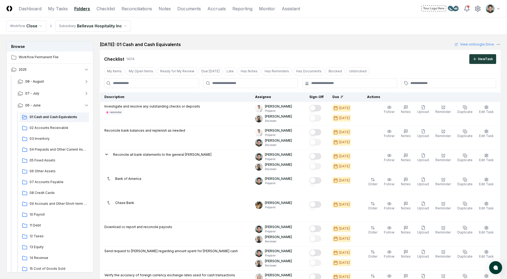
click at [282, 54] on div "Checklist 14 / 14 New Task" at bounding box center [300, 59] width 392 height 10
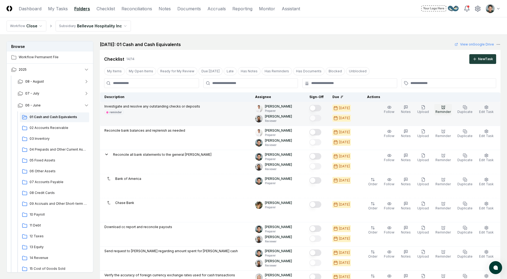
click at [444, 109] on icon "button" at bounding box center [443, 107] width 4 height 4
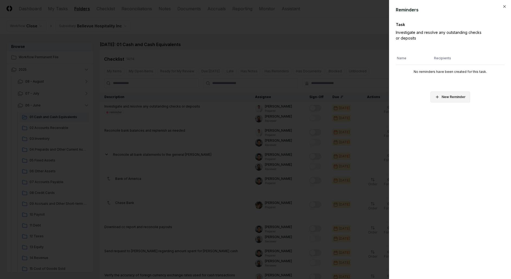
click at [446, 99] on button "New Reminder" at bounding box center [451, 97] width 40 height 11
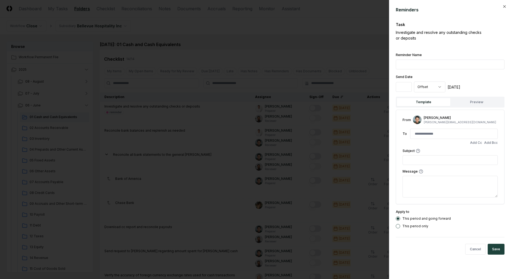
click at [444, 66] on input "Reminder Name" at bounding box center [450, 65] width 109 height 10
click at [440, 47] on div "Task Investigate and resolve any outstanding checks or deposits" at bounding box center [450, 35] width 109 height 26
click at [433, 61] on input "Reminder Name" at bounding box center [450, 65] width 109 height 10
type input "*******"
type input "**********"
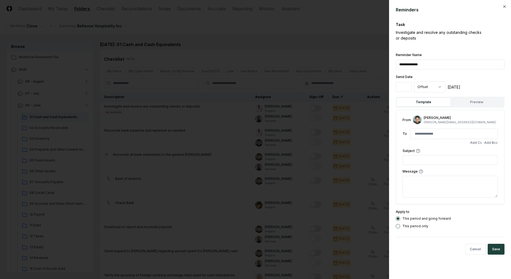
click at [449, 139] on div at bounding box center [454, 134] width 88 height 10
click at [449, 138] on input at bounding box center [454, 134] width 85 height 10
type input "*"
type input "**********"
click at [466, 161] on input "text" at bounding box center [450, 160] width 95 height 10
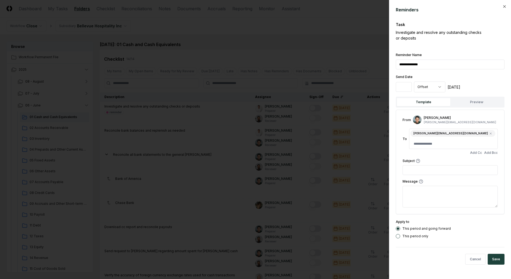
click at [417, 165] on input "text" at bounding box center [450, 170] width 95 height 10
paste input "**********"
type input "**********"
type input "**"
click at [410, 88] on input "**" at bounding box center [404, 87] width 16 height 10
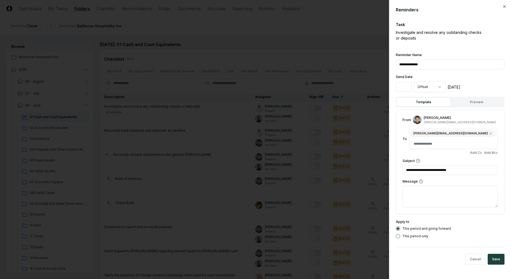
click at [438, 186] on textarea at bounding box center [450, 197] width 95 height 22
paste textarea "**********"
type textarea "**********"
type textarea "*"
drag, startPoint x: 438, startPoint y: 191, endPoint x: 401, endPoint y: 193, distance: 37.7
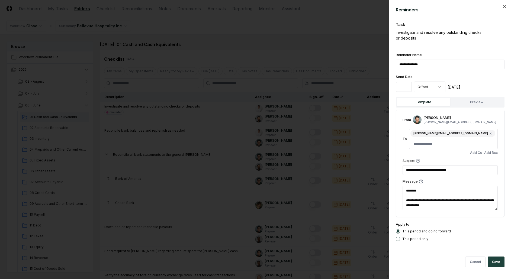
click at [401, 193] on div "**********" at bounding box center [450, 163] width 108 height 107
type textarea "**********"
type textarea "*"
type textarea "**********"
type textarea "*"
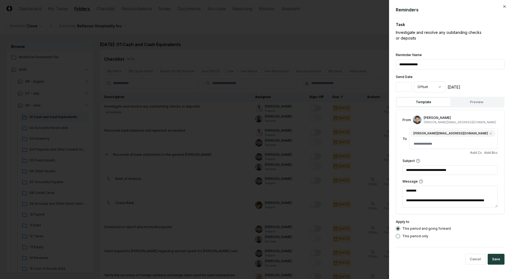
type textarea "**********"
type textarea "*"
type textarea "**********"
type textarea "*"
type textarea "**********"
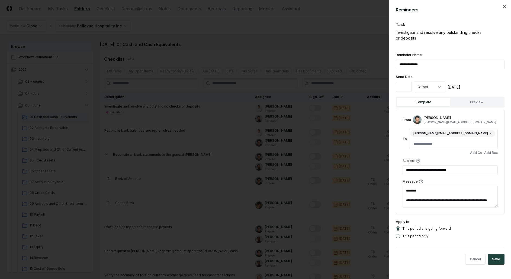
type textarea "*"
type textarea "**********"
type textarea "*"
type textarea "**********"
type textarea "*"
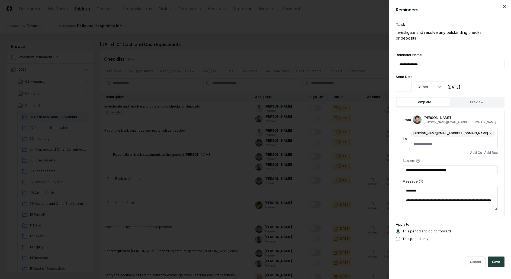
type textarea "**********"
type textarea "*"
type textarea "**********"
type textarea "*"
type textarea "**********"
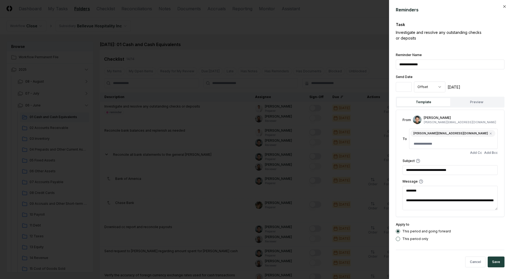
type textarea "*"
type textarea "**********"
type textarea "*"
type textarea "**********"
type textarea "*"
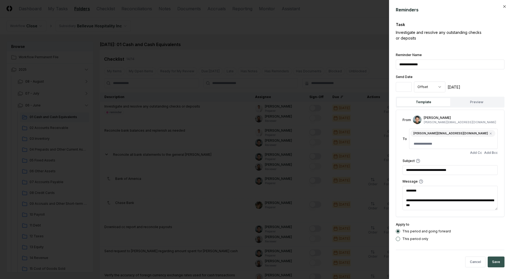
type textarea "**********"
drag, startPoint x: 502, startPoint y: 252, endPoint x: 464, endPoint y: 187, distance: 75.2
click at [467, 195] on form "**********" at bounding box center [450, 141] width 109 height 268
click at [496, 257] on button "Save" at bounding box center [496, 262] width 17 height 11
type textarea "*"
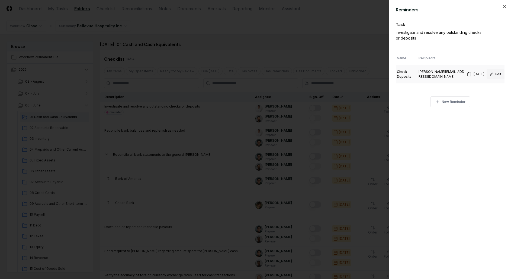
click at [499, 76] on button "Edit" at bounding box center [496, 74] width 18 height 10
type input "**********"
type input "**"
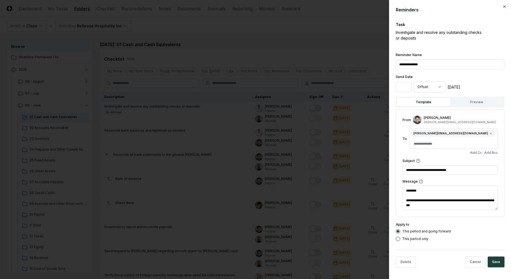
click at [317, 98] on div at bounding box center [255, 139] width 511 height 279
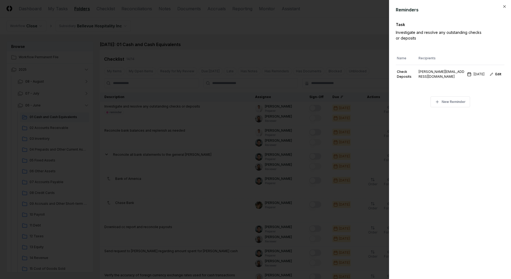
click at [341, 65] on div at bounding box center [255, 139] width 511 height 279
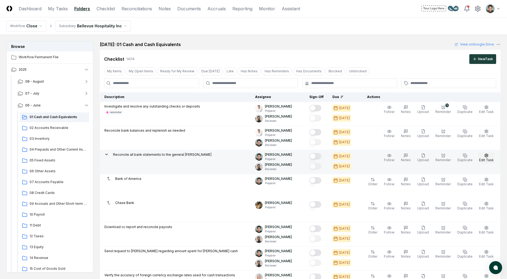
click at [483, 160] on span "Edit Task" at bounding box center [486, 160] width 15 height 4
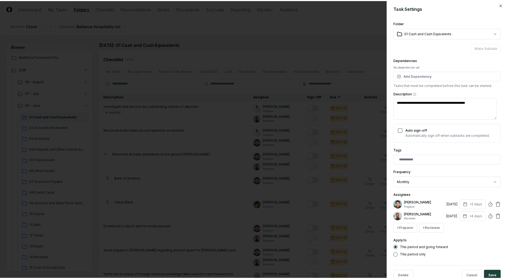
scroll to position [5, 0]
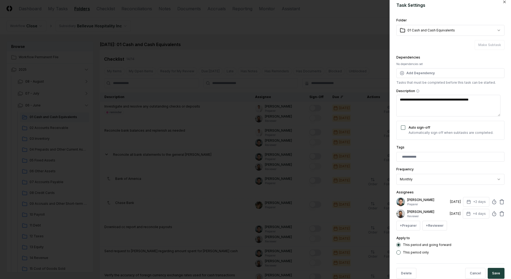
click at [436, 160] on div at bounding box center [451, 157] width 108 height 10
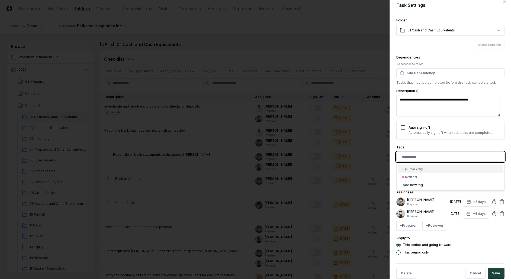
click at [436, 158] on input "text" at bounding box center [451, 157] width 99 height 5
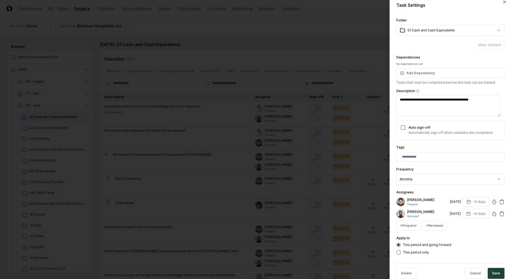
click at [436, 146] on div "Tags" at bounding box center [451, 153] width 108 height 18
type textarea "*"
click at [351, 150] on div at bounding box center [255, 139] width 511 height 279
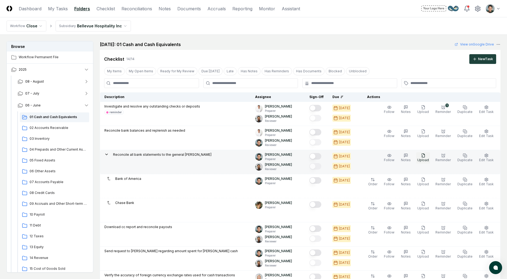
click at [426, 157] on icon "button" at bounding box center [423, 156] width 4 height 4
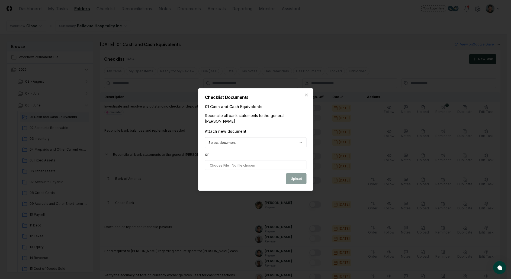
select select "**********"
click at [294, 174] on button "Upload" at bounding box center [296, 179] width 20 height 11
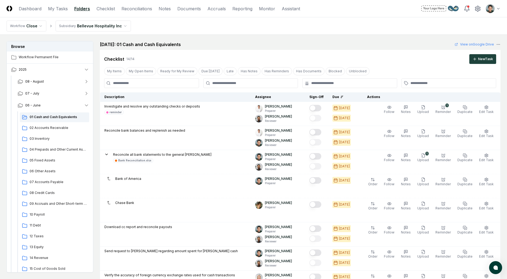
click at [288, 24] on nav "Workflow Close Subsidiary Bellevue Hospitality Inc" at bounding box center [253, 25] width 507 height 17
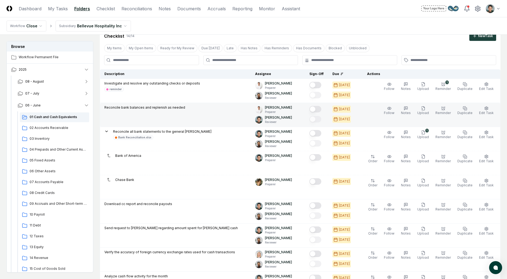
scroll to position [0, 0]
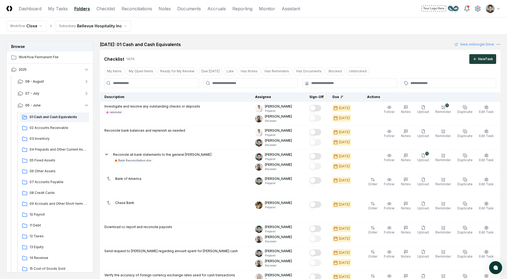
click at [263, 43] on div "June 2025: 01 Cash and Cash Equivalents View on Google Drive" at bounding box center [300, 44] width 401 height 7
click at [271, 43] on div "June 2025: 01 Cash and Cash Equivalents View on Google Drive" at bounding box center [300, 44] width 401 height 7
click at [255, 59] on div "Checklist 14 / 14 New Task" at bounding box center [300, 59] width 392 height 10
click at [146, 10] on link "Reconciliations" at bounding box center [137, 8] width 31 height 7
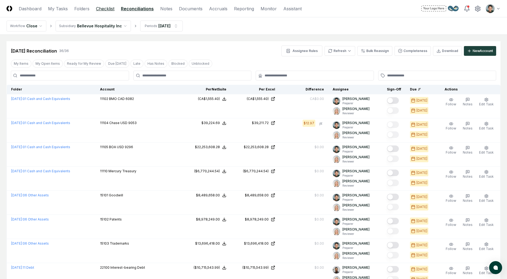
click at [105, 7] on link "Checklist" at bounding box center [105, 8] width 18 height 7
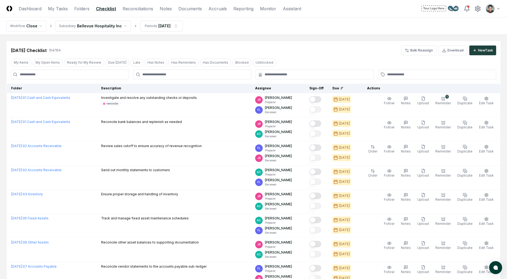
click at [196, 42] on div "Jun 2025 Checklist 154 / 154 Bulk Reassign Download New Task" at bounding box center [254, 48] width 494 height 14
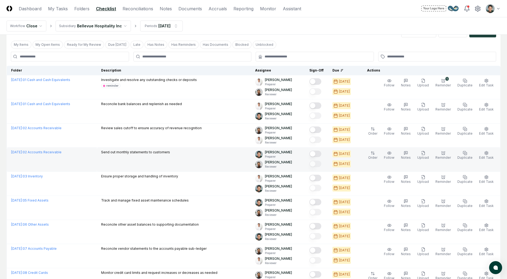
scroll to position [41, 0]
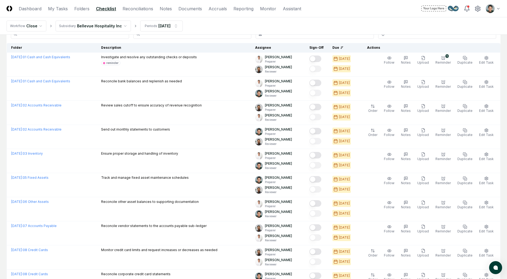
click at [335, 25] on nav "Workflow Close Subsidiary Bellevue Hospitality Inc Periods [DATE]" at bounding box center [253, 25] width 507 height 17
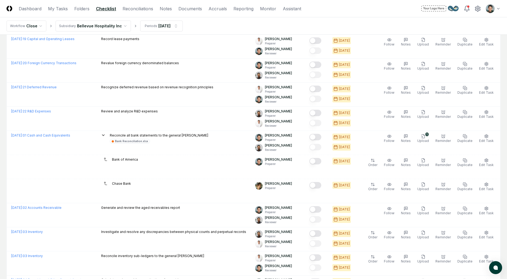
scroll to position [0, 0]
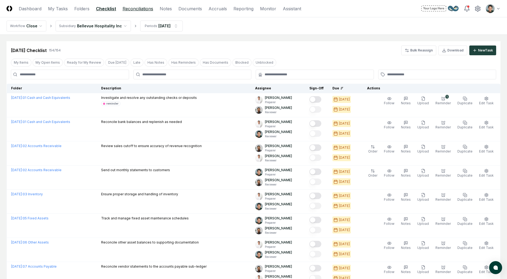
click at [143, 10] on link "Reconciliations" at bounding box center [138, 8] width 31 height 7
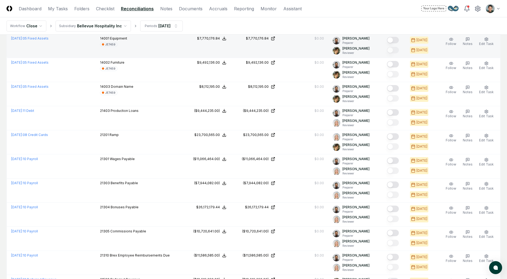
scroll to position [614, 0]
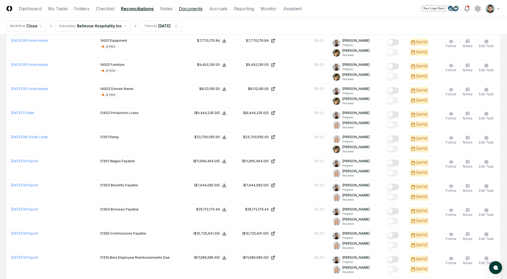
click at [196, 11] on link "Documents" at bounding box center [191, 8] width 24 height 7
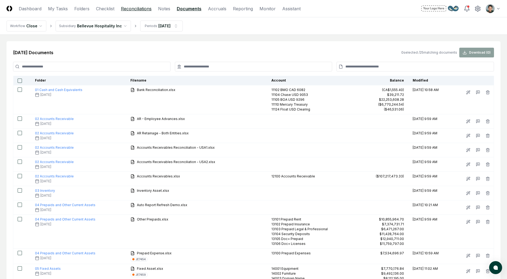
click at [139, 9] on link "Reconciliations" at bounding box center [136, 8] width 31 height 7
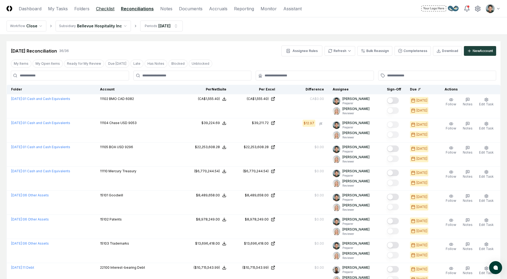
click at [102, 11] on link "Checklist" at bounding box center [105, 8] width 18 height 7
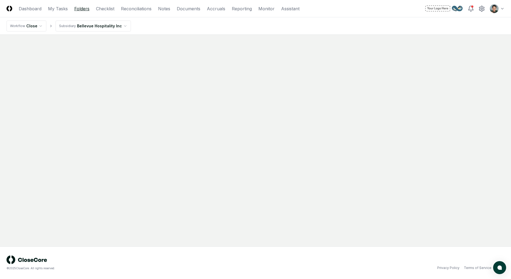
click at [87, 8] on link "Folders" at bounding box center [81, 8] width 15 height 7
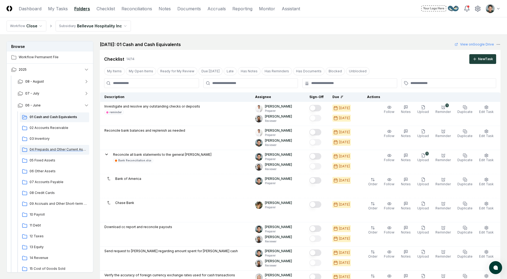
click at [50, 152] on div "04 Prepaids and Other Current Assets" at bounding box center [54, 150] width 69 height 10
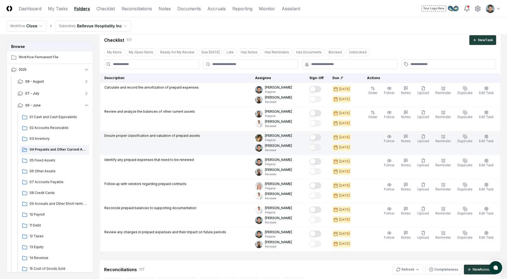
scroll to position [21, 0]
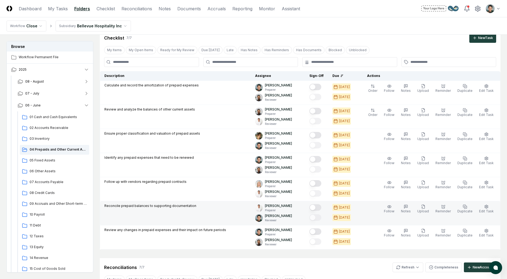
click at [173, 206] on p "Reconcile prepaid balances to supporting documentation" at bounding box center [150, 206] width 92 height 5
click at [170, 206] on p "Reconcile prepaid balances to supporting documentation" at bounding box center [150, 206] width 92 height 5
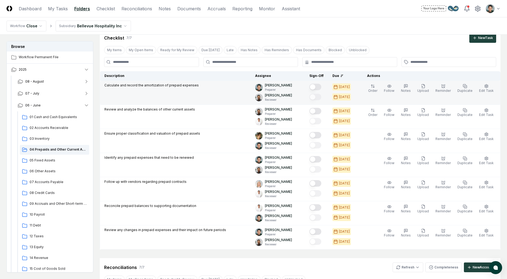
click at [187, 86] on p "Calculate and record the amortization of prepaid expenses" at bounding box center [151, 85] width 94 height 5
click at [185, 88] on p "Calculate and record the amortization of prepaid expenses" at bounding box center [151, 85] width 94 height 5
click at [428, 90] on span "Upload" at bounding box center [424, 91] width 12 height 4
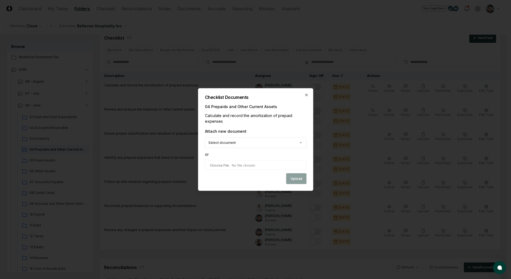
click at [289, 146] on div "**********" at bounding box center [256, 151] width 102 height 45
select select "**********"
click at [296, 177] on button "Upload" at bounding box center [296, 179] width 20 height 11
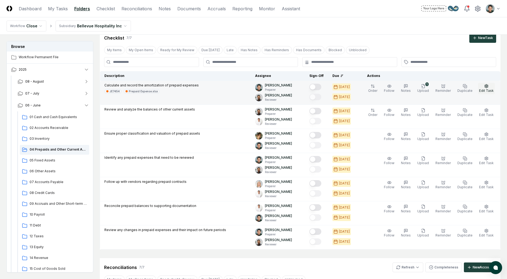
click at [491, 91] on span "Edit Task" at bounding box center [486, 91] width 15 height 4
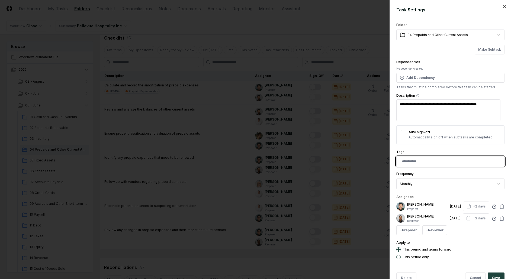
click at [435, 163] on input "text" at bounding box center [451, 161] width 99 height 5
click at [425, 175] on div "journal-entry" at bounding box center [451, 174] width 106 height 8
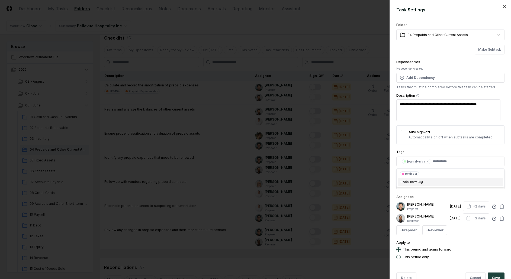
click at [475, 261] on form "**********" at bounding box center [451, 148] width 108 height 282
click at [488, 276] on button "Save" at bounding box center [496, 278] width 17 height 11
type textarea "*"
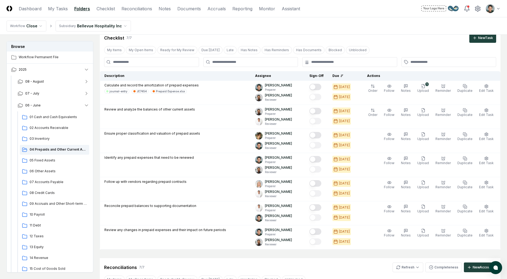
click at [288, 29] on nav "Workflow Close Subsidiary Bellevue Hospitality Inc" at bounding box center [253, 25] width 507 height 17
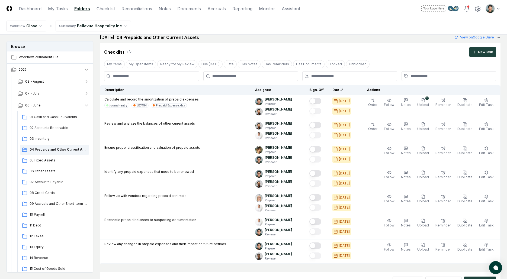
click at [317, 40] on div "June 2025: 04 Prepaids and Other Current Assets View on Google Drive" at bounding box center [300, 37] width 401 height 7
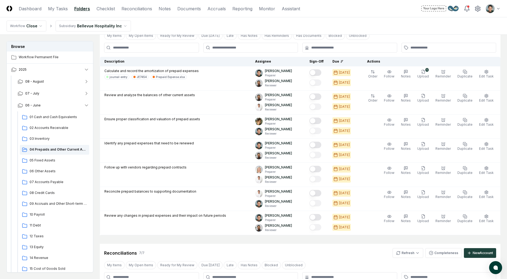
scroll to position [360, 0]
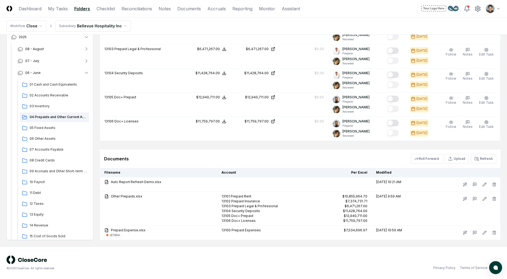
click at [171, 151] on div "Documents Roll Forward Upload Refresh" at bounding box center [300, 159] width 401 height 18
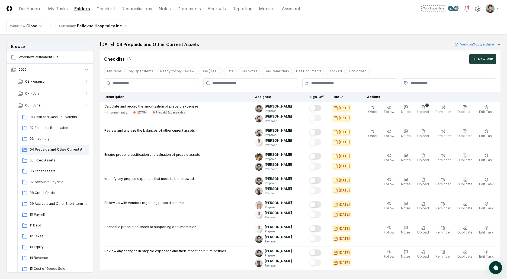
click at [241, 42] on div "June 2025: 04 Prepaids and Other Current Assets View on Google Drive" at bounding box center [300, 44] width 401 height 7
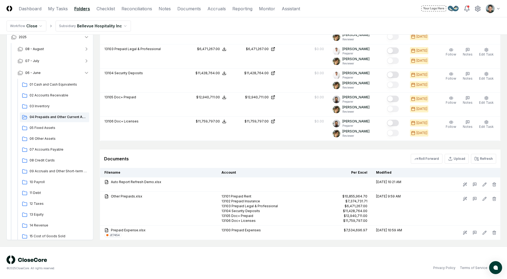
click at [226, 157] on div "Documents Roll Forward Upload Refresh" at bounding box center [300, 159] width 392 height 10
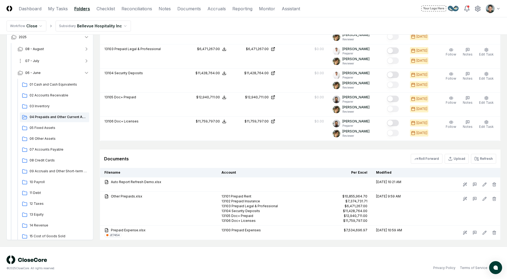
click at [43, 61] on button "07 - July" at bounding box center [53, 61] width 80 height 12
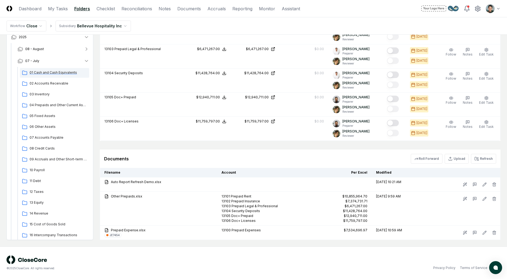
click at [45, 70] on span "01 Cash and Cash Equivalents" at bounding box center [59, 72] width 58 height 5
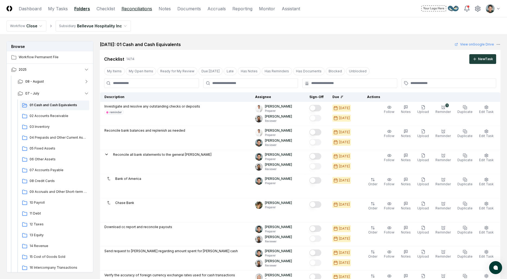
click at [151, 6] on link "Reconciliations" at bounding box center [137, 8] width 31 height 7
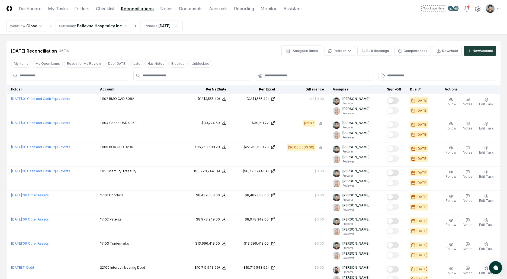
click at [217, 34] on nav "Workflow Close Subsidiary Bellevue Hospitality Inc Periods Jul 2025" at bounding box center [253, 25] width 507 height 17
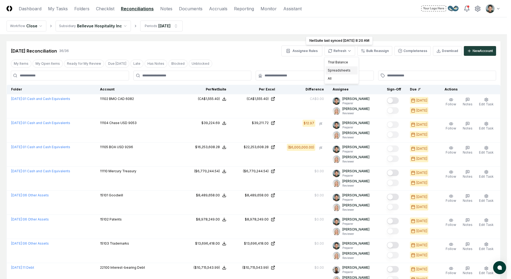
click at [343, 71] on div "Spreadsheets" at bounding box center [342, 70] width 32 height 8
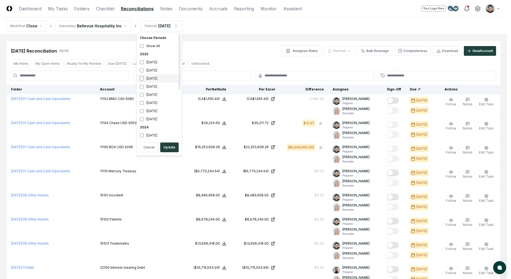
click at [160, 82] on div "June 2025" at bounding box center [159, 79] width 43 height 8
click at [158, 74] on div "July 2025" at bounding box center [159, 70] width 43 height 8
click at [155, 81] on div "June 2025" at bounding box center [159, 79] width 43 height 8
click at [152, 89] on div "May 2025" at bounding box center [159, 87] width 43 height 8
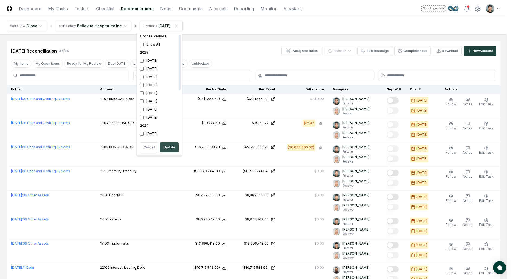
click at [169, 145] on button "Update" at bounding box center [169, 148] width 18 height 10
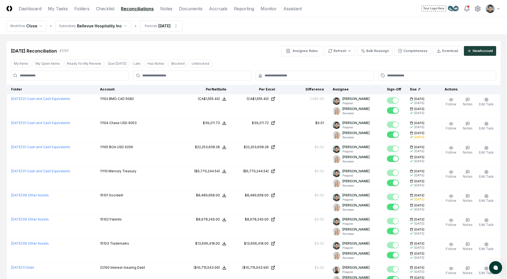
click at [165, 18] on nav "Workflow Close Subsidiary Bellevue Hospitality Inc Periods May 2025" at bounding box center [253, 25] width 507 height 17
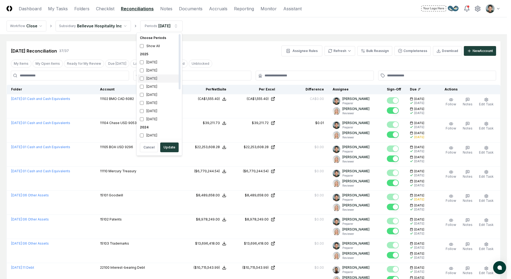
click at [149, 77] on div "June 2025" at bounding box center [159, 79] width 43 height 8
click at [149, 88] on div "May 2025" at bounding box center [159, 87] width 43 height 8
click at [175, 148] on button "Update" at bounding box center [169, 148] width 18 height 10
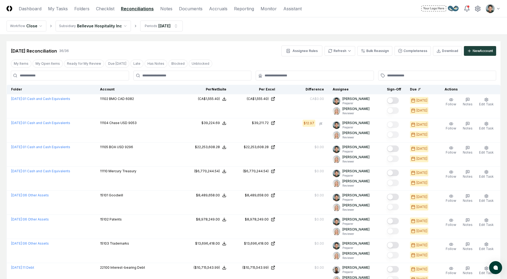
click at [210, 47] on div "Jun 2025 Reconciliation 36 / 36 Assignee Rules Refresh Bulk Reassign Completene…" at bounding box center [254, 51] width 486 height 11
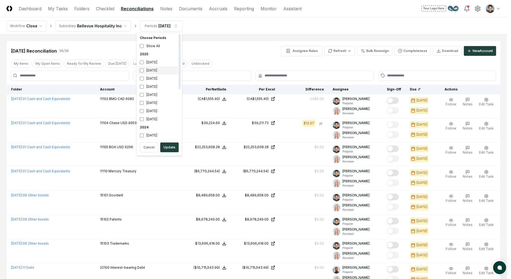
click at [165, 70] on div "July 2025" at bounding box center [159, 70] width 43 height 8
click at [162, 77] on div "June 2025" at bounding box center [159, 79] width 43 height 8
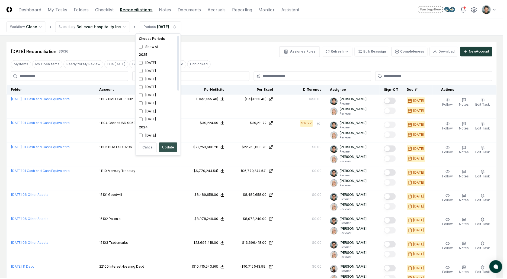
scroll to position [2, 0]
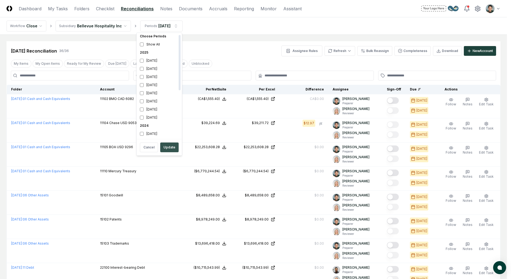
click at [174, 148] on button "Update" at bounding box center [169, 148] width 18 height 10
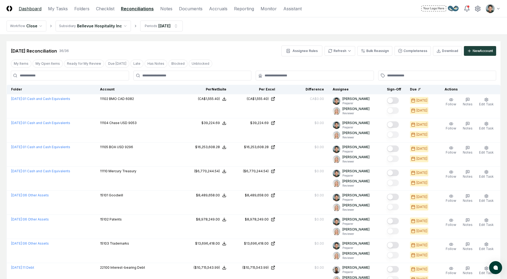
click at [25, 7] on link "Dashboard" at bounding box center [30, 8] width 23 height 7
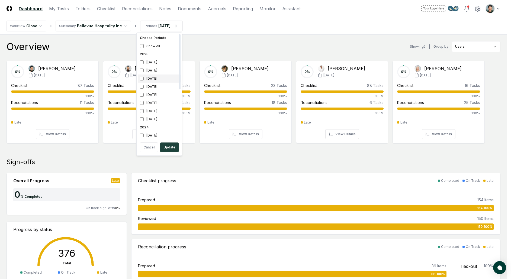
click at [154, 78] on div "June 2025" at bounding box center [159, 79] width 43 height 8
click at [157, 70] on div "July 2025" at bounding box center [159, 70] width 43 height 8
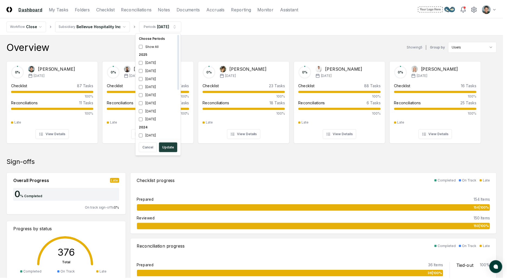
scroll to position [2, 0]
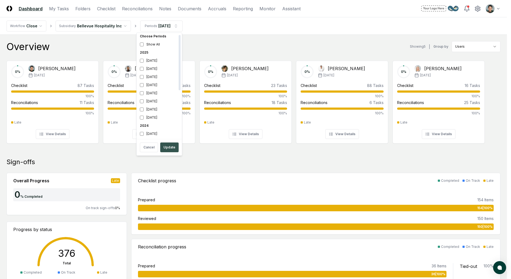
click at [169, 149] on button "Update" at bounding box center [169, 148] width 18 height 10
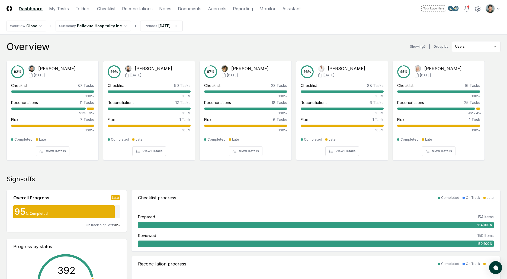
click at [289, 22] on nav "Workflow Close Subsidiary Bellevue Hospitality Inc Periods Jun 2025" at bounding box center [253, 25] width 507 height 17
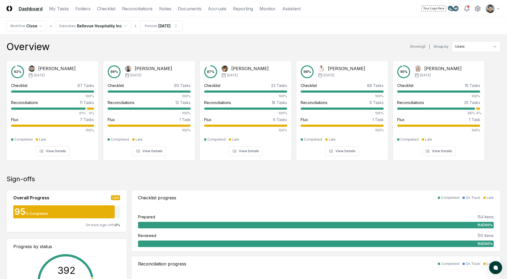
click at [195, 12] on header "CloseCore Dashboard My Tasks Folders Checklist Reconciliations Notes Documents …" at bounding box center [253, 8] width 507 height 17
click at [196, 11] on link "Documents" at bounding box center [190, 8] width 24 height 7
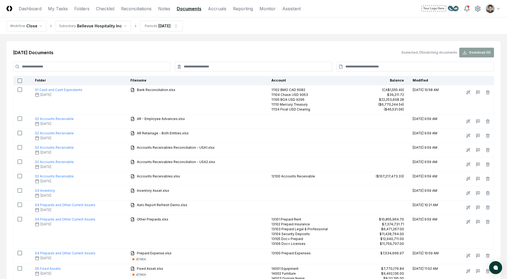
click at [286, 10] on link "Assistant" at bounding box center [291, 8] width 18 height 7
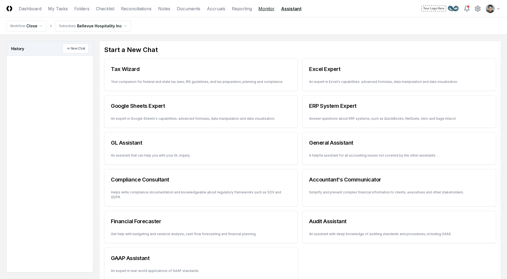
click at [263, 7] on link "Monitor" at bounding box center [267, 8] width 16 height 7
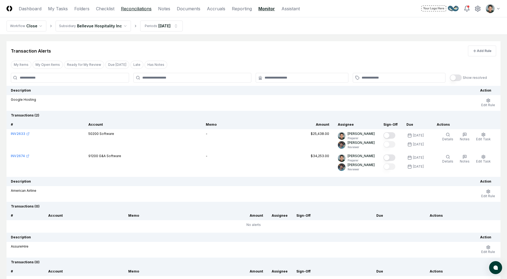
click at [137, 10] on link "Reconciliations" at bounding box center [136, 8] width 31 height 7
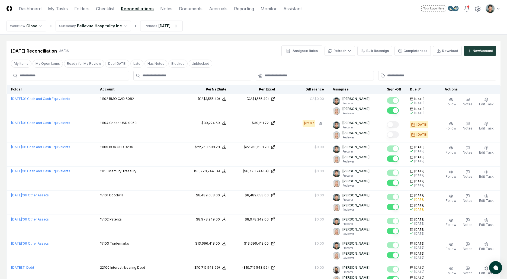
click at [210, 46] on div "Jun 2025 Reconciliation 36 / 36 Assignee Rules Refresh Bulk Reassign Completene…" at bounding box center [254, 51] width 486 height 11
click at [263, 41] on div "Jun 2025 Reconciliation 36 / 36 Assignee Rules Refresh Bulk Reassign Completene…" at bounding box center [254, 48] width 494 height 15
click at [228, 53] on div "Jun 2025 Reconciliation 36 / 36 Assignee Rules Refresh Bulk Reassign Completene…" at bounding box center [254, 51] width 486 height 11
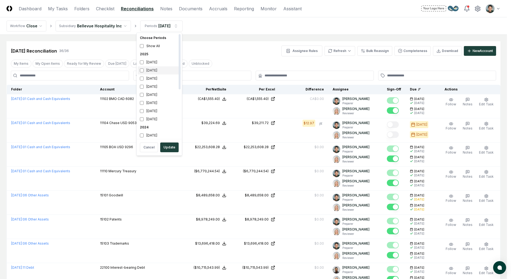
click at [146, 68] on div "July 2025" at bounding box center [159, 70] width 43 height 8
click at [146, 79] on div "June 2025" at bounding box center [159, 79] width 43 height 8
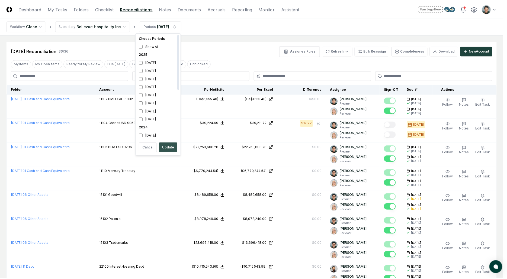
scroll to position [2, 0]
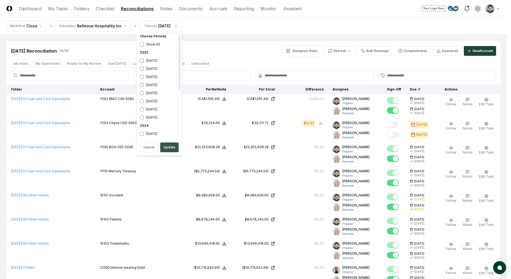
click at [174, 144] on button "Update" at bounding box center [169, 148] width 18 height 10
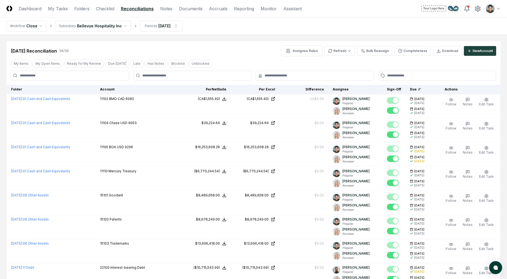
click at [279, 28] on nav "Workflow Close Subsidiary Bellevue Hospitality Inc Periods Jul 2025" at bounding box center [253, 25] width 507 height 17
click at [348, 26] on nav "Workflow Close Subsidiary Bellevue Hospitality Inc Periods Jul 2025" at bounding box center [253, 25] width 507 height 17
click at [367, 33] on nav "Workflow Close Subsidiary Bellevue Hospitality Inc Periods Jul 2025" at bounding box center [253, 25] width 507 height 17
click at [256, 41] on div "Jul 2025 Reconciliation 36 / 36 Assignee Rules Refresh Bulk Reassign Completene…" at bounding box center [254, 48] width 494 height 15
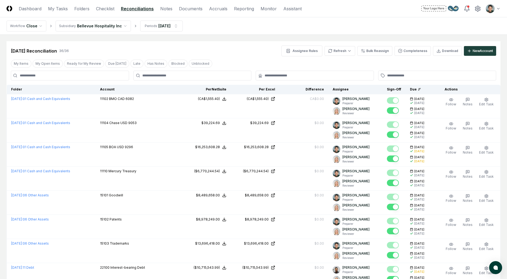
click at [256, 41] on div "Jul 2025 Reconciliation 36 / 36 Assignee Rules Refresh Bulk Reassign Completene…" at bounding box center [254, 48] width 494 height 15
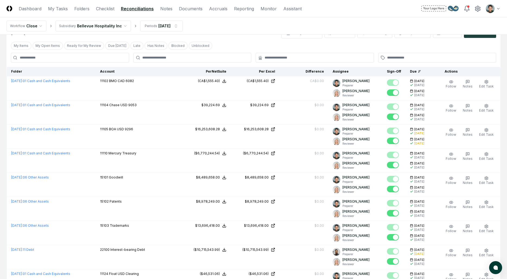
scroll to position [16, 0]
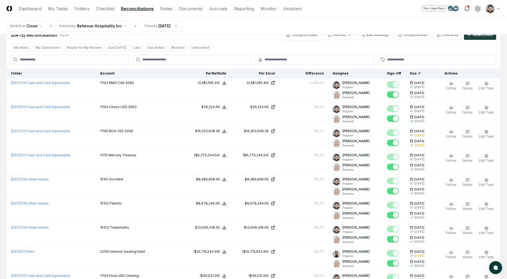
click at [260, 28] on nav "Workflow Close Subsidiary Bellevue Hospitality Inc Periods Jul 2025" at bounding box center [253, 25] width 507 height 17
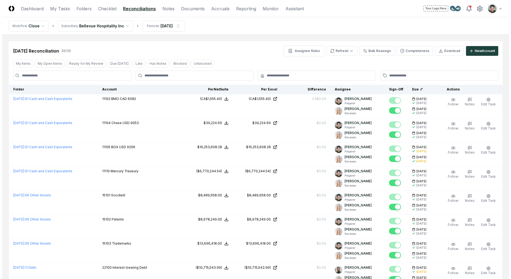
scroll to position [7, 0]
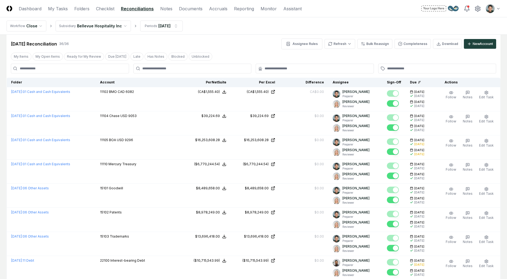
click at [260, 27] on nav "Workflow Close Subsidiary Bellevue Hospitality Inc Periods [DATE]" at bounding box center [253, 25] width 507 height 17
click at [254, 39] on div "[DATE] Reconciliation 36 / 36 Assignee Rules Refresh Bulk Reassign Completeness…" at bounding box center [254, 44] width 486 height 11
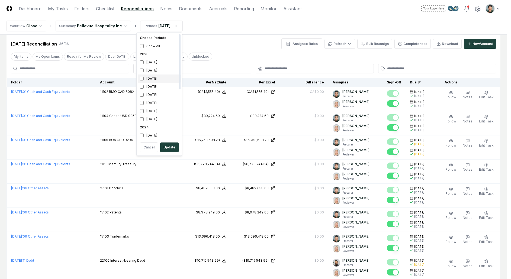
click at [154, 75] on div "[DATE]" at bounding box center [159, 79] width 43 height 8
click at [154, 73] on div "[DATE]" at bounding box center [159, 70] width 43 height 8
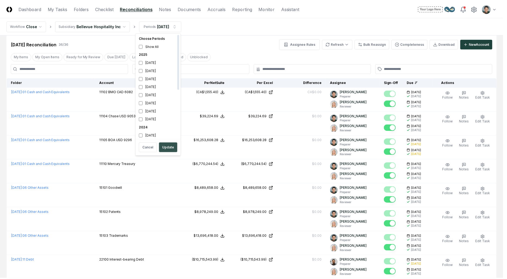
scroll to position [2, 0]
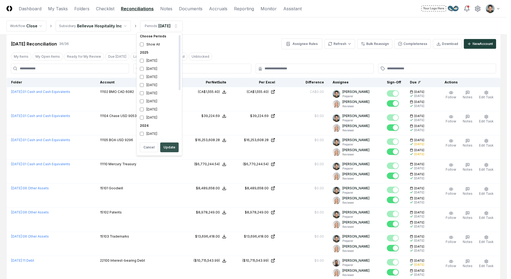
click at [169, 146] on button "Update" at bounding box center [169, 148] width 18 height 10
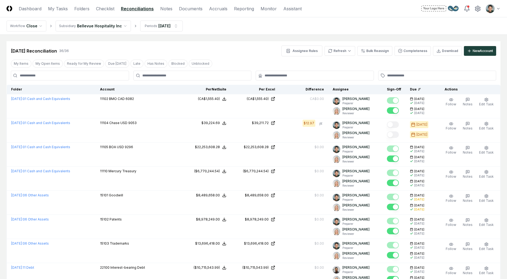
click at [253, 42] on div "[DATE] Reconciliation 36 / 36 Assignee Rules Refresh Bulk Reassign Completeness…" at bounding box center [254, 48] width 494 height 15
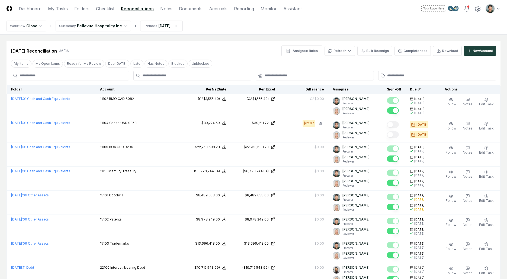
click at [215, 43] on div "[DATE] Reconciliation 36 / 36 Assignee Rules Refresh Bulk Reassign Completeness…" at bounding box center [254, 48] width 494 height 15
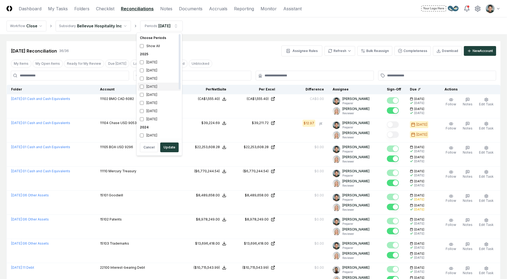
click at [161, 83] on div "May 2025" at bounding box center [159, 87] width 43 height 8
click at [161, 81] on div "[DATE]" at bounding box center [159, 79] width 43 height 8
click at [163, 81] on div "[DATE]" at bounding box center [159, 79] width 43 height 8
click at [161, 86] on div "May 2025" at bounding box center [159, 87] width 43 height 8
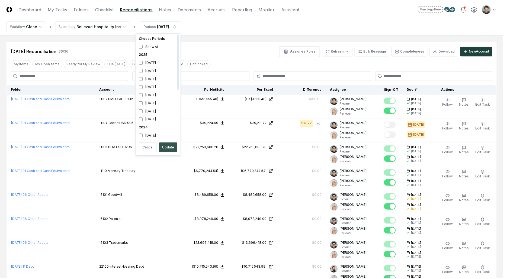
scroll to position [2, 0]
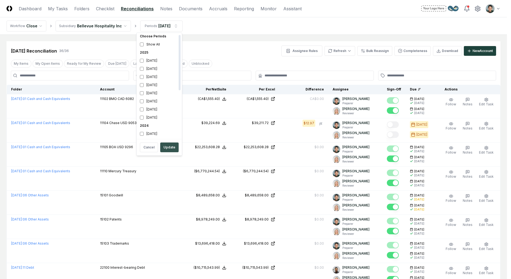
click at [166, 148] on button "Update" at bounding box center [169, 148] width 18 height 10
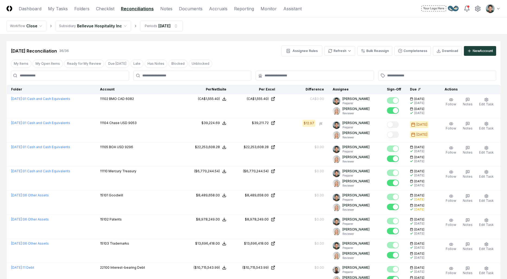
click at [272, 33] on nav "Workflow Close Subsidiary Bellevue Hospitality Inc Periods Jun 2025" at bounding box center [253, 25] width 507 height 17
click at [109, 9] on link "Checklist" at bounding box center [105, 8] width 18 height 7
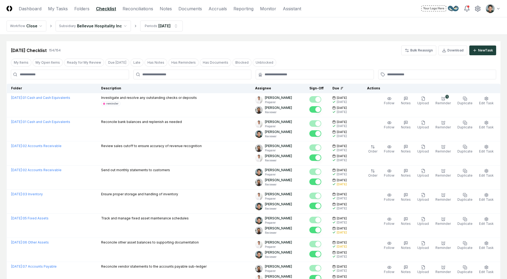
click at [142, 6] on link "Reconciliations" at bounding box center [138, 8] width 31 height 7
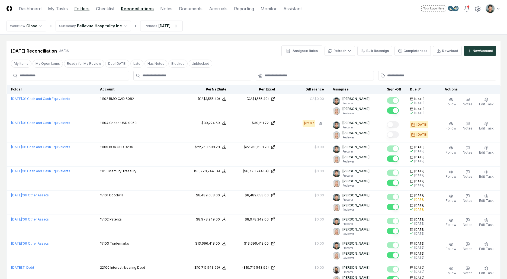
click at [84, 7] on link "Folders" at bounding box center [81, 8] width 15 height 7
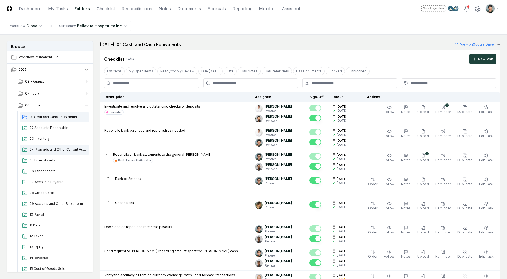
click at [53, 152] on span "04 Prepaids and Other Current Assets" at bounding box center [59, 149] width 58 height 5
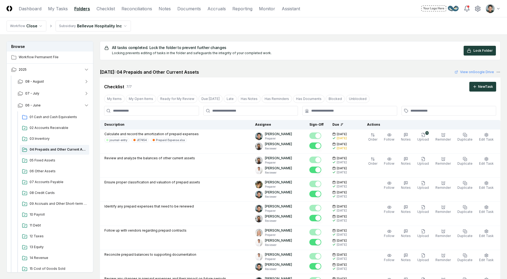
scroll to position [387, 0]
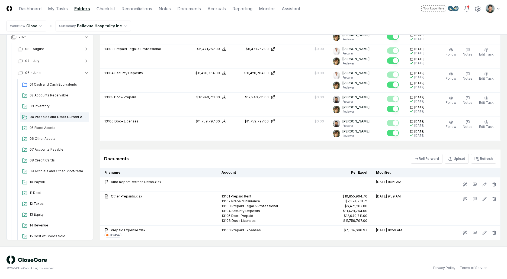
click at [367, 166] on div "Documents Roll Forward Upload Refresh" at bounding box center [300, 159] width 401 height 18
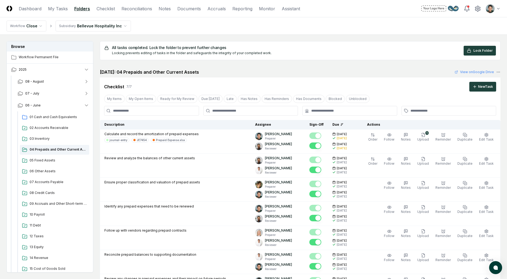
scroll to position [387, 0]
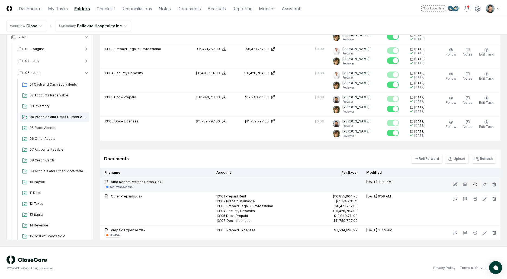
click at [475, 184] on icon at bounding box center [475, 185] width 4 height 4
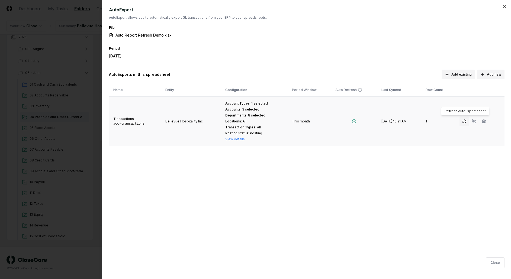
click at [464, 120] on icon "button" at bounding box center [464, 121] width 3 height 2
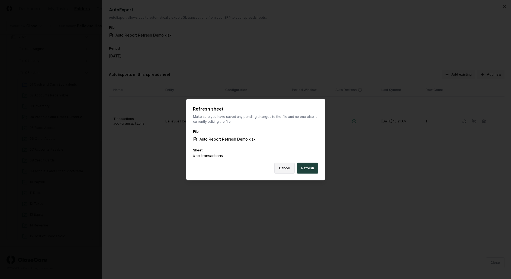
click at [282, 171] on button "Cancel" at bounding box center [285, 168] width 20 height 11
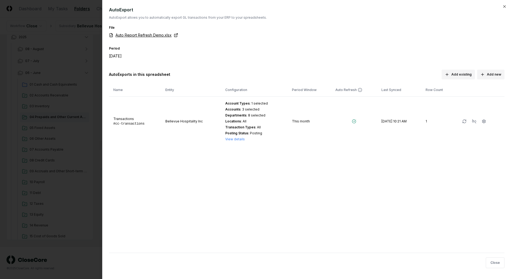
click at [159, 36] on link "Auto Report Refresh Demo.xlsx" at bounding box center [143, 35] width 69 height 6
click at [56, 145] on div at bounding box center [255, 139] width 511 height 279
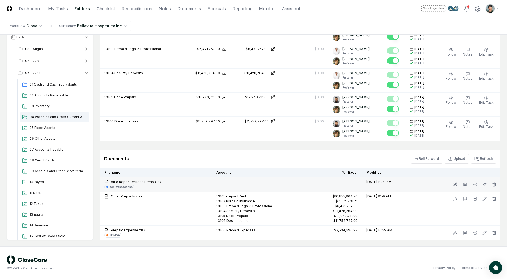
scroll to position [334, 0]
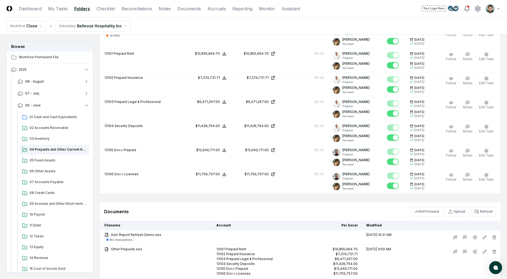
click at [233, 200] on div "All tasks completed. Lock the folder to prevent further changes Locking prevent…" at bounding box center [300, 0] width 401 height 587
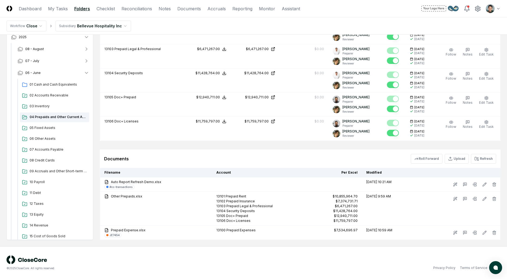
click at [252, 152] on div "Documents Roll Forward Upload Refresh" at bounding box center [300, 159] width 401 height 18
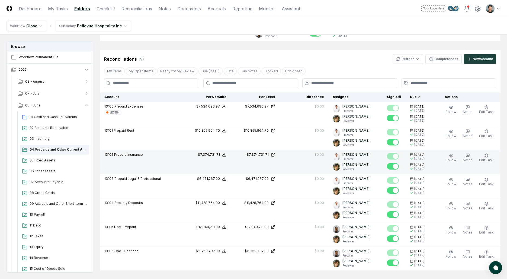
scroll to position [205, 0]
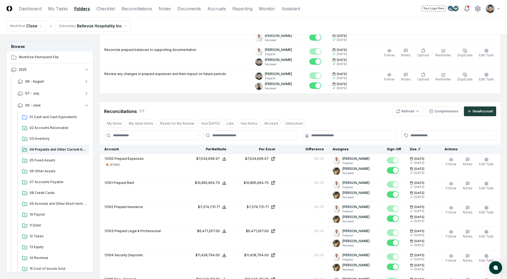
click at [238, 105] on div "Reconciliations 7 / 7 Refresh Completeness New Account" at bounding box center [300, 109] width 401 height 14
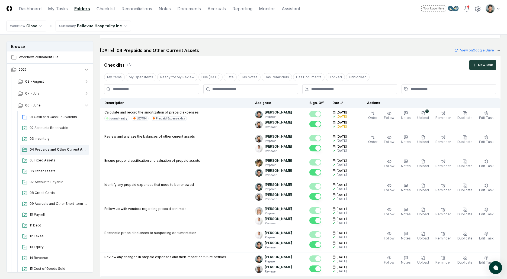
click at [316, 49] on div "[DATE]: 04 Prepaids and Other Current Assets View on Google Drive" at bounding box center [300, 50] width 401 height 7
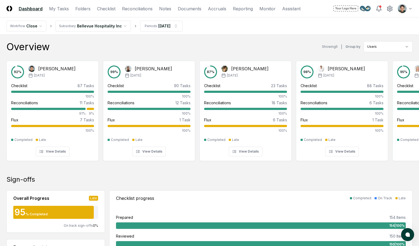
click at [192, 45] on div "Overview Showing 5 | Group by Users" at bounding box center [210, 46] width 406 height 11
click at [124, 9] on link "Reconciliations" at bounding box center [137, 8] width 31 height 7
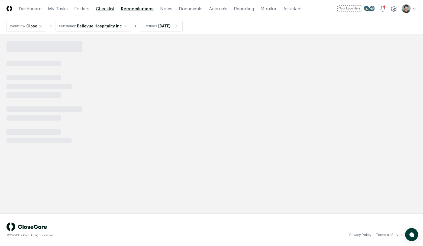
click at [110, 8] on link "Checklist" at bounding box center [105, 8] width 18 height 7
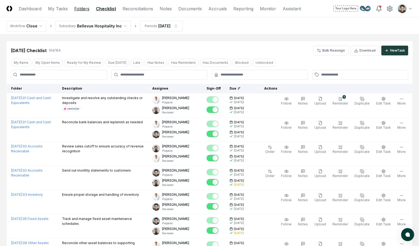
click at [82, 7] on link "Folders" at bounding box center [81, 8] width 15 height 7
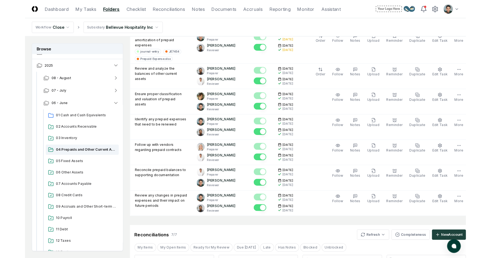
scroll to position [6, 0]
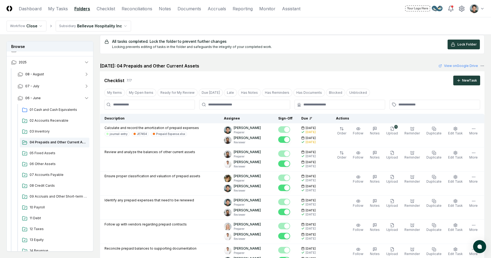
click at [380, 43] on div "All tasks completed. Lock the folder to prevent further changes Locking prevent…" at bounding box center [291, 45] width 375 height 10
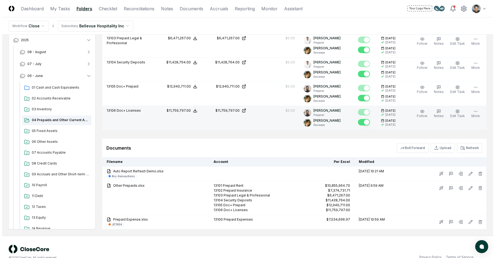
scroll to position [406, 0]
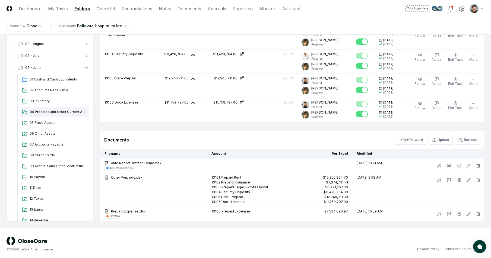
click at [256, 135] on div "Documents Roll Forward Upload Refresh" at bounding box center [292, 140] width 376 height 10
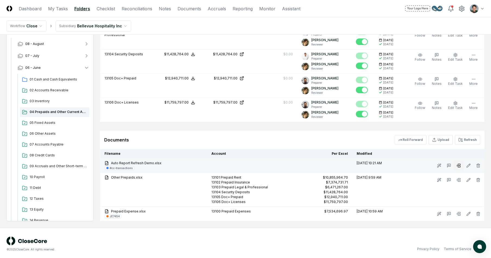
click at [461, 163] on button at bounding box center [459, 166] width 10 height 10
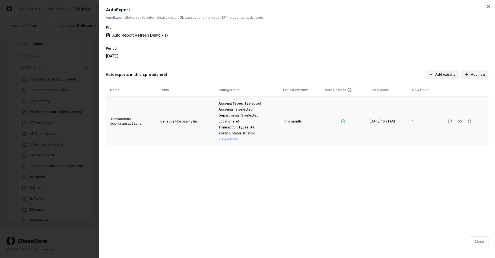
click at [369, 121] on td "[DATE] 10:21 AM" at bounding box center [386, 122] width 43 height 50
click at [372, 121] on td "[DATE] 10:21 AM" at bounding box center [386, 122] width 43 height 50
click at [344, 155] on div "AutoExport AutoExport allows you to automatically export GL transactions from y…" at bounding box center [297, 119] width 383 height 225
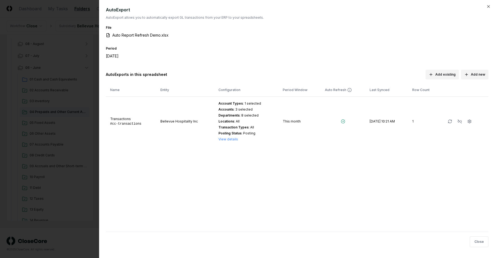
click at [217, 70] on div "AutoExports in this spreadsheet Add existing Add new" at bounding box center [297, 75] width 383 height 10
click at [221, 171] on div "AutoExport AutoExport allows you to automatically export GL transactions from y…" at bounding box center [297, 119] width 383 height 225
click at [468, 123] on icon "button" at bounding box center [469, 121] width 4 height 4
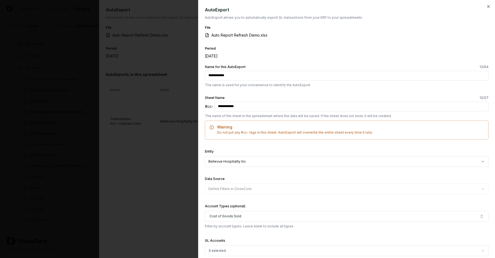
click at [307, 151] on div "**********" at bounding box center [346, 157] width 283 height 19
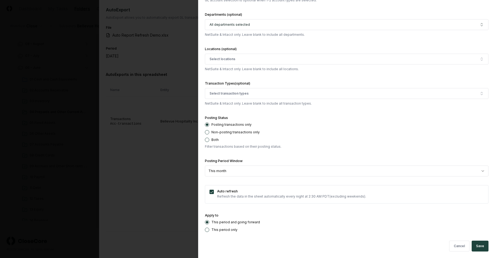
scroll to position [276, 0]
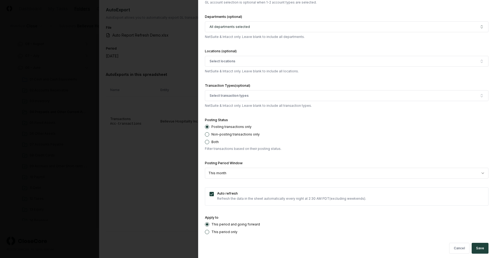
click at [167, 161] on div at bounding box center [247, 129] width 495 height 258
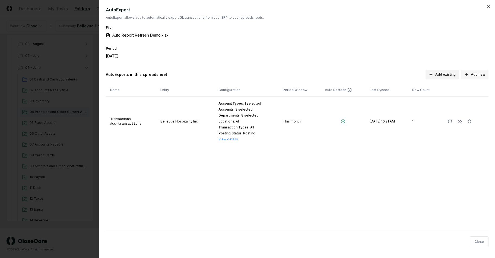
click at [465, 76] on icon "button" at bounding box center [466, 74] width 4 height 4
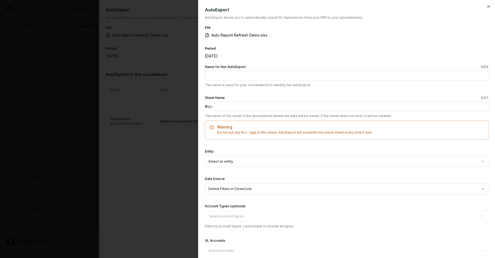
click at [364, 73] on input "Name for this AutoExport 0 /64" at bounding box center [346, 76] width 283 height 10
type input "***"
type input "**********"
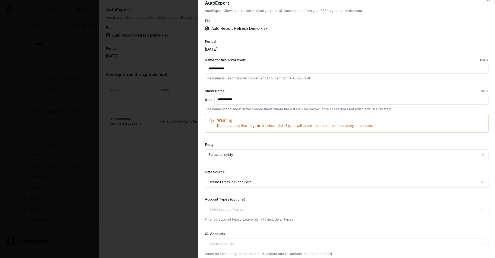
type input "**********"
select select "**********"
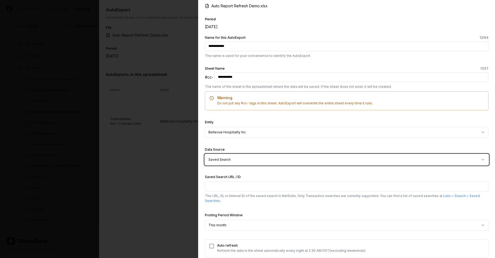
scroll to position [58, 0]
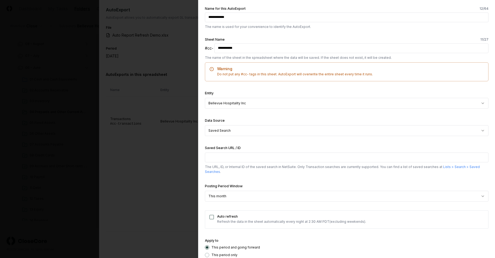
click at [240, 154] on input "Saved Search URL / ID" at bounding box center [346, 158] width 283 height 10
paste input "**********"
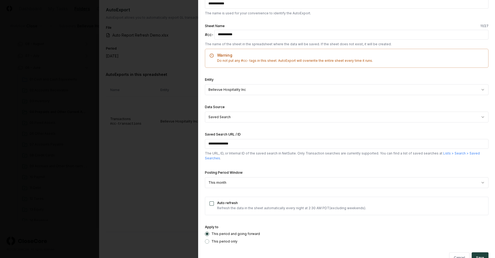
type input "**********"
click at [244, 163] on form "**********" at bounding box center [346, 128] width 283 height 270
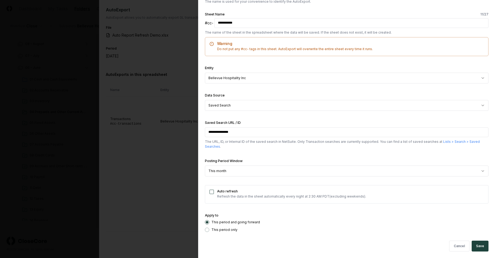
scroll to position [81, 0]
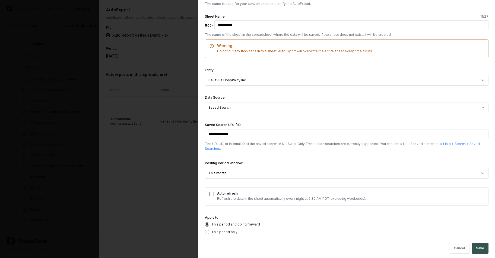
click at [476, 248] on button "Save" at bounding box center [479, 248] width 17 height 11
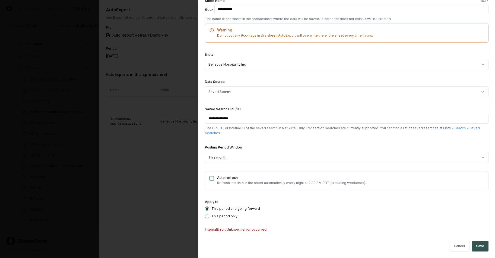
click at [474, 243] on button "Save" at bounding box center [479, 246] width 17 height 11
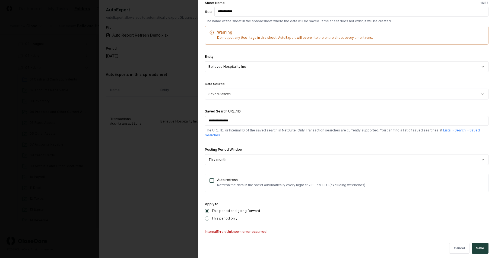
click at [345, 80] on form "**********" at bounding box center [346, 111] width 283 height 283
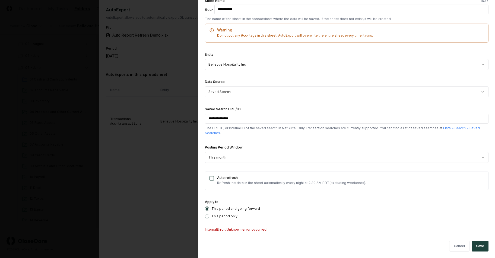
scroll to position [90, 0]
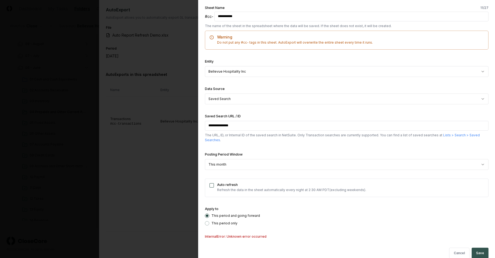
click at [478, 254] on button "Save" at bounding box center [479, 253] width 17 height 11
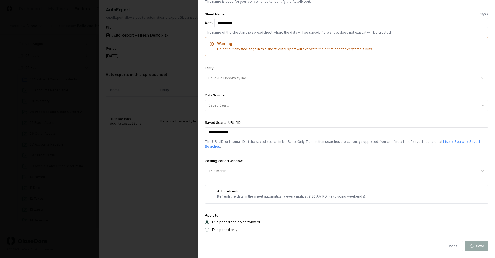
scroll to position [84, 0]
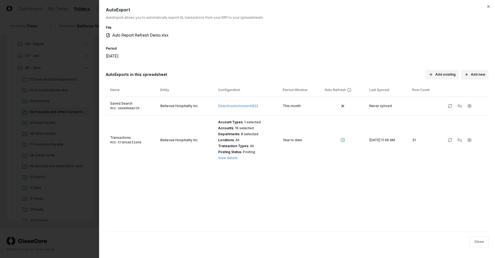
click at [305, 69] on div "AutoExport AutoExport allows you to automatically export GL transactions from y…" at bounding box center [297, 119] width 383 height 225
click at [449, 106] on icon "button" at bounding box center [450, 106] width 4 height 4
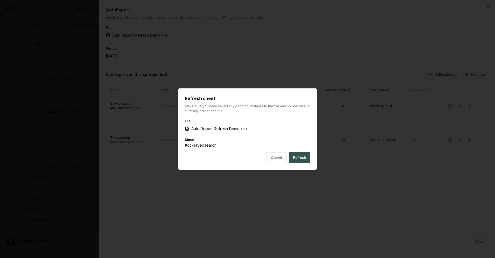
click at [300, 158] on button "Refresh" at bounding box center [299, 157] width 21 height 11
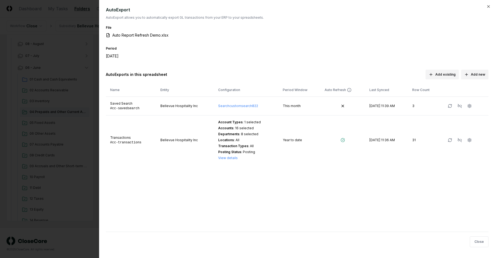
click at [297, 191] on div "AutoExport AutoExport allows you to automatically export GL transactions from y…" at bounding box center [297, 119] width 383 height 225
click at [299, 69] on div "AutoExport AutoExport allows you to automatically export GL transactions from y…" at bounding box center [297, 119] width 383 height 225
click at [316, 196] on div "AutoExport AutoExport allows you to automatically export GL transactions from y…" at bounding box center [297, 119] width 383 height 225
click at [229, 104] on link "Search customsearch822" at bounding box center [238, 106] width 40 height 4
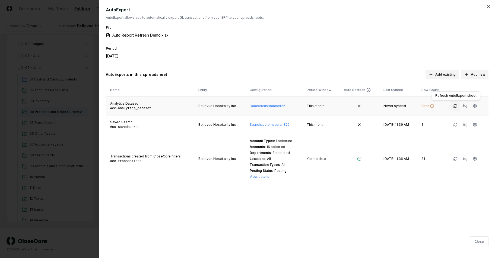
click at [454, 106] on icon "button" at bounding box center [455, 106] width 4 height 4
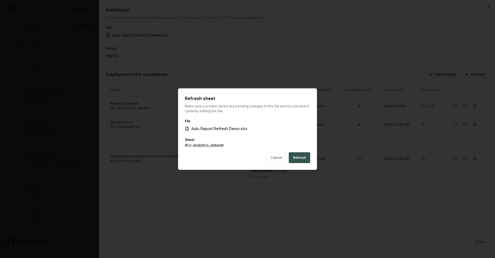
click at [300, 157] on button "Refresh" at bounding box center [299, 157] width 21 height 11
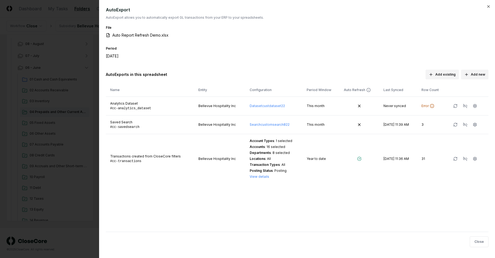
click at [339, 58] on div "Period June 2025" at bounding box center [297, 55] width 383 height 20
click at [473, 105] on icon "button" at bounding box center [474, 106] width 3 height 4
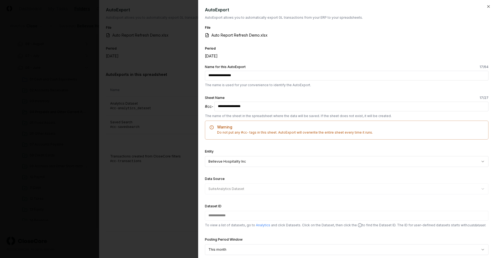
click at [334, 89] on form "**********" at bounding box center [346, 197] width 283 height 265
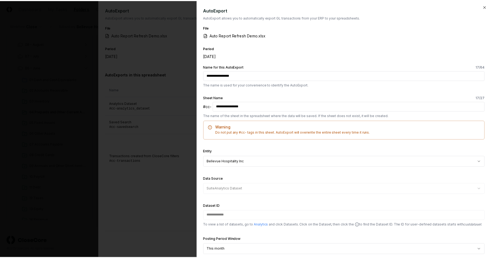
scroll to position [2, 0]
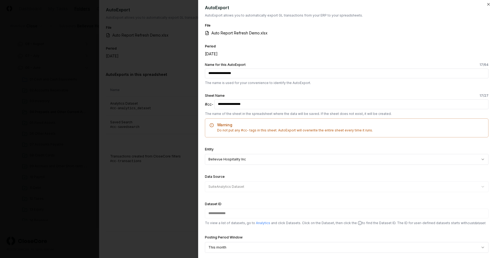
click at [164, 167] on div at bounding box center [247, 129] width 495 height 258
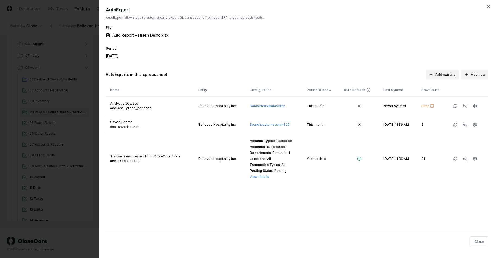
click at [53, 82] on div at bounding box center [247, 129] width 495 height 258
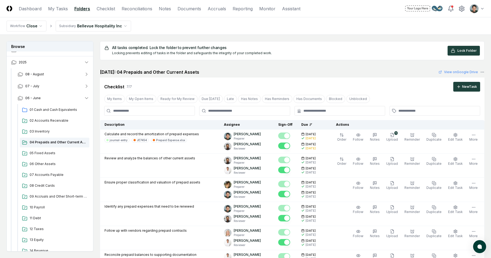
click at [175, 77] on div "Cancel Reassign June 2025: 04 Prepaids and Other Current Assets View on Google …" at bounding box center [292, 184] width 384 height 230
click at [48, 98] on button "06 - June" at bounding box center [53, 98] width 80 height 12
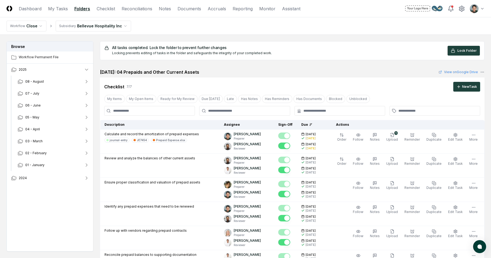
click at [94, 19] on nav "Workflow Close Subsidiary Bellevue Hospitality Inc" at bounding box center [245, 25] width 491 height 17
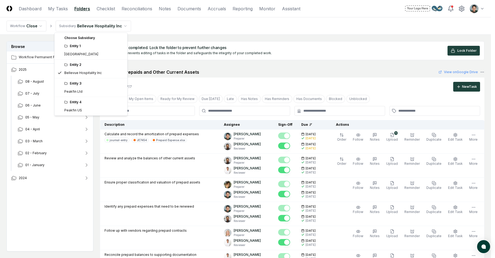
click at [88, 106] on div "Entity 4" at bounding box center [91, 102] width 71 height 8
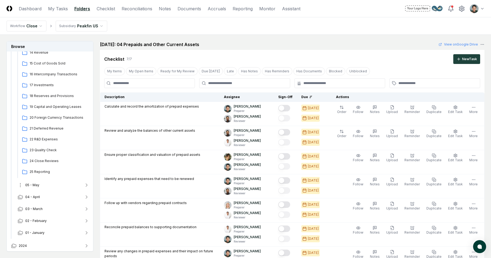
click at [55, 184] on button "05 - May" at bounding box center [53, 185] width 80 height 12
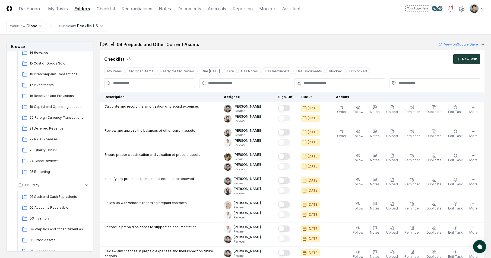
scroll to position [480, 0]
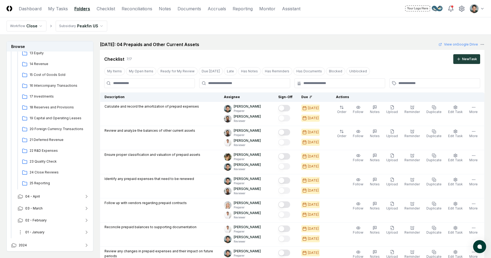
click at [48, 234] on button "01 - January" at bounding box center [53, 233] width 80 height 12
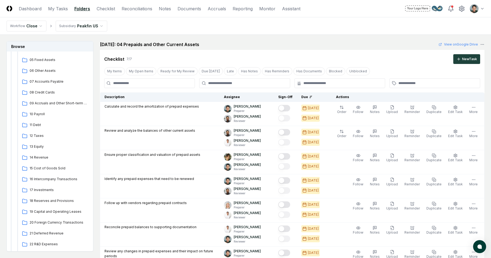
scroll to position [546, 0]
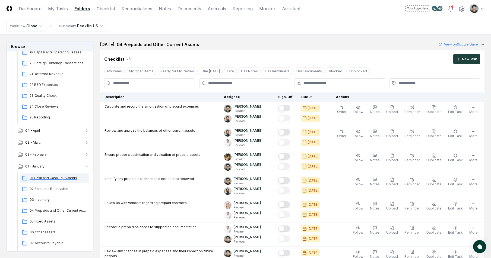
click at [60, 176] on span "01 Cash and Cash Equivalents" at bounding box center [59, 178] width 58 height 5
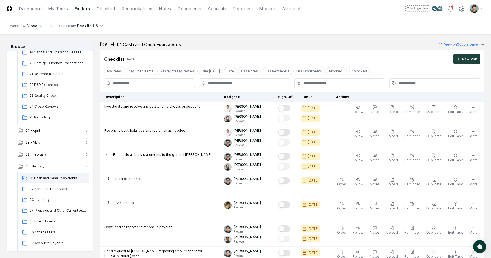
click at [284, 52] on div "Checklist 14 / 14 New Task" at bounding box center [292, 57] width 384 height 14
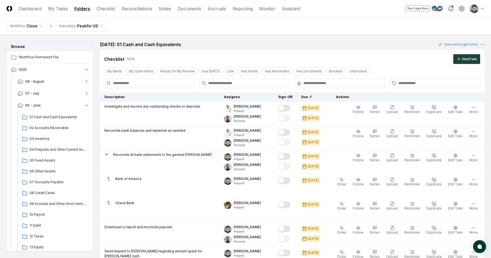
click at [323, 34] on nav "Workflow Close Subsidiary Peakfin US" at bounding box center [245, 25] width 491 height 17
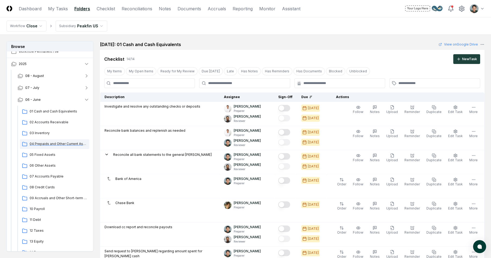
click at [60, 146] on span "04 Prepaids and Other Current Assets" at bounding box center [59, 144] width 58 height 5
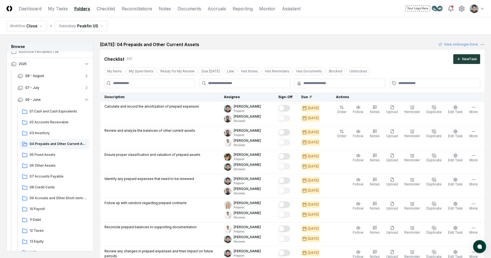
scroll to position [336, 0]
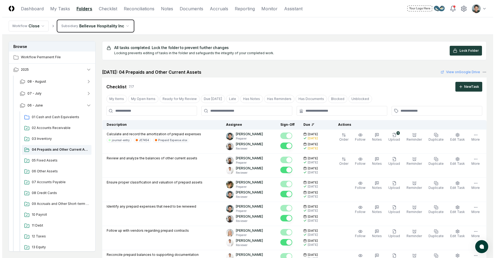
scroll to position [409, 0]
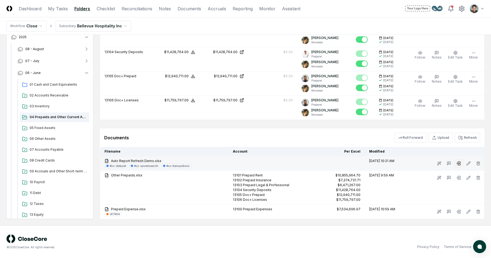
click at [457, 163] on icon at bounding box center [458, 163] width 4 height 4
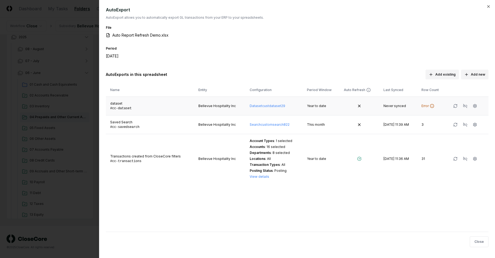
click at [273, 108] on td "Dataset custdataset29" at bounding box center [273, 106] width 57 height 19
click at [272, 105] on link "Dataset custdataset29" at bounding box center [268, 106] width 36 height 4
click at [347, 85] on th "Auto Refresh" at bounding box center [359, 90] width 40 height 13
click at [457, 104] on button "button" at bounding box center [455, 106] width 10 height 10
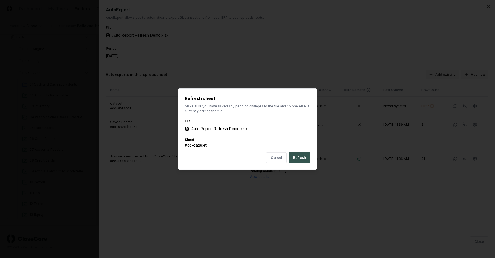
click at [307, 155] on button "Refresh" at bounding box center [299, 157] width 21 height 11
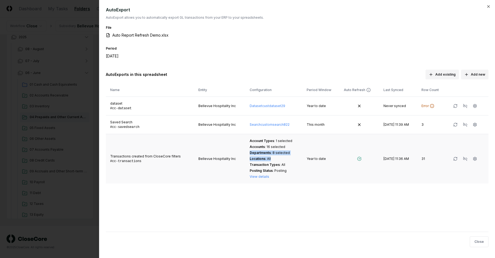
drag, startPoint x: 255, startPoint y: 150, endPoint x: 272, endPoint y: 160, distance: 20.0
click at [272, 160] on div "Account Types : 1 selected Accounts : 16 selected Departments : 8 selected Loca…" at bounding box center [274, 159] width 48 height 41
click at [272, 160] on div "Locations : All" at bounding box center [274, 159] width 48 height 5
click at [78, 123] on div at bounding box center [247, 129] width 495 height 258
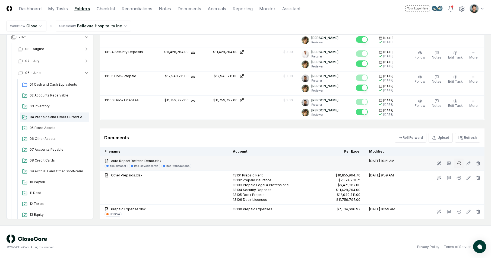
click at [457, 165] on icon at bounding box center [458, 163] width 4 height 4
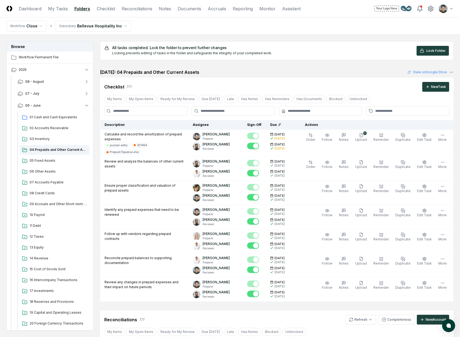
scroll to position [22, 0]
